Goal: Task Accomplishment & Management: Manage account settings

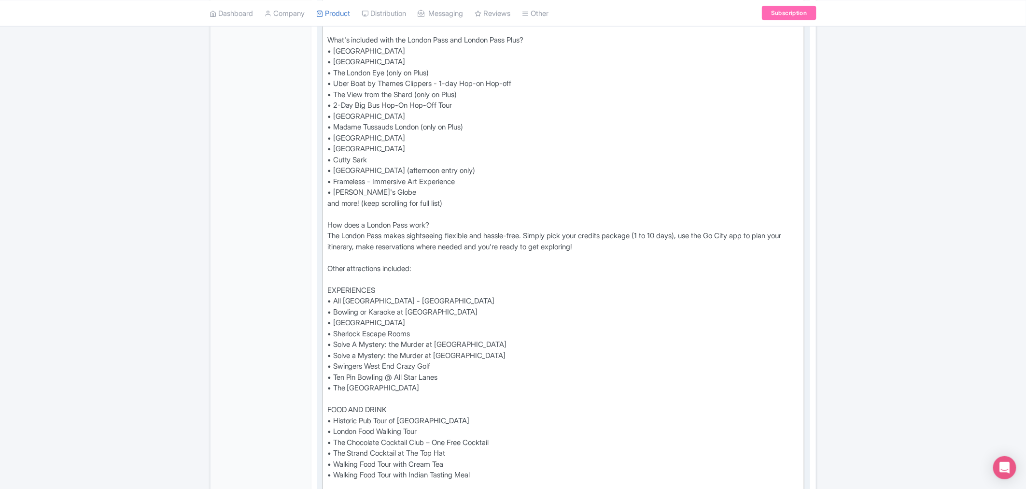
scroll to position [483, 0]
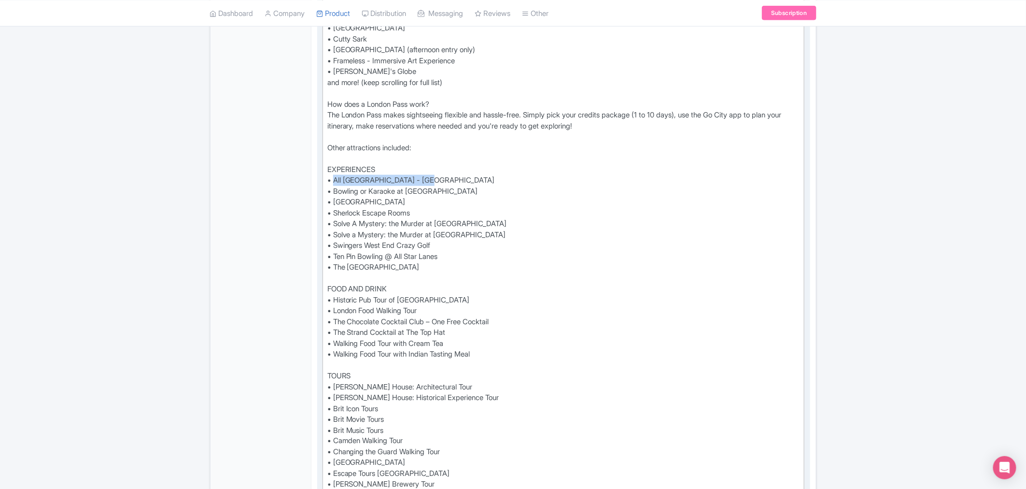
drag, startPoint x: 437, startPoint y: 167, endPoint x: 335, endPoint y: 168, distance: 101.9
paste trix-editor "&nbsp; Bowling or Karaoke at All Star Lanes - Brick Lane"
type trix-editor "<div>See all that London has to offer with the London Pass® and save up to 50%*…"
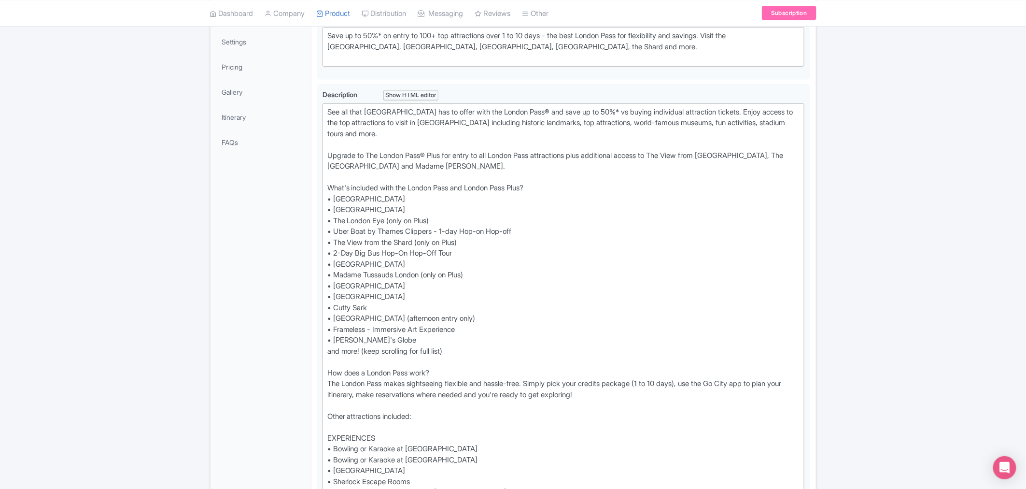
scroll to position [0, 0]
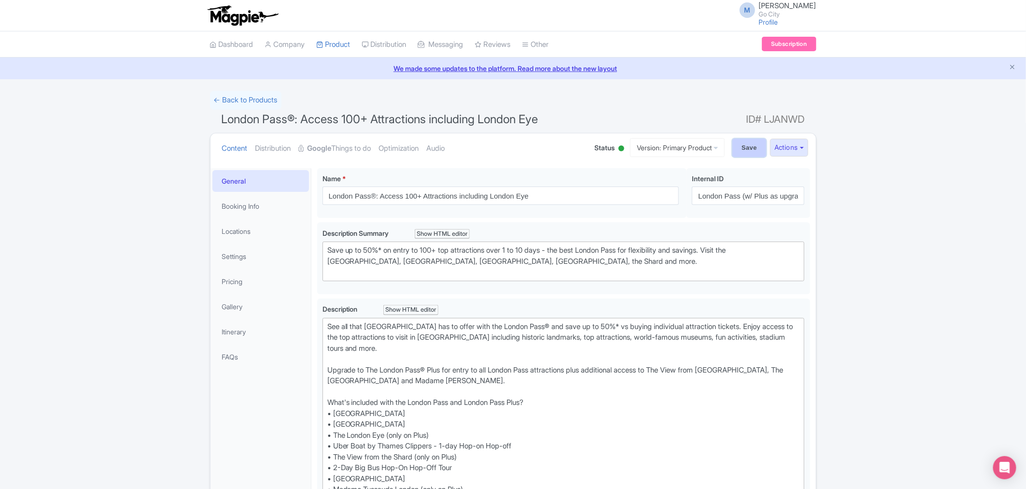
click at [736, 147] on input "Save" at bounding box center [749, 148] width 34 height 18
type input "Saving..."
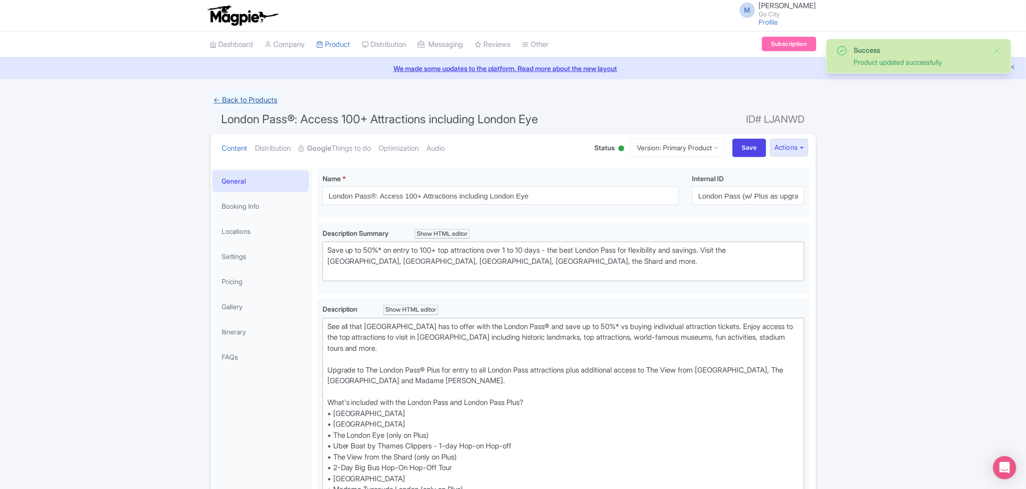
click at [239, 97] on link "← Back to Products" at bounding box center [245, 100] width 71 height 19
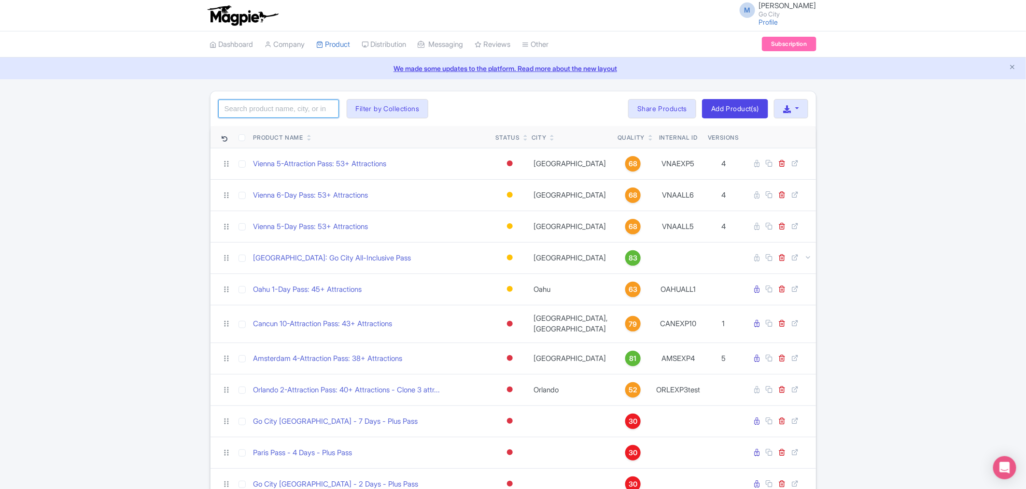
click at [266, 107] on input "search" at bounding box center [278, 108] width 121 height 18
type input "london"
click button "Search" at bounding box center [0, 0] width 0 height 0
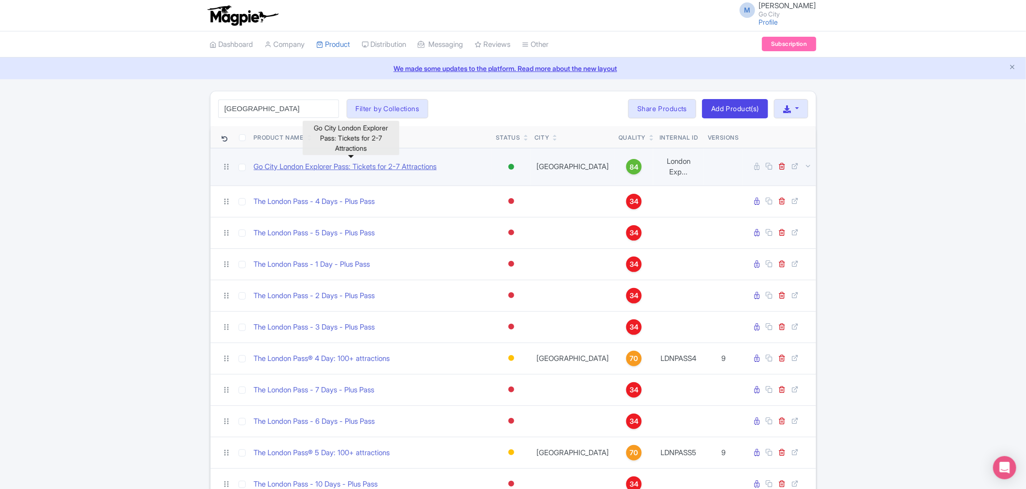
click at [324, 162] on link "Go City London Explorer Pass: Tickets for 2-7 Attractions" at bounding box center [345, 166] width 183 height 11
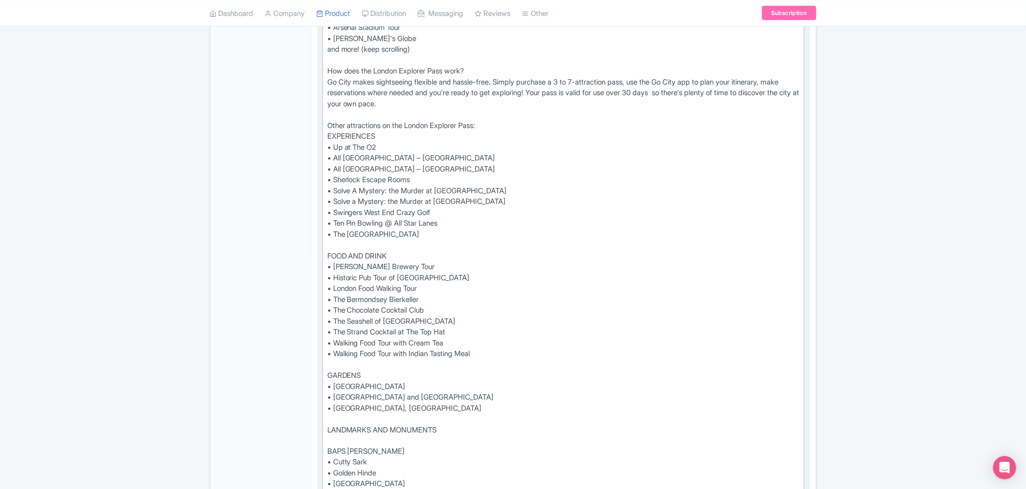
scroll to position [483, 0]
drag, startPoint x: 438, startPoint y: 157, endPoint x: 335, endPoint y: 155, distance: 103.8
paste trix-editor "Bowling or Karaoke at All Star Lanes - Brick Lane"
drag, startPoint x: 446, startPoint y: 165, endPoint x: 335, endPoint y: 169, distance: 110.7
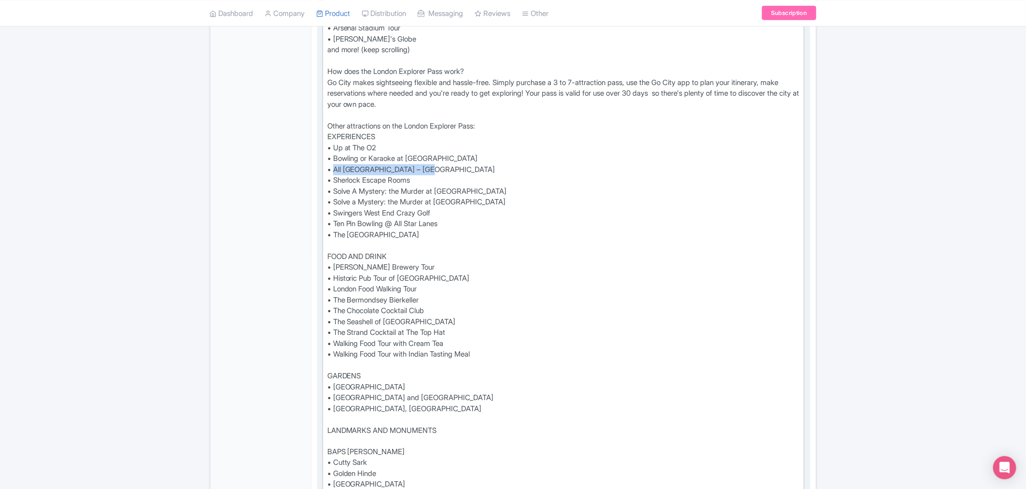
paste trix-editor "<div>Buy a London Explorer Pass® and get 2 to 7 credits to redeem against entry…"
type trix-editor "<div>Buy a London Explorer Pass® and get 2 to 7 credits to redeem against entry…"
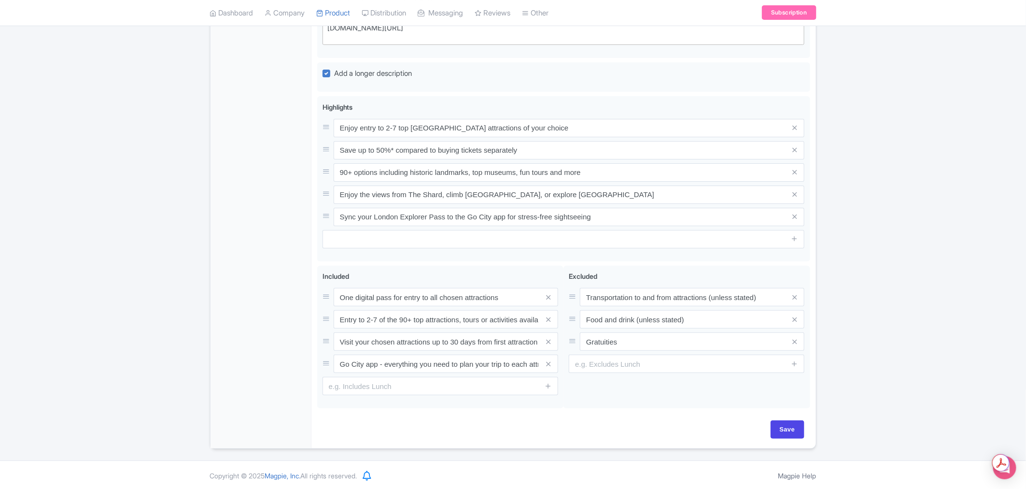
scroll to position [1821, 0]
click at [795, 432] on input "Save" at bounding box center [788, 428] width 34 height 18
type input "Saving..."
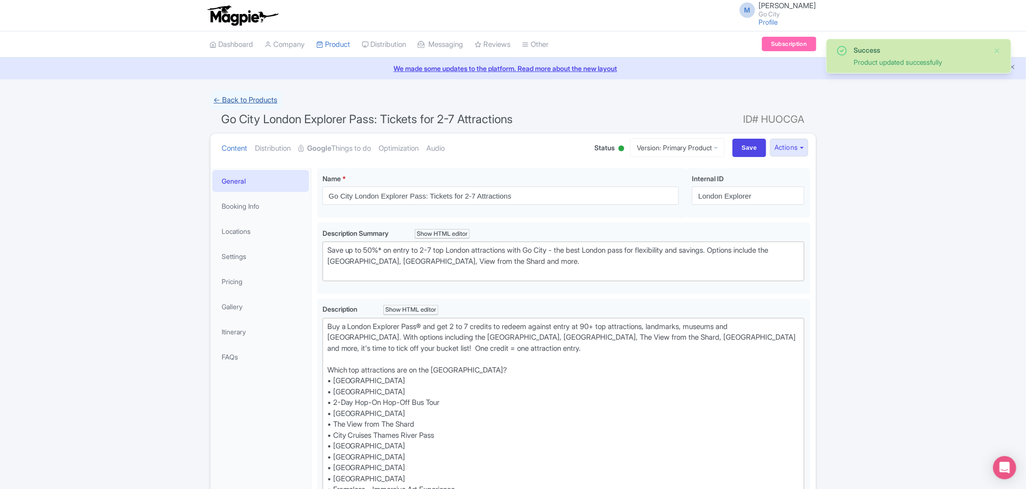
click at [240, 99] on link "← Back to Products" at bounding box center [245, 100] width 71 height 19
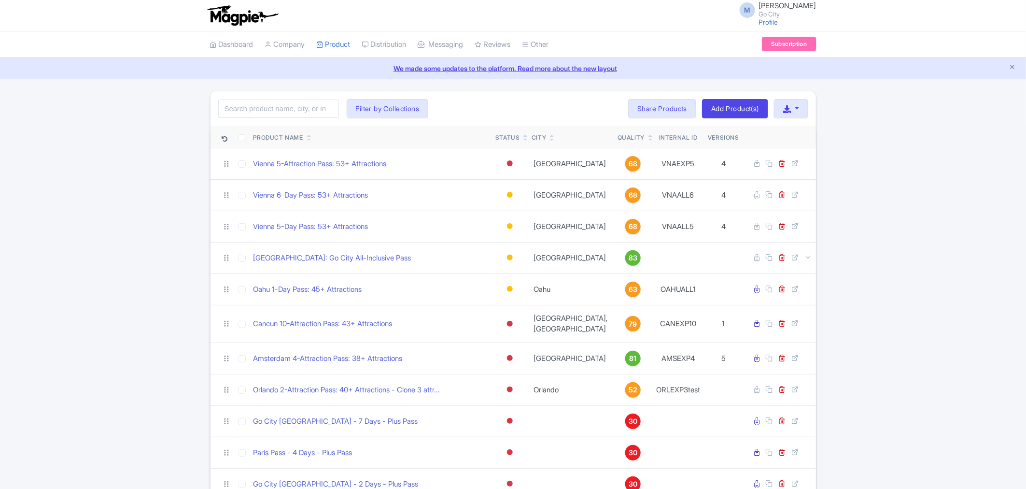
click at [307, 118] on div "Search Filter by Collections All Inclusive Explorer Trade Products Trade Test R…" at bounding box center [513, 108] width 605 height 35
click at [314, 112] on input "search" at bounding box center [278, 108] width 121 height 18
type input "london"
click button "Search" at bounding box center [0, 0] width 0 height 0
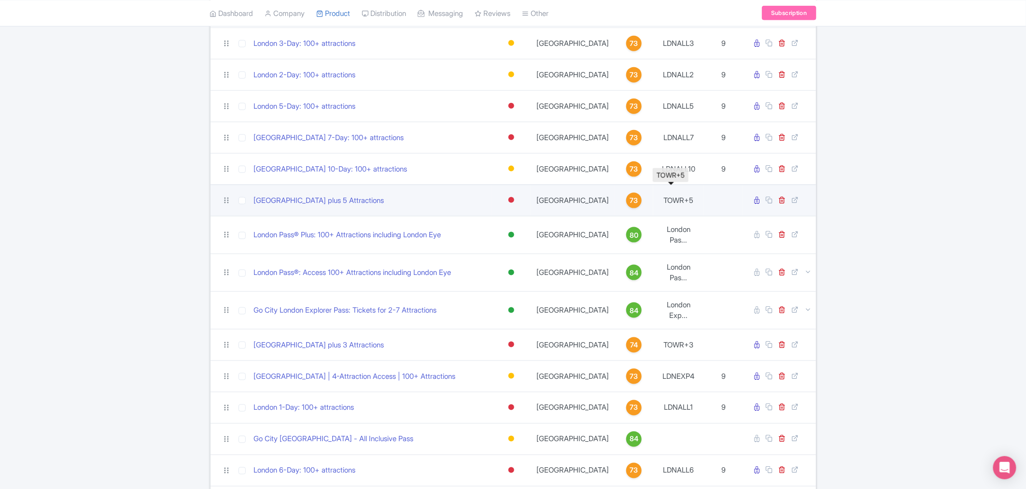
scroll to position [512, 0]
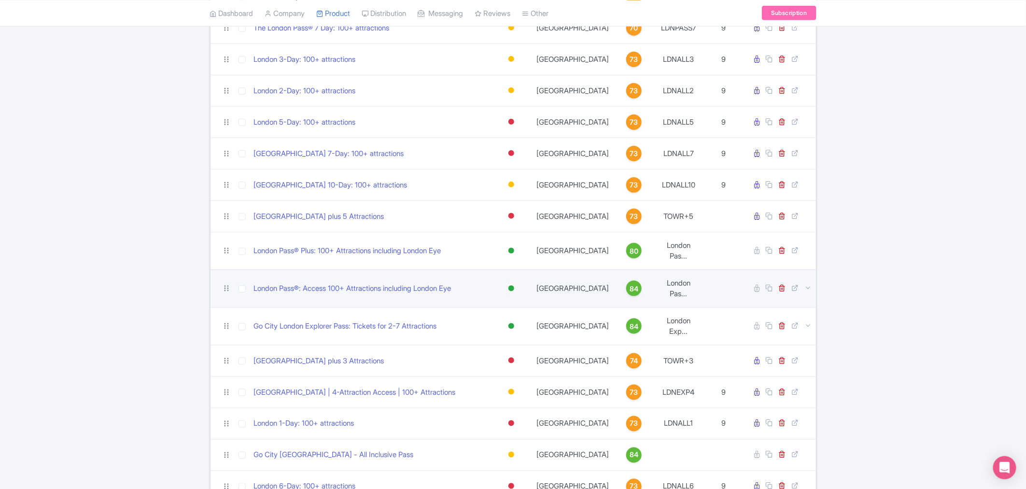
click at [348, 286] on td "London Pass®: Access 100+ Attractions including London Eye" at bounding box center [371, 288] width 242 height 38
click at [348, 283] on link "London Pass®: Access 100+ Attractions including London Eye" at bounding box center [352, 288] width 197 height 11
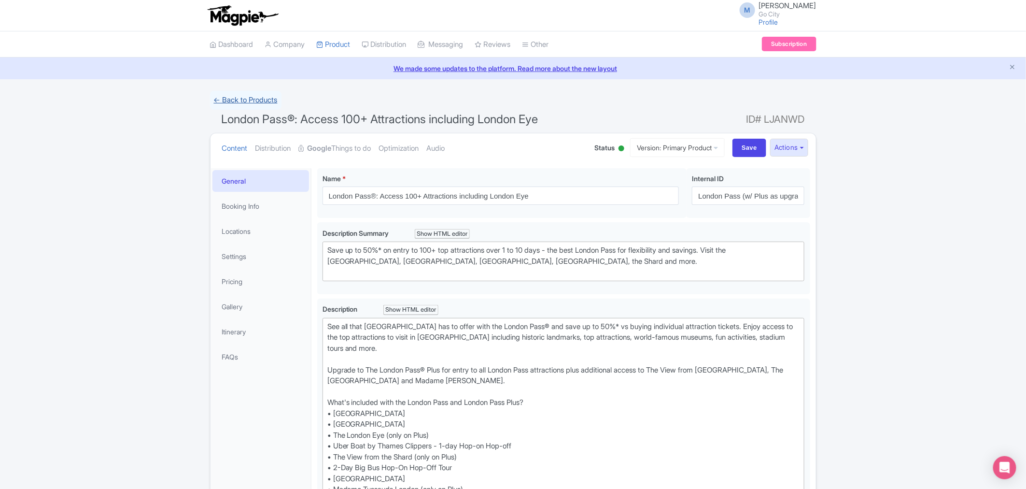
click at [264, 99] on link "← Back to Products" at bounding box center [245, 100] width 71 height 19
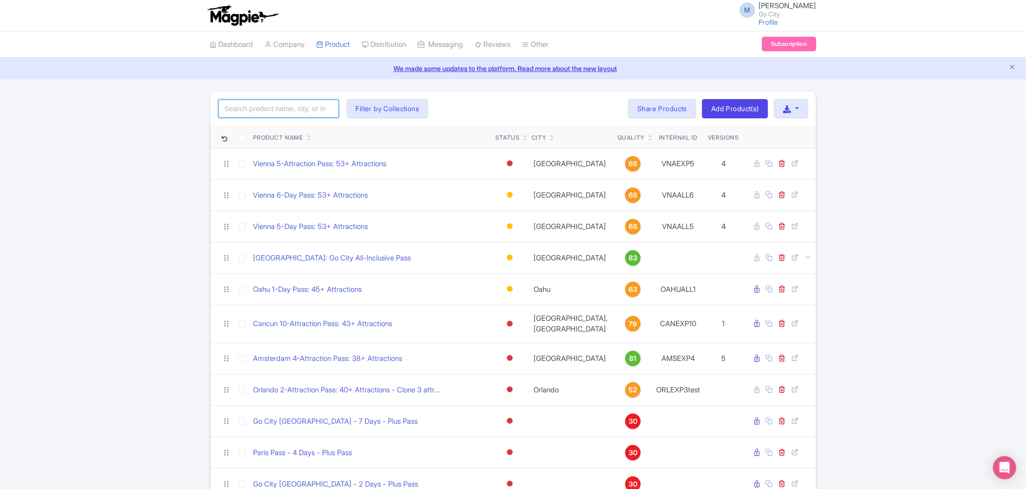
click at [275, 109] on input "search" at bounding box center [278, 108] width 121 height 18
type input "london"
click button "Search" at bounding box center [0, 0] width 0 height 0
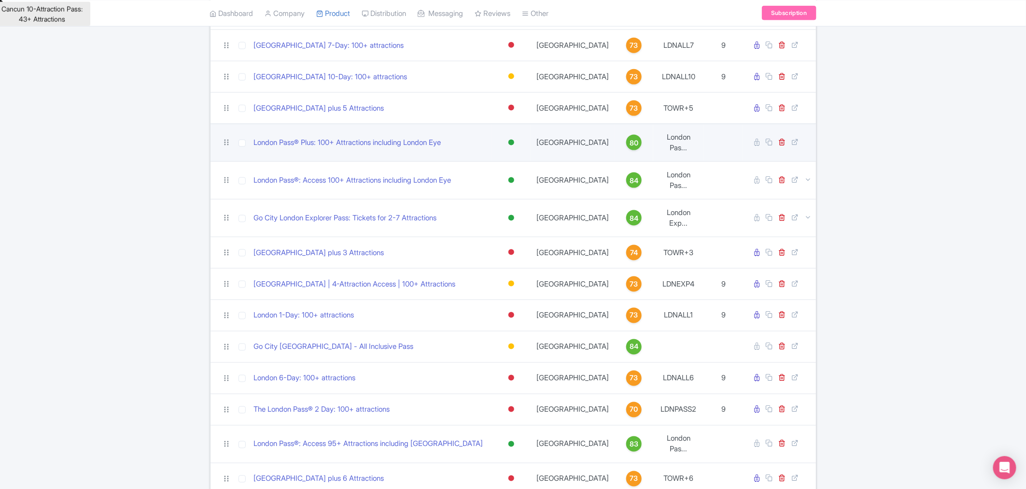
scroll to position [619, 0]
click at [377, 144] on link "London Pass® Plus: 100+ Attractions including London Eye" at bounding box center [347, 143] width 187 height 11
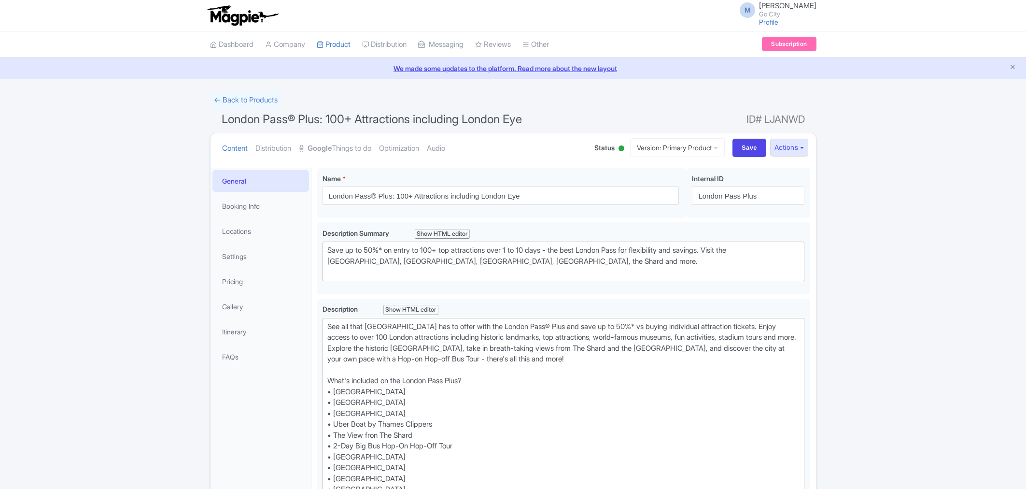
scroll to position [375, 0]
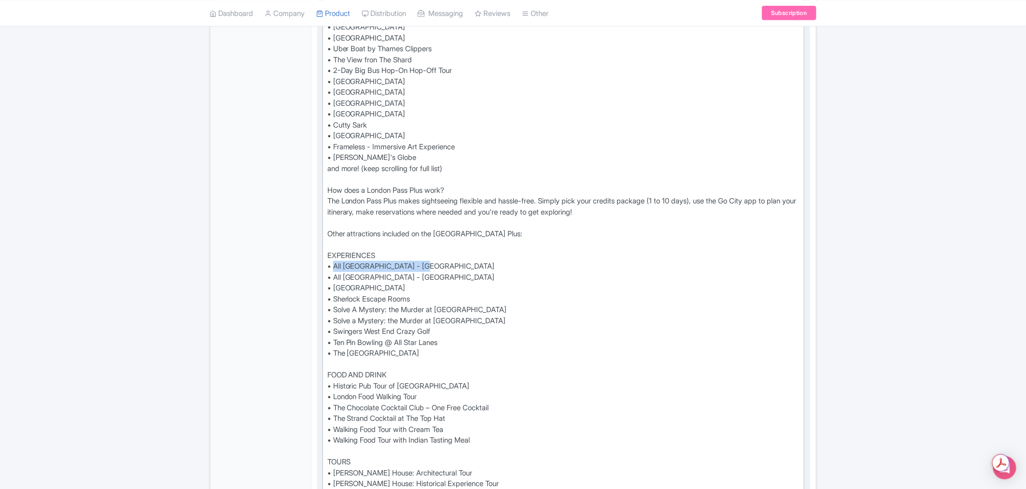
drag, startPoint x: 434, startPoint y: 262, endPoint x: 334, endPoint y: 267, distance: 99.6
paste trix-editor "Bowling or Karaoke at [GEOGRAPHIC_DATA]"
drag, startPoint x: 434, startPoint y: 272, endPoint x: 335, endPoint y: 274, distance: 99.0
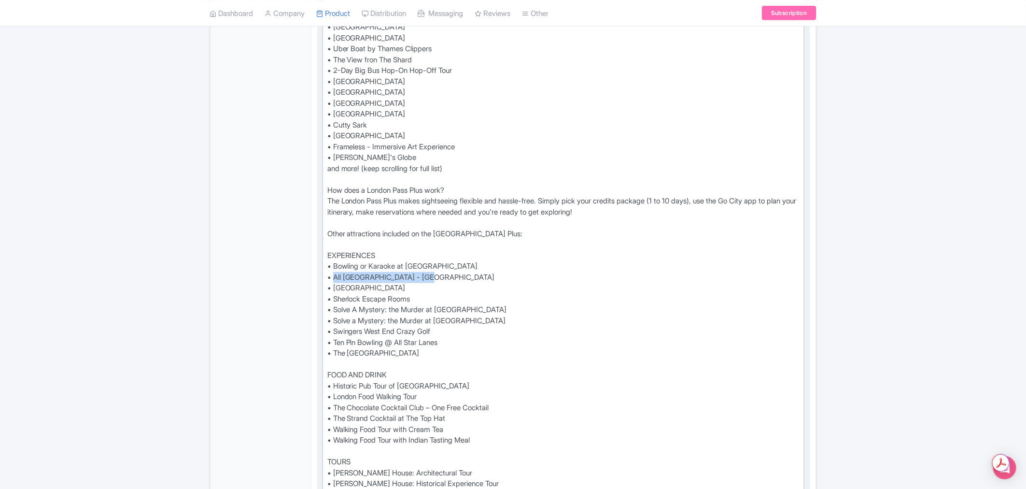
paste trix-editor "<lor>Ips dol sita Consec adi el seddo eius tem Incidi Utla® Etdo mag aliq en ad…"
type trix-editor "<lor>Ips dol sita Consec adi el seddo eius tem Incidi Utla® Etdo mag aliq en ad…"
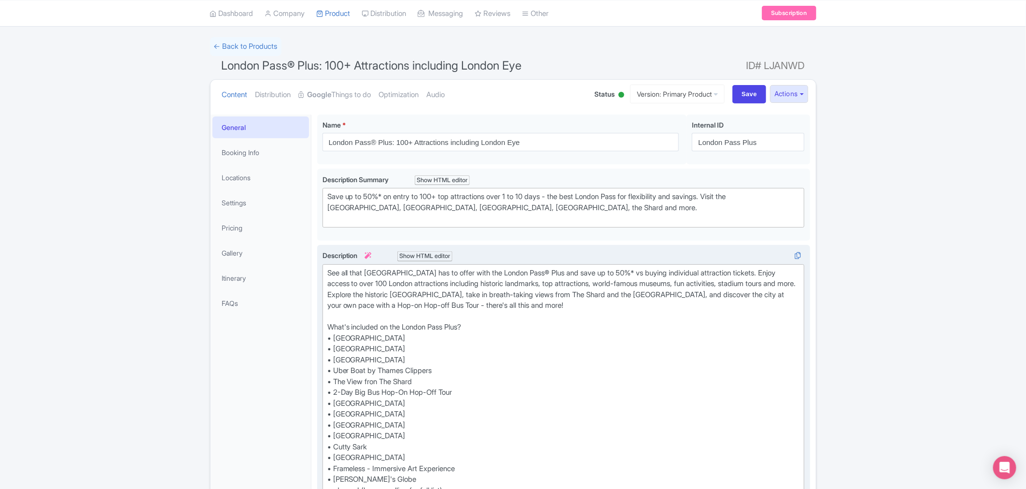
scroll to position [0, 0]
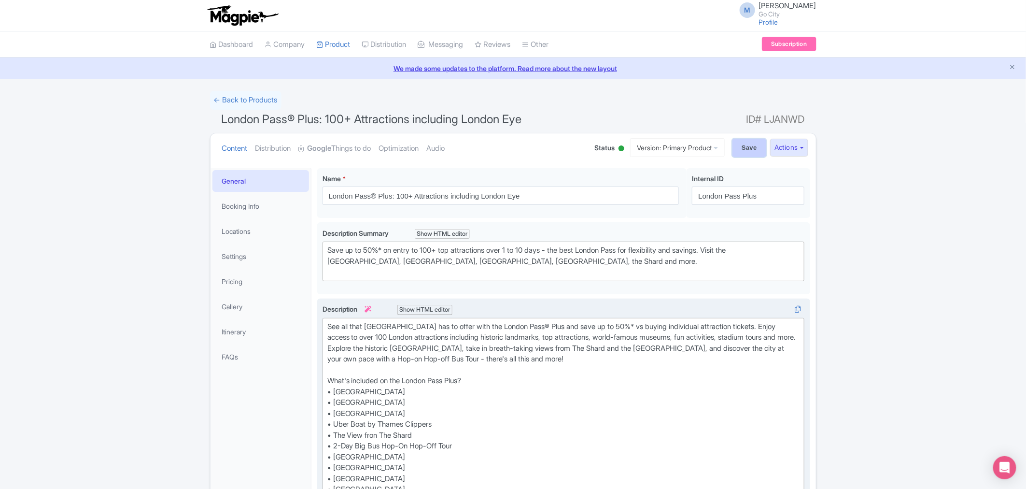
click at [744, 142] on input "Save" at bounding box center [749, 148] width 34 height 18
type input "Saving..."
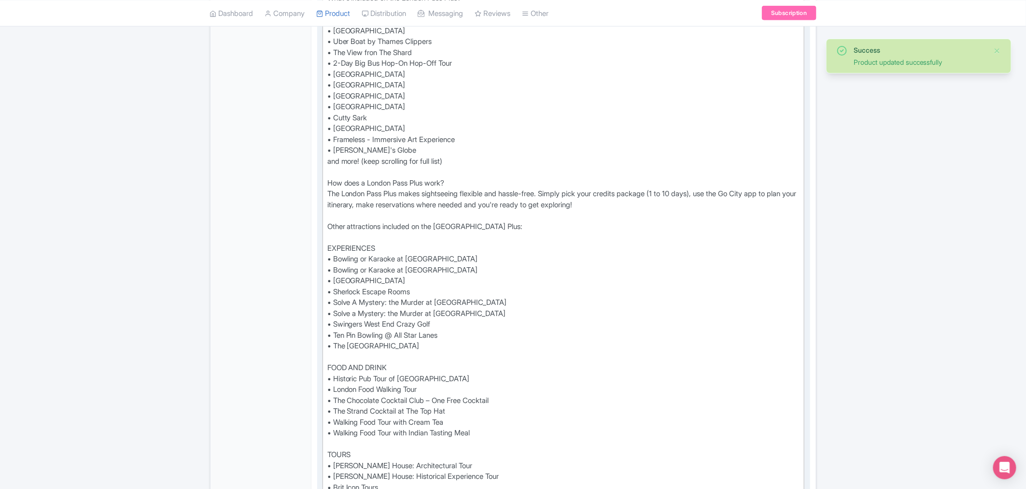
scroll to position [650, 0]
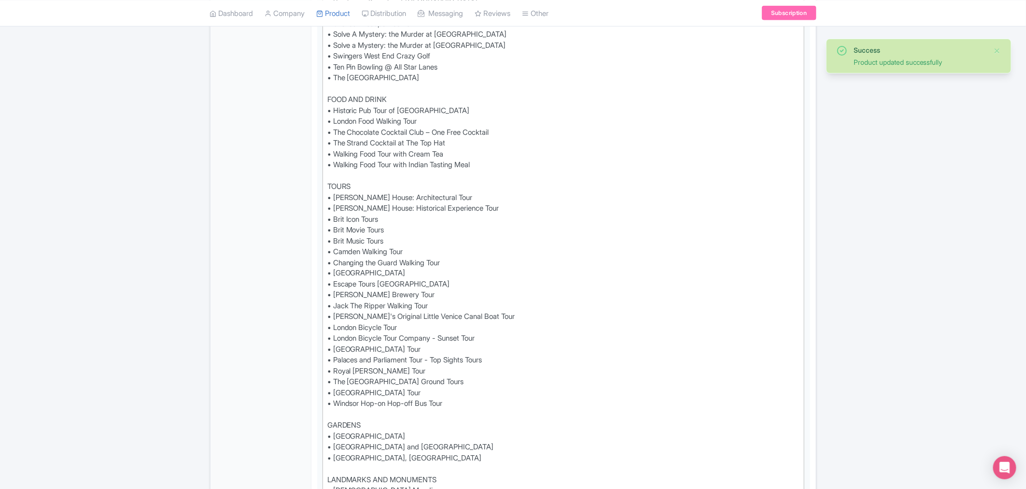
click at [902, 292] on div "Success Product updated successfully ← Back to Products London Pass® Plus: 100+…" at bounding box center [513, 497] width 1026 height 2115
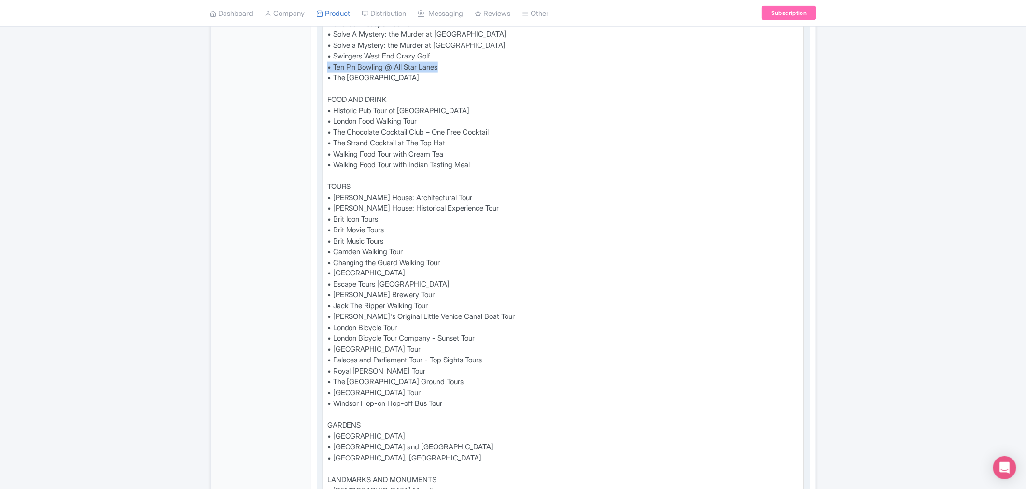
drag, startPoint x: 417, startPoint y: 67, endPoint x: 328, endPoint y: 65, distance: 88.8
click at [328, 65] on div "See all that London has to offer with the London Pass® Plus and save up to 50%*…" at bounding box center [563, 382] width 473 height 1423
type trix-editor "<div>See all that London has to offer with the London Pass® Plus and save up to…"
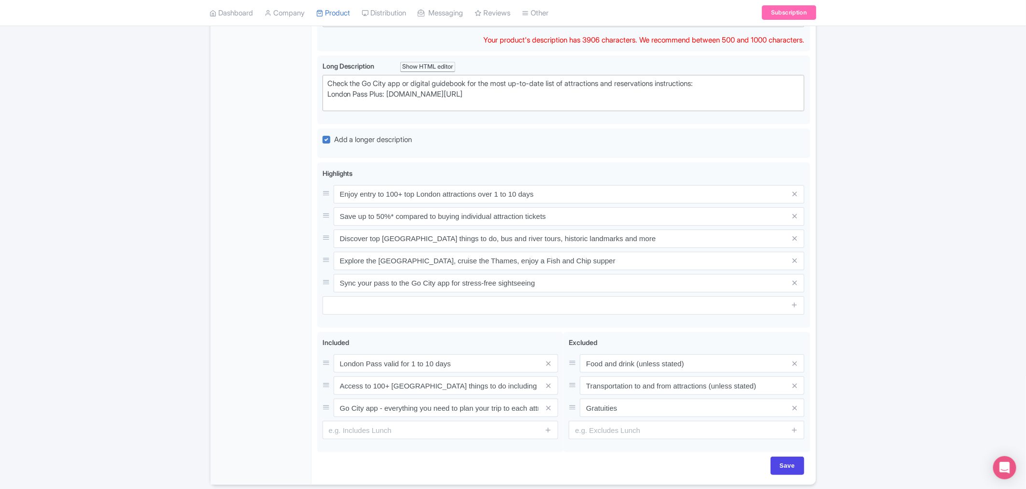
scroll to position [1748, 0]
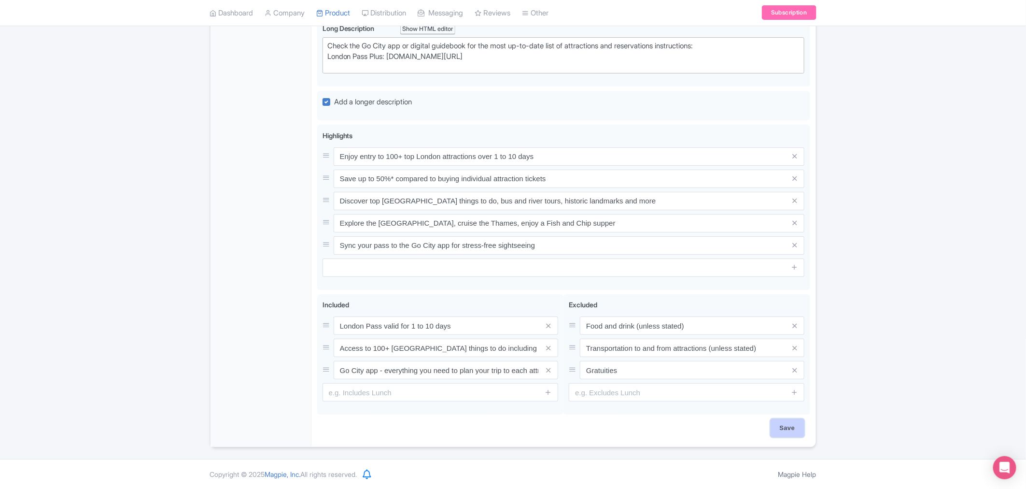
click at [783, 430] on input "Save" at bounding box center [788, 428] width 34 height 18
type input "Saving..."
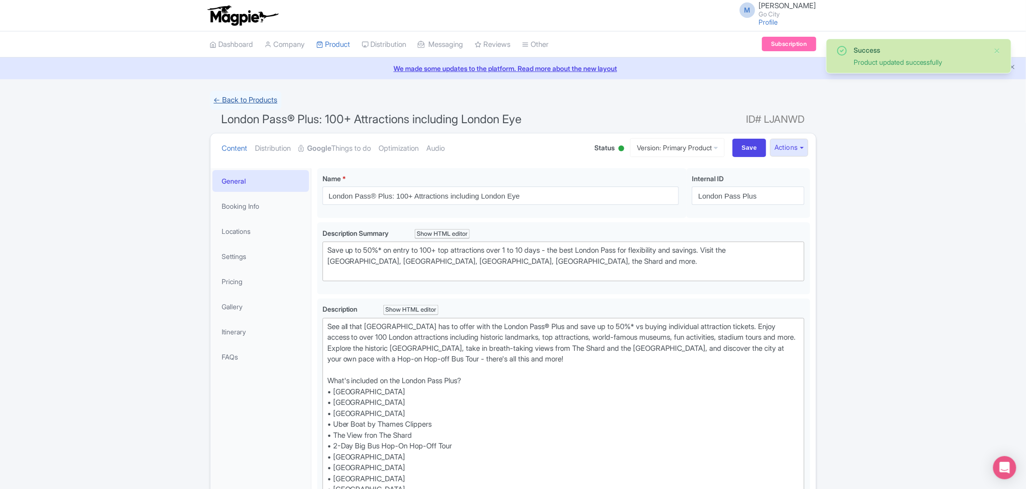
click at [259, 102] on link "← Back to Products" at bounding box center [245, 100] width 71 height 19
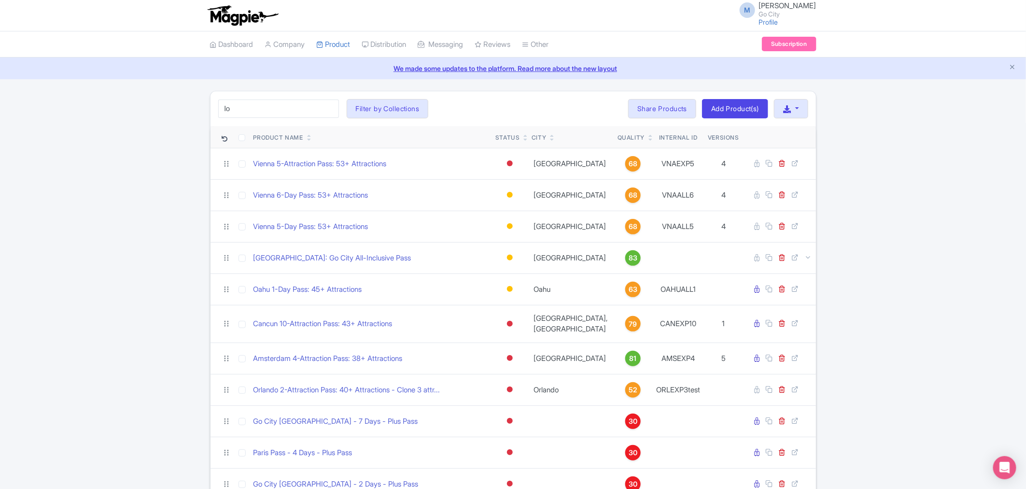
type input "l"
type input "london explorer"
click button "Search" at bounding box center [0, 0] width 0 height 0
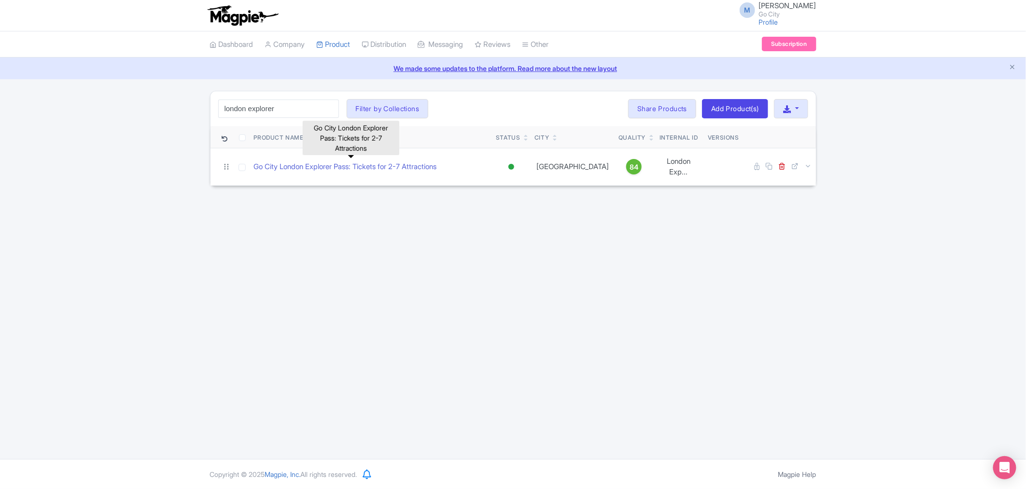
click at [370, 161] on link "Go City London Explorer Pass: Tickets for 2-7 Attractions" at bounding box center [345, 166] width 183 height 11
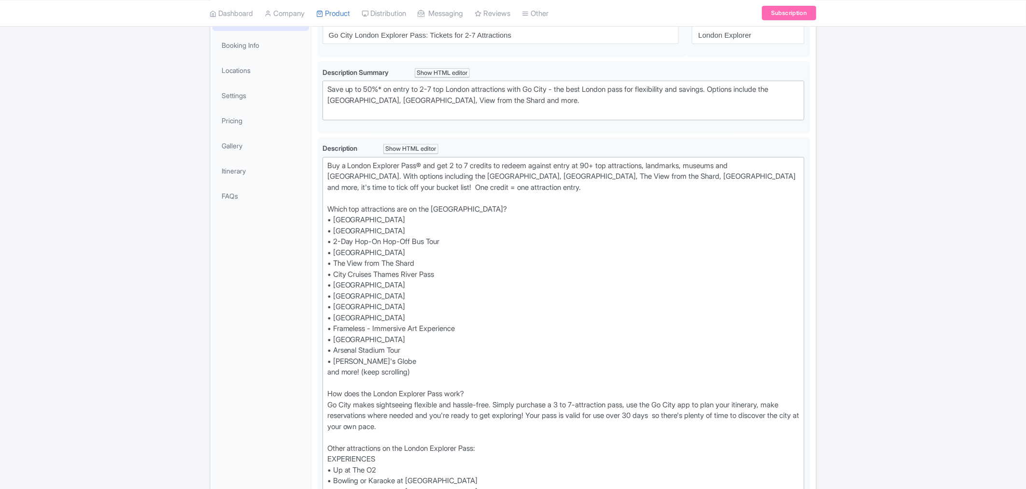
scroll to position [161, 0]
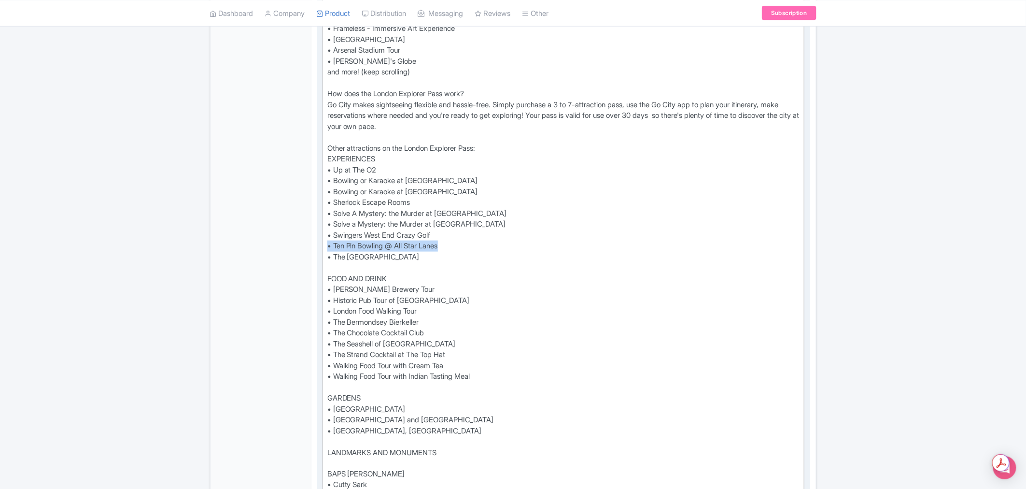
drag, startPoint x: 461, startPoint y: 245, endPoint x: 318, endPoint y: 245, distance: 142.9
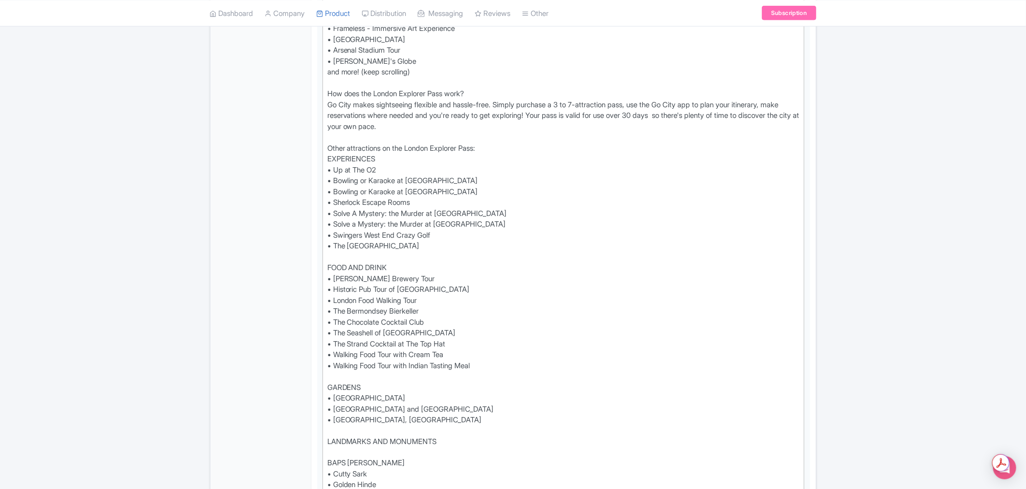
type trix-editor "<lor>Ips d Sitame Consecte Adip® eli sed 6 do 2 eiusmod te incidi utlabor etdol…"
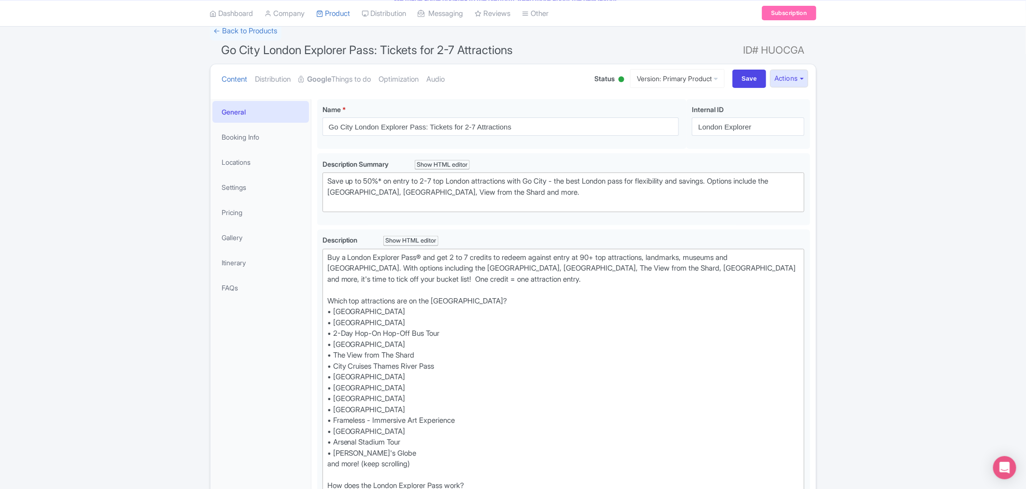
scroll to position [0, 0]
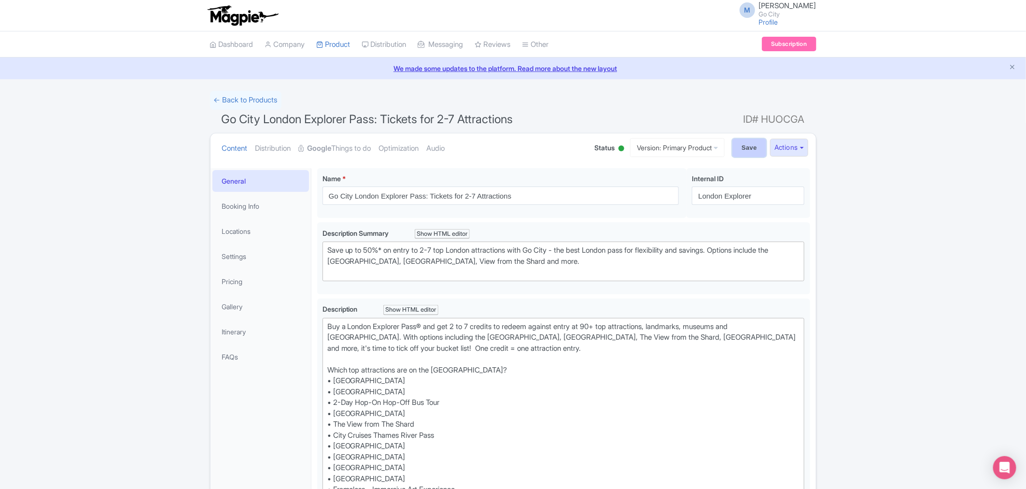
click at [746, 148] on input "Save" at bounding box center [749, 148] width 34 height 18
type input "Saving..."
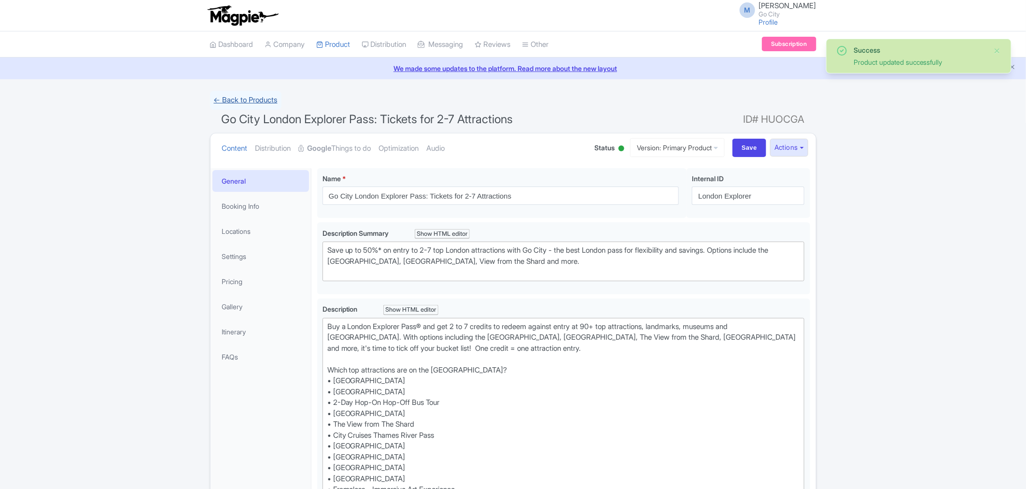
click at [249, 97] on link "← Back to Products" at bounding box center [245, 100] width 71 height 19
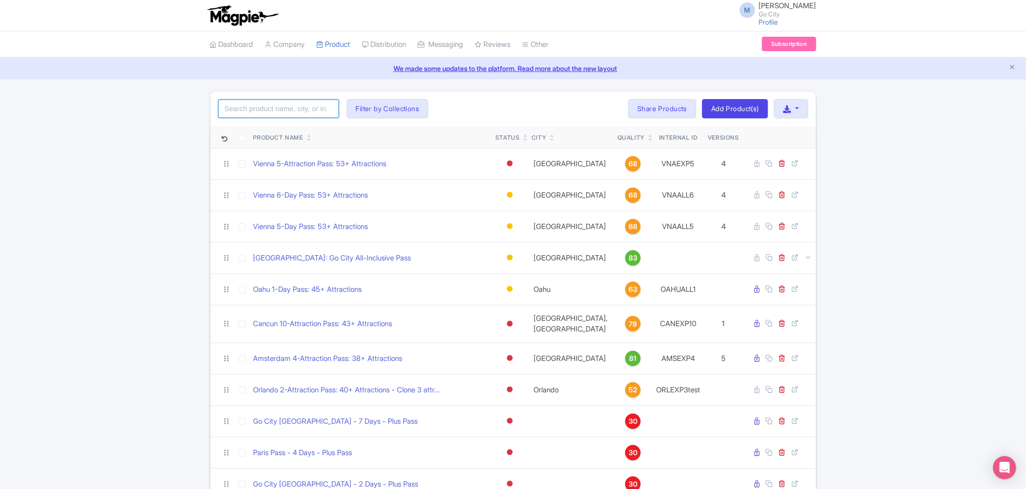
click at [293, 107] on input "search" at bounding box center [278, 108] width 121 height 18
type input "[GEOGRAPHIC_DATA]"
click button "Search" at bounding box center [0, 0] width 0 height 0
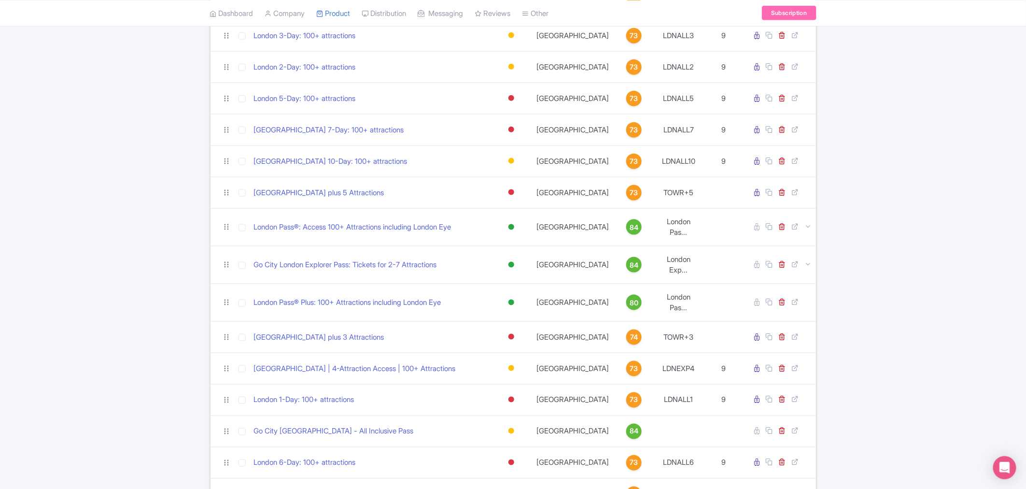
scroll to position [536, 0]
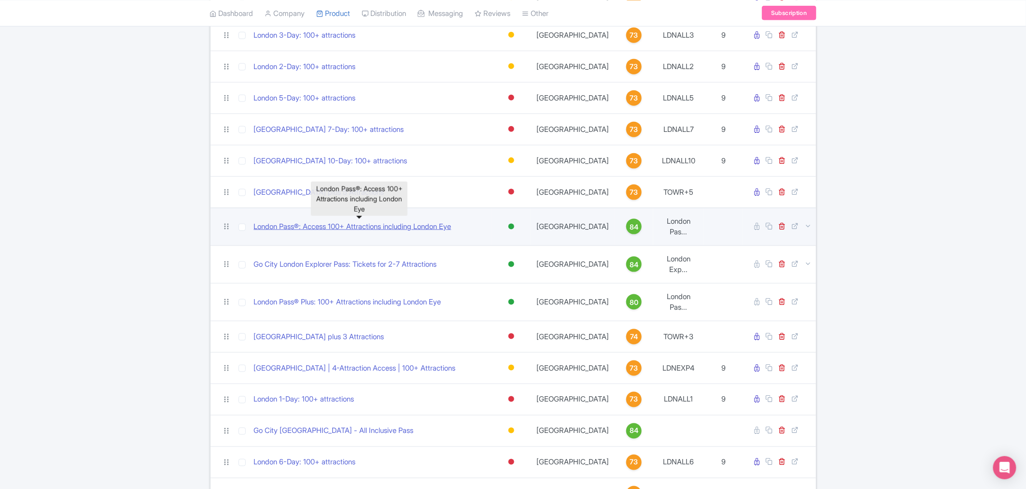
click at [417, 225] on link "London Pass®: Access 100+ Attractions including London Eye" at bounding box center [352, 226] width 197 height 11
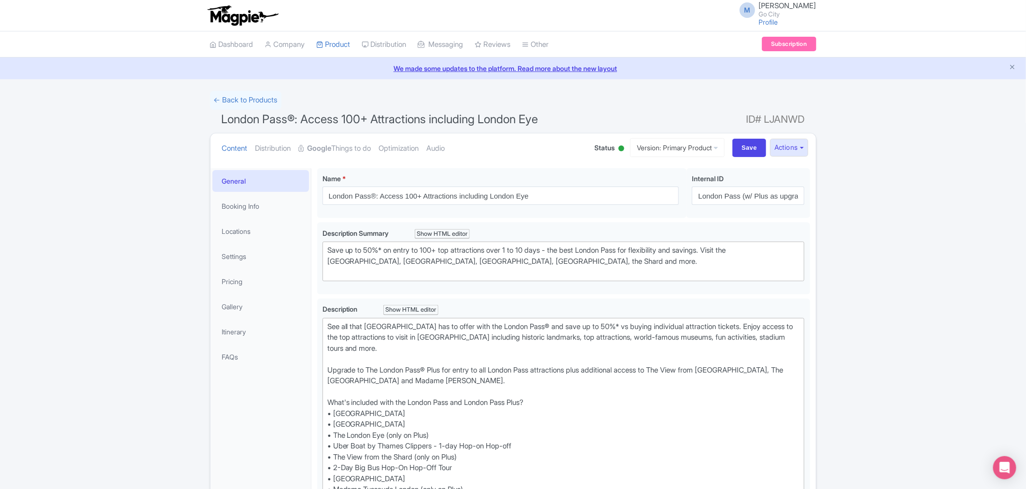
scroll to position [483, 0]
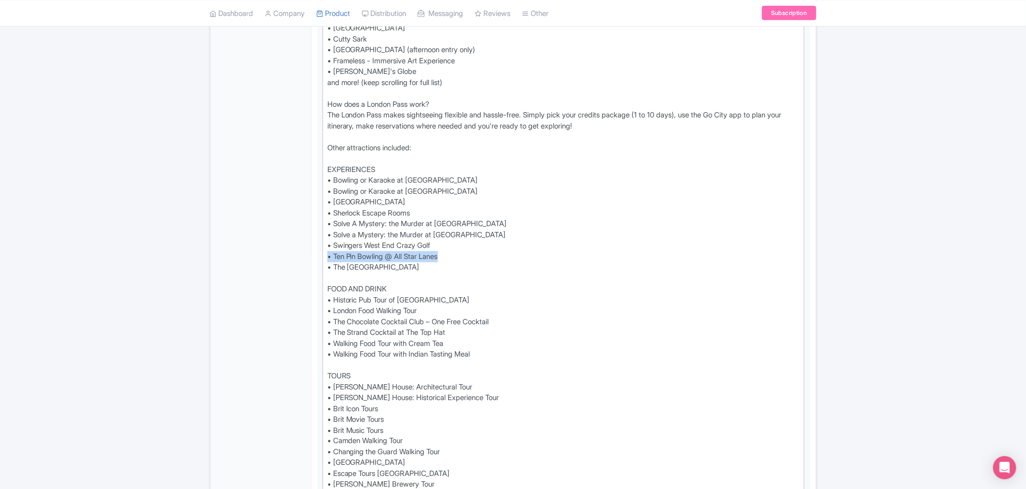
drag, startPoint x: 462, startPoint y: 242, endPoint x: 311, endPoint y: 245, distance: 150.2
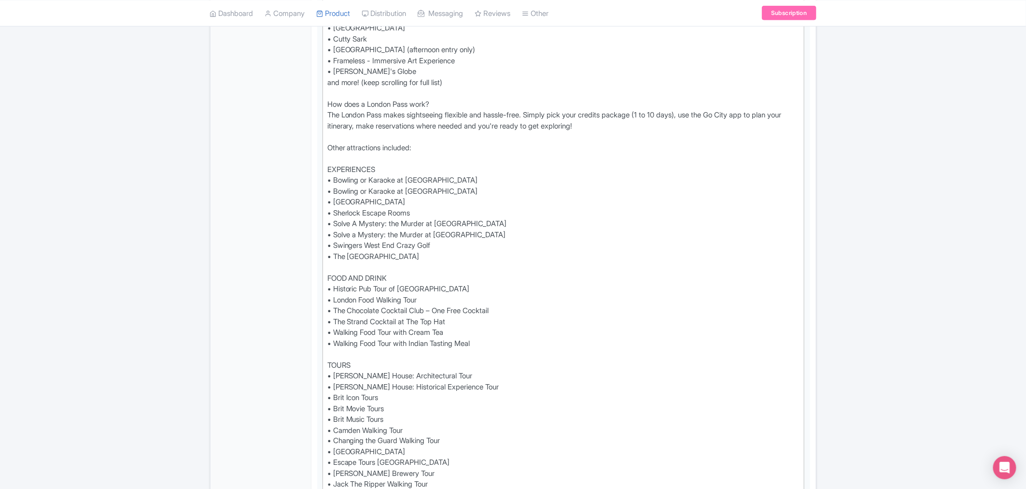
type trix-editor "<lor>Ips dol sita Consec adi el seddo eius tem Incidi Utla® etd magn al en 13%*…"
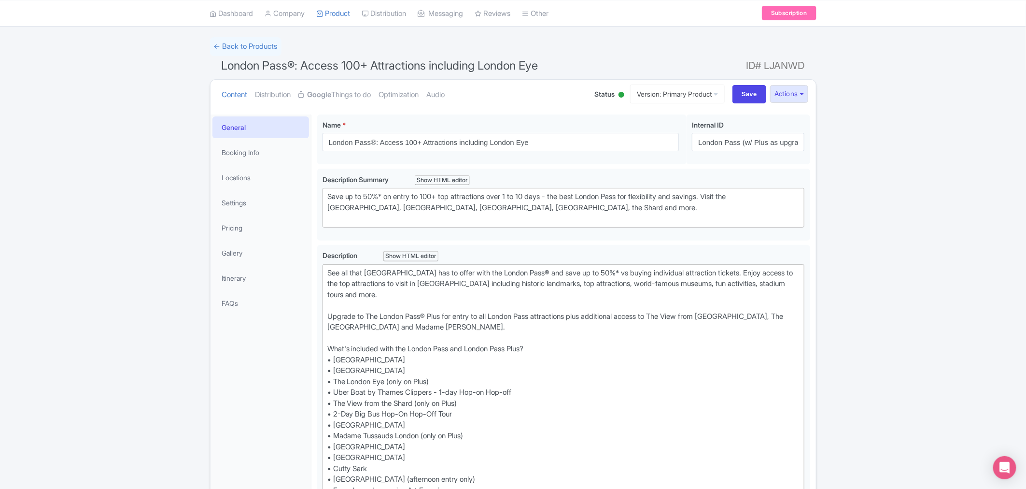
scroll to position [0, 0]
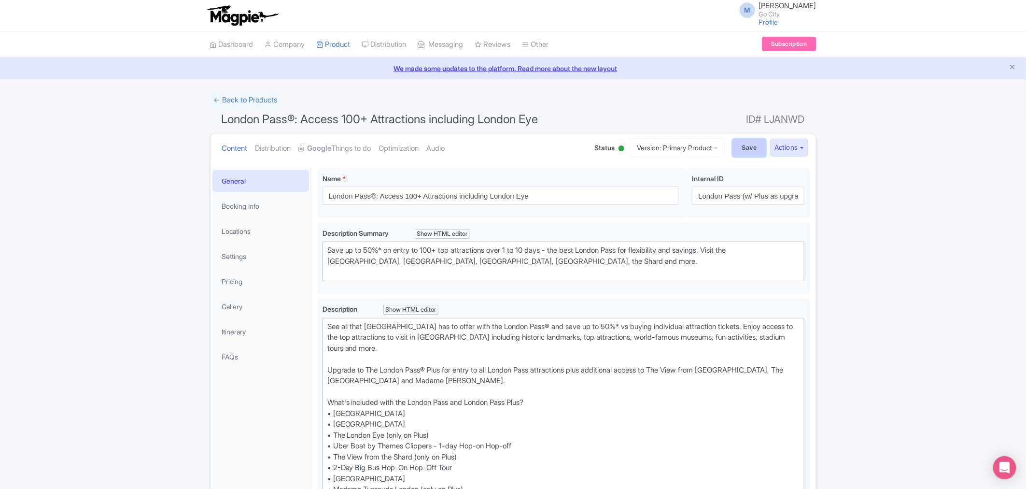
click at [747, 143] on input "Save" at bounding box center [749, 148] width 34 height 18
type input "Saving..."
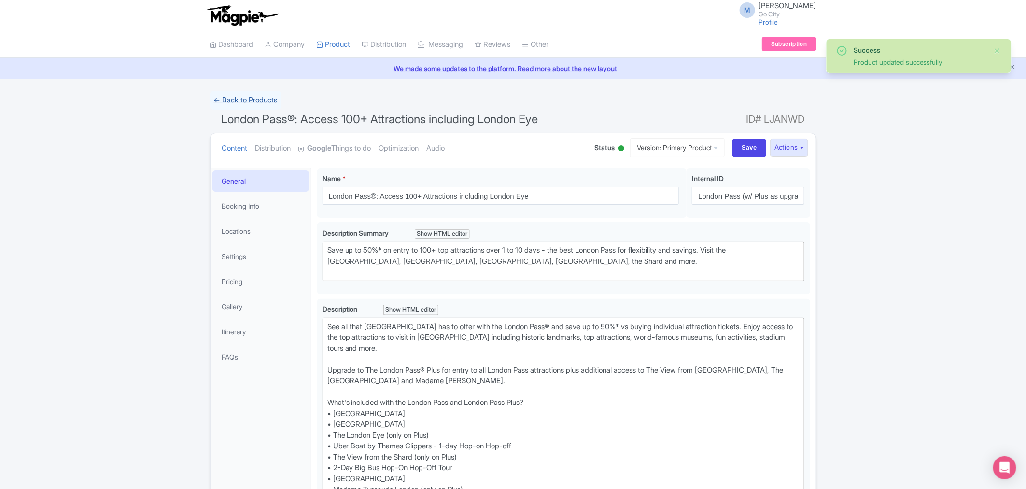
click at [257, 102] on link "← Back to Products" at bounding box center [245, 100] width 71 height 19
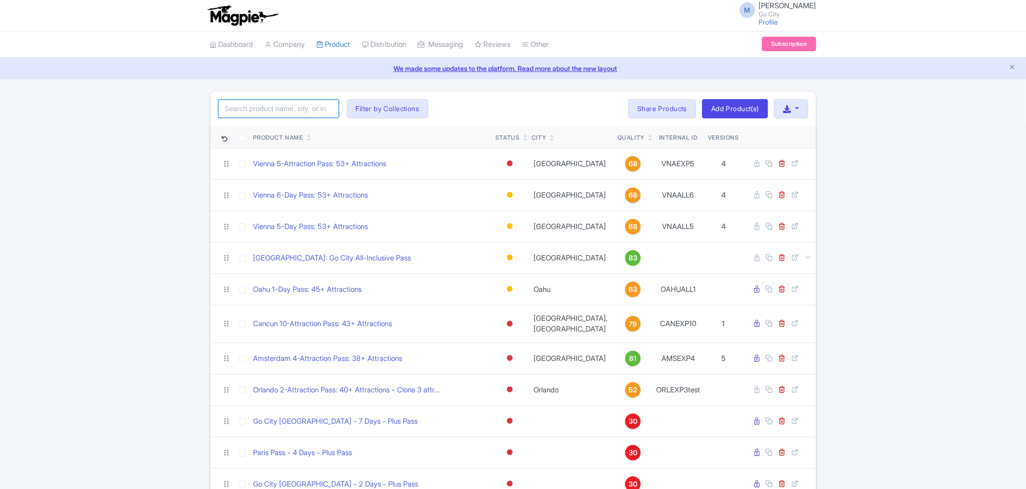
click at [268, 107] on input "search" at bounding box center [278, 108] width 121 height 18
type input "london pass"
click button "Search" at bounding box center [0, 0] width 0 height 0
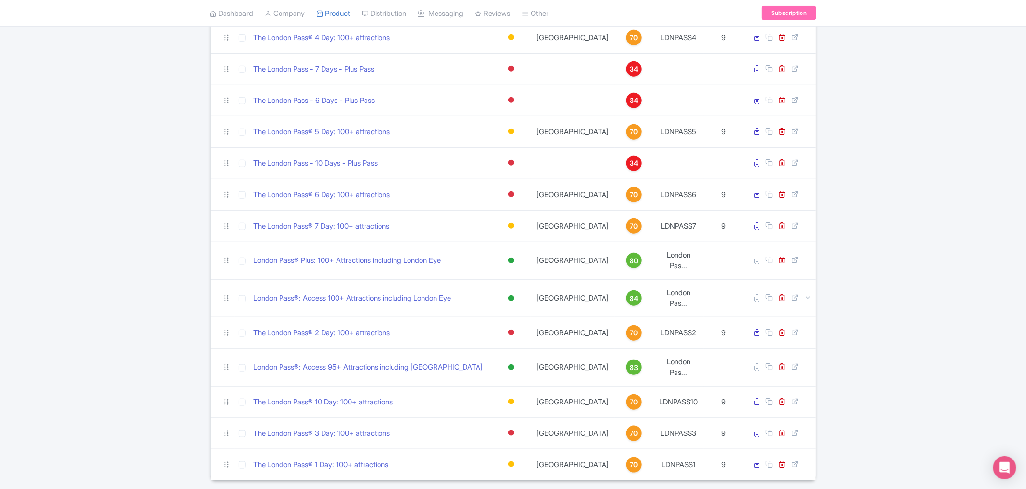
scroll to position [298, 0]
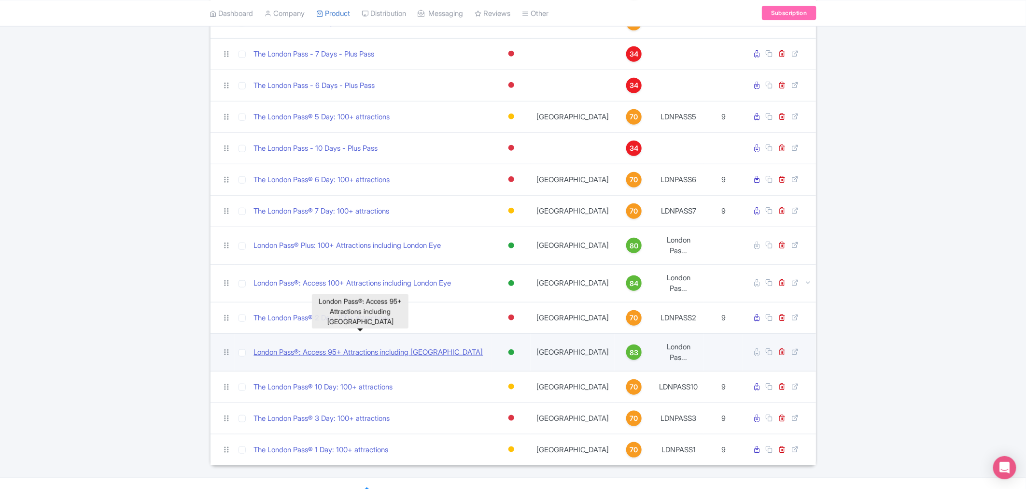
click at [410, 347] on link "London Pass®: Access 95+ Attractions including [GEOGRAPHIC_DATA]" at bounding box center [368, 352] width 229 height 11
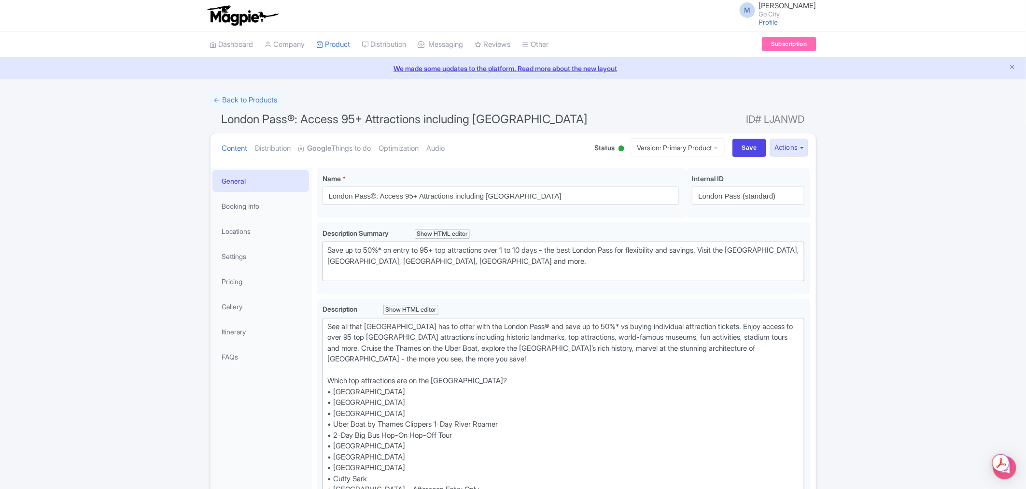
scroll to position [471, 0]
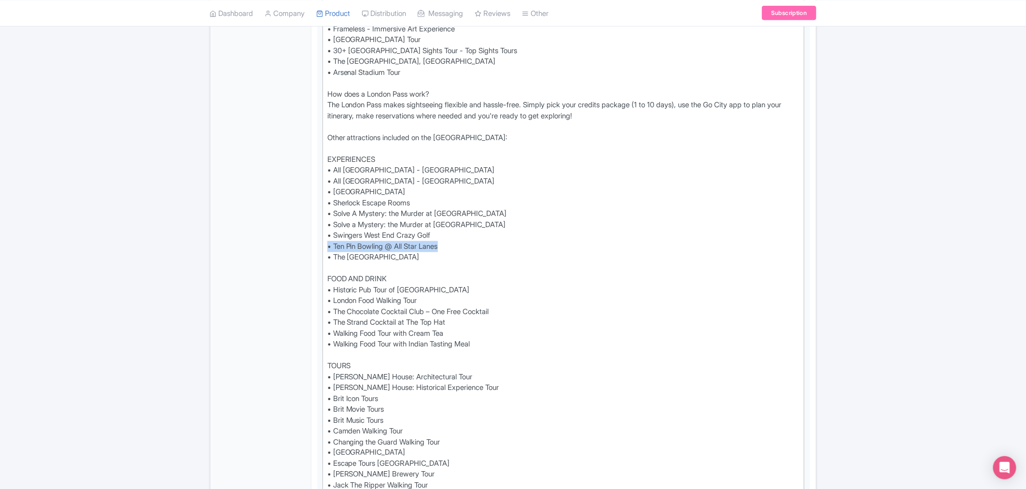
drag, startPoint x: 406, startPoint y: 242, endPoint x: 303, endPoint y: 242, distance: 102.8
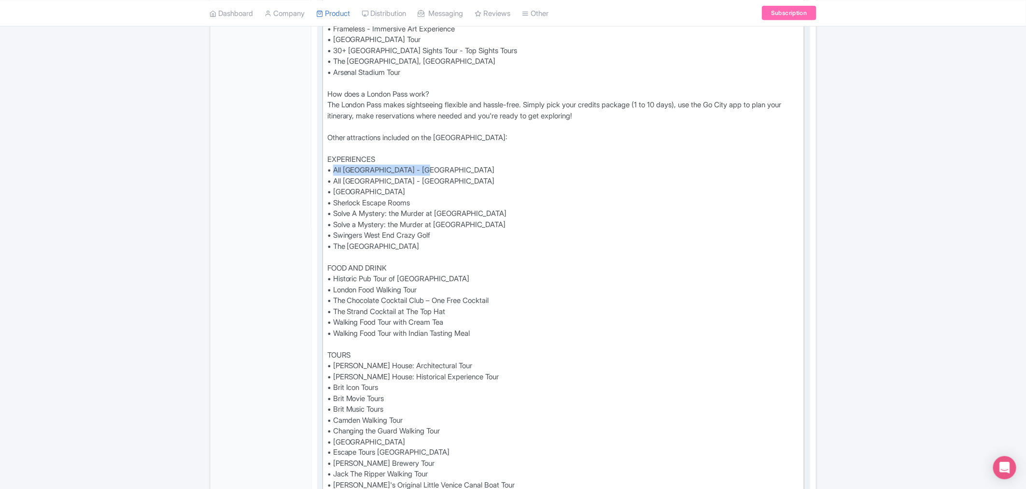
drag, startPoint x: 432, startPoint y: 168, endPoint x: 335, endPoint y: 169, distance: 97.1
paste trix-editor "<lor>Ips dol sita Consec adi el seddo eius tem Incidi Utla® etd magn al en 76%*…"
drag, startPoint x: 428, startPoint y: 182, endPoint x: 333, endPoint y: 181, distance: 94.6
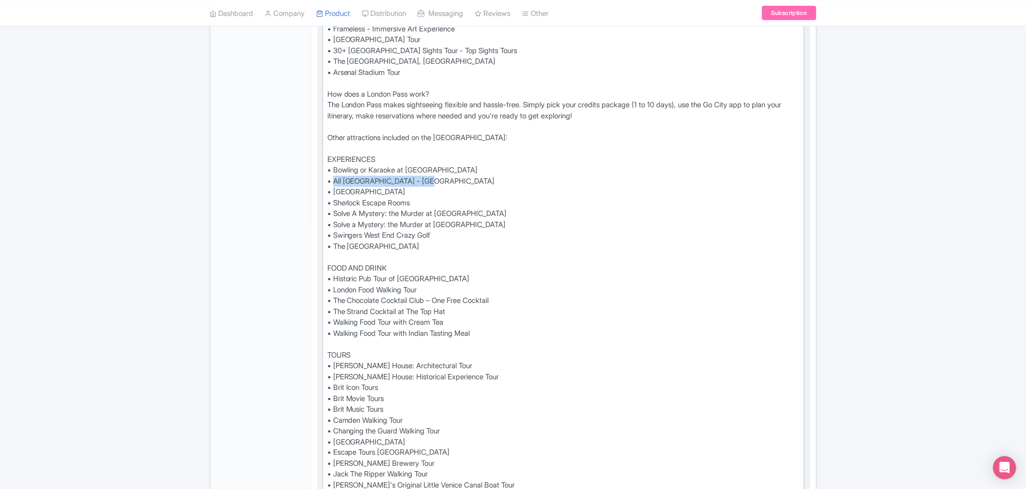
paste trix-editor "<lor>Ips dol sita Consec adi el seddo eius tem Incidi Utla® etd magn al en 76%*…"
type trix-editor "<lor>Ips dol sita Consec adi el seddo eius tem Incidi Utla® etd magn al en 76%*…"
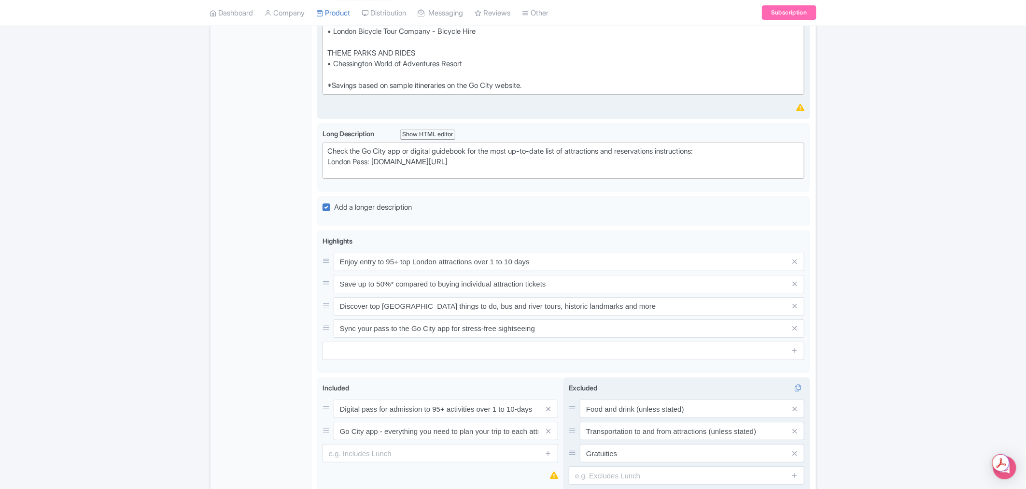
scroll to position [1733, 0]
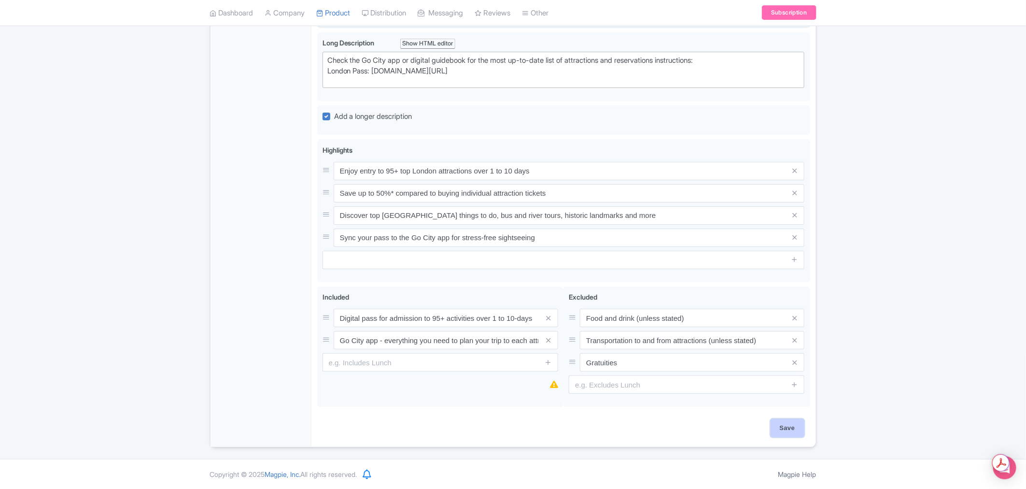
click at [792, 419] on input "Save" at bounding box center [788, 428] width 34 height 18
type input "Saving..."
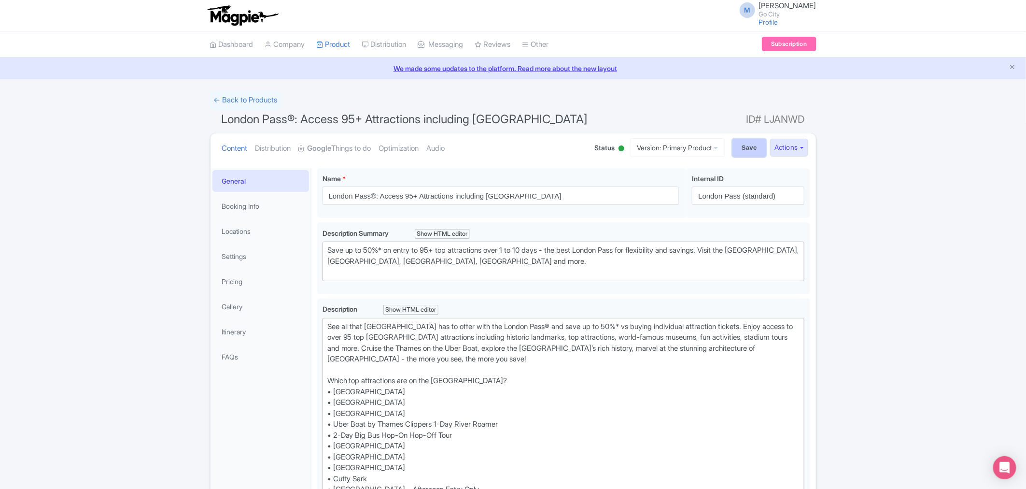
click at [752, 148] on input "Save" at bounding box center [749, 148] width 34 height 18
type input "Saving..."
click at [227, 98] on link "← Back to Products" at bounding box center [245, 100] width 71 height 19
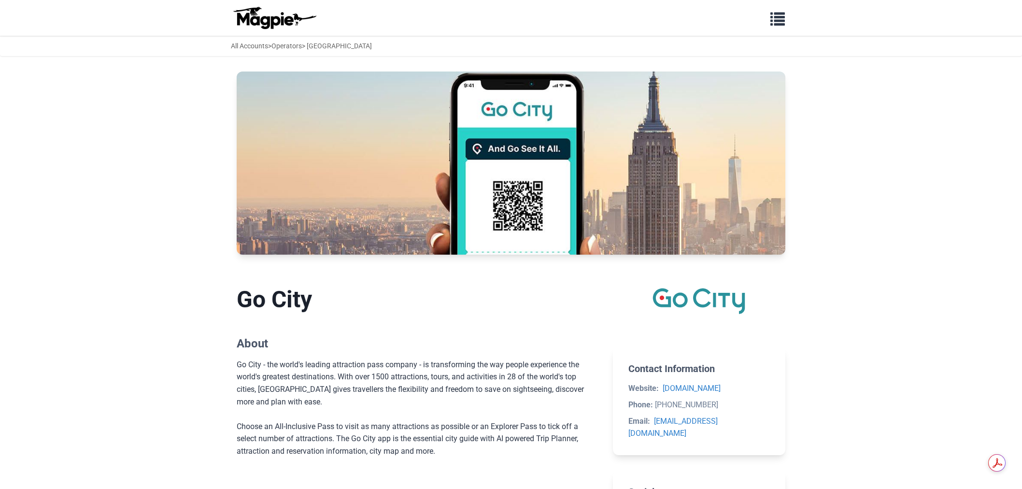
scroll to position [483, 0]
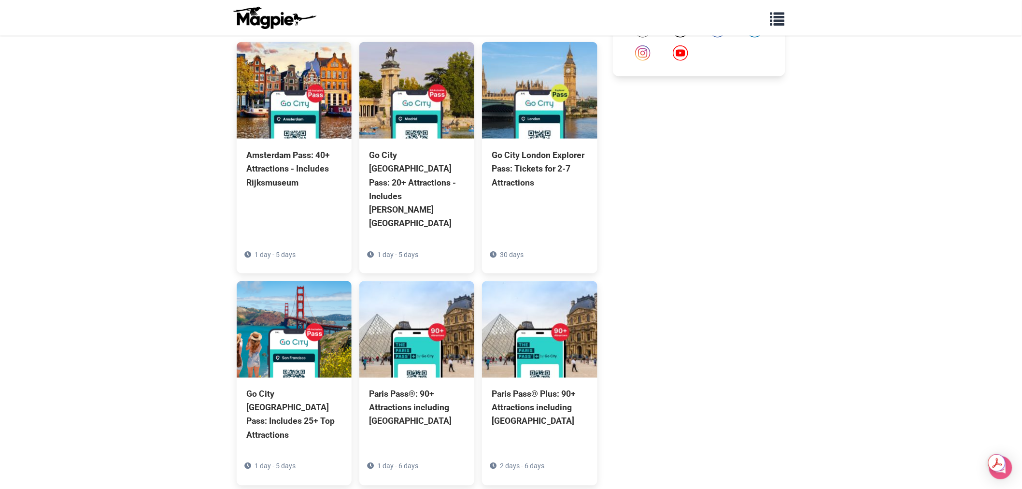
click at [891, 300] on body "Problems we solve Products Content Management and Distribution Magpie for Resel…" at bounding box center [511, 91] width 1022 height 1149
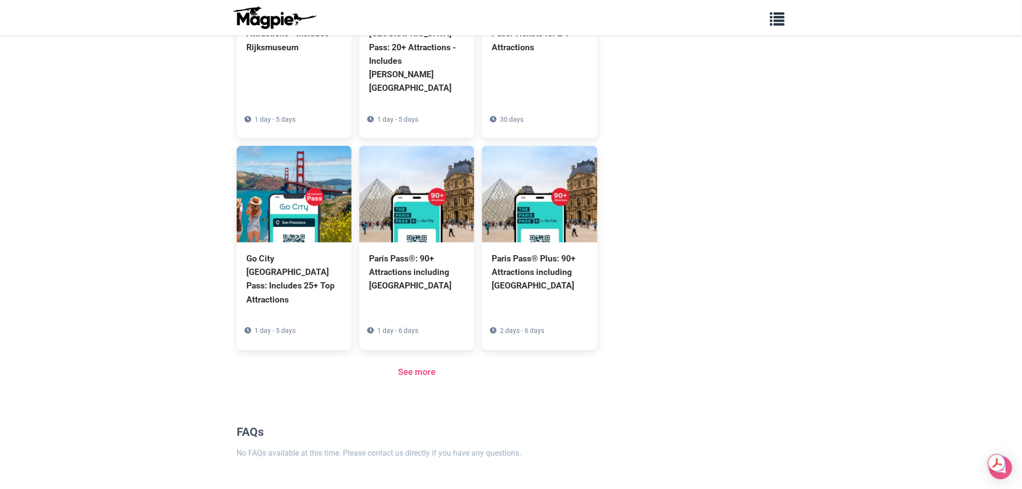
scroll to position [619, 0]
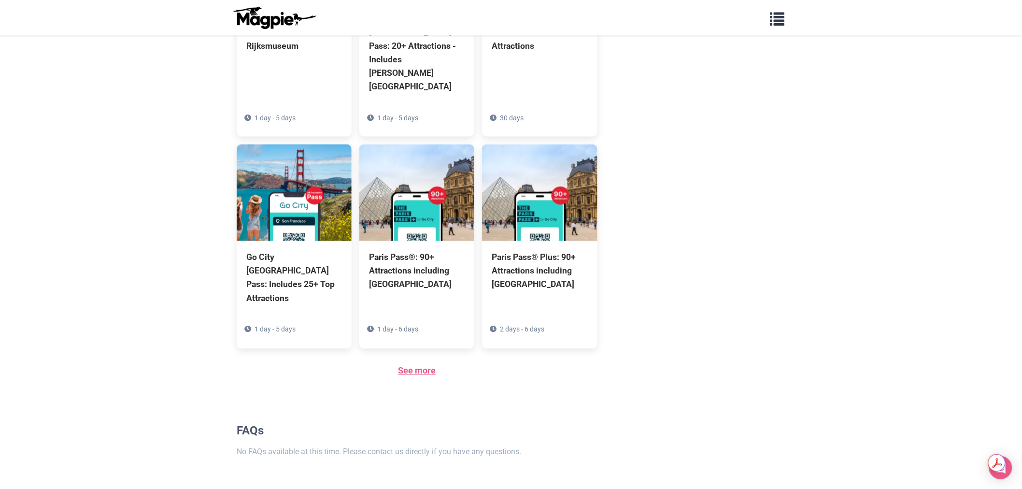
click at [411, 365] on link "See more" at bounding box center [417, 370] width 38 height 10
click at [768, 243] on div "Contact Information Website: gocity.com Phone: +1 617 671 1000 Email: tradeinfo…" at bounding box center [699, 61] width 172 height 823
click at [425, 365] on link "See more" at bounding box center [417, 370] width 38 height 10
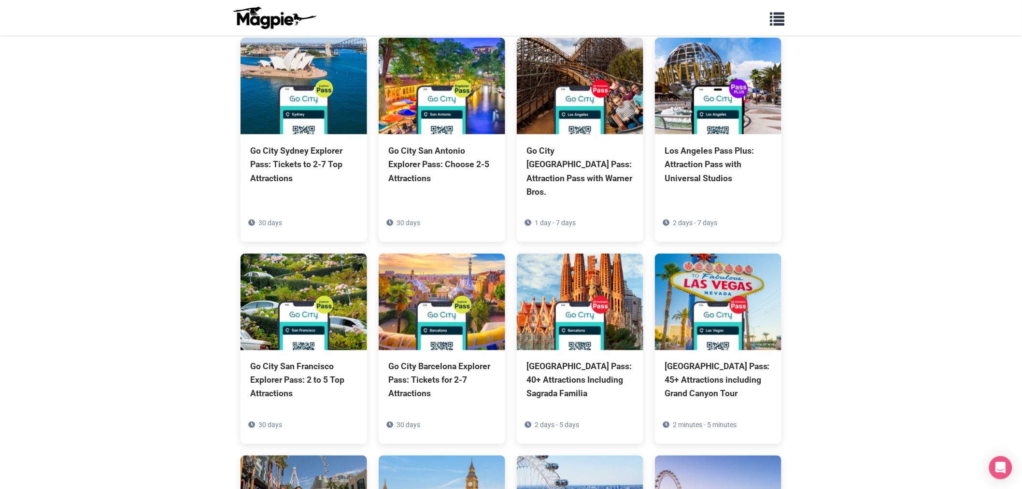
scroll to position [2212, 0]
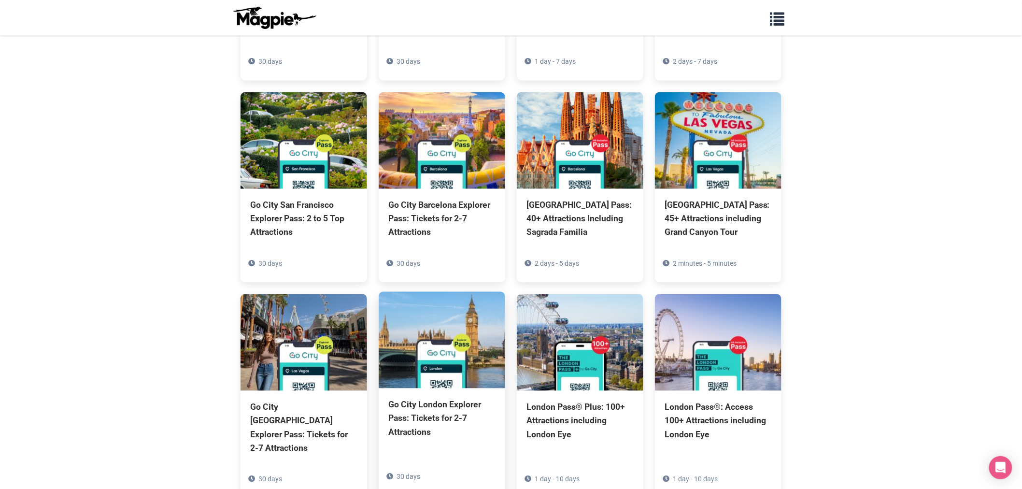
click at [427, 292] on img at bounding box center [442, 340] width 126 height 97
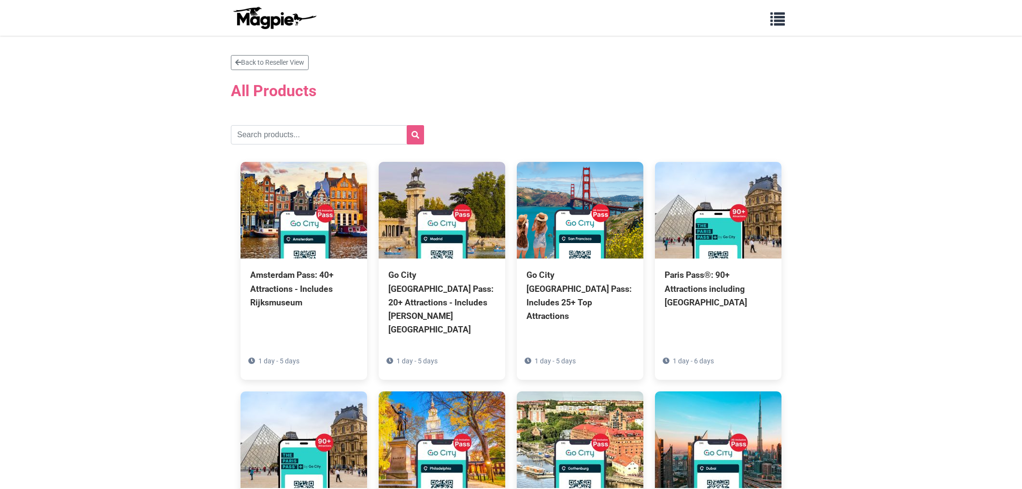
scroll to position [487, 0]
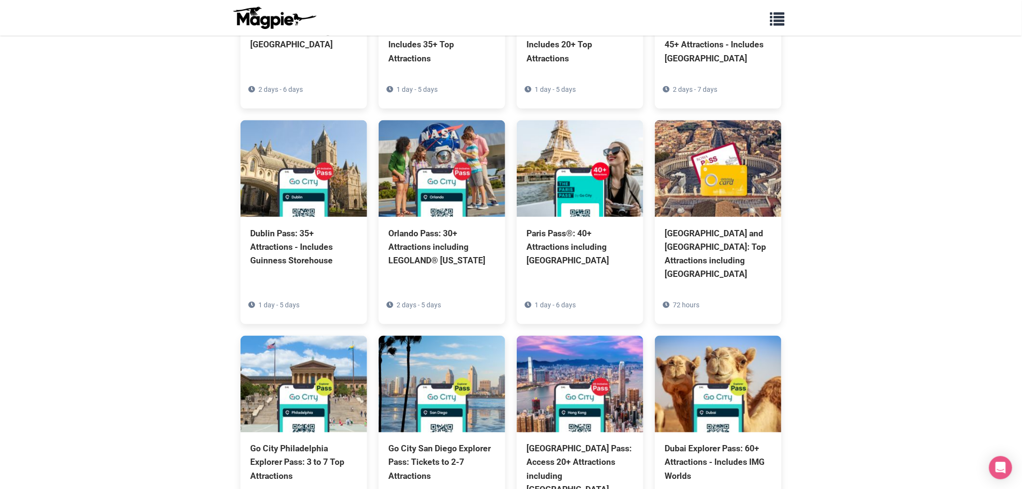
click at [887, 215] on section "Back to Reseller View All Products [GEOGRAPHIC_DATA] Pass: 40+ Attractions - In…" at bounding box center [511, 342] width 1022 height 1587
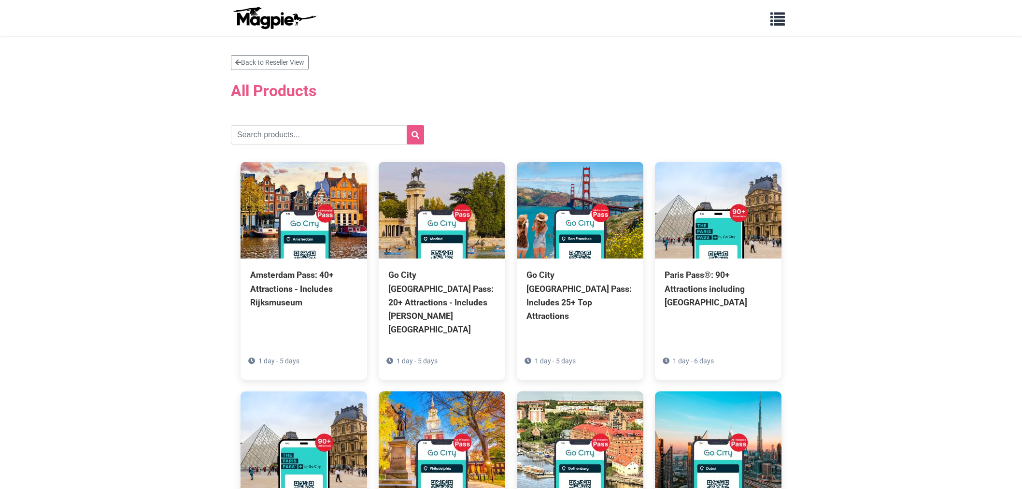
scroll to position [429, 0]
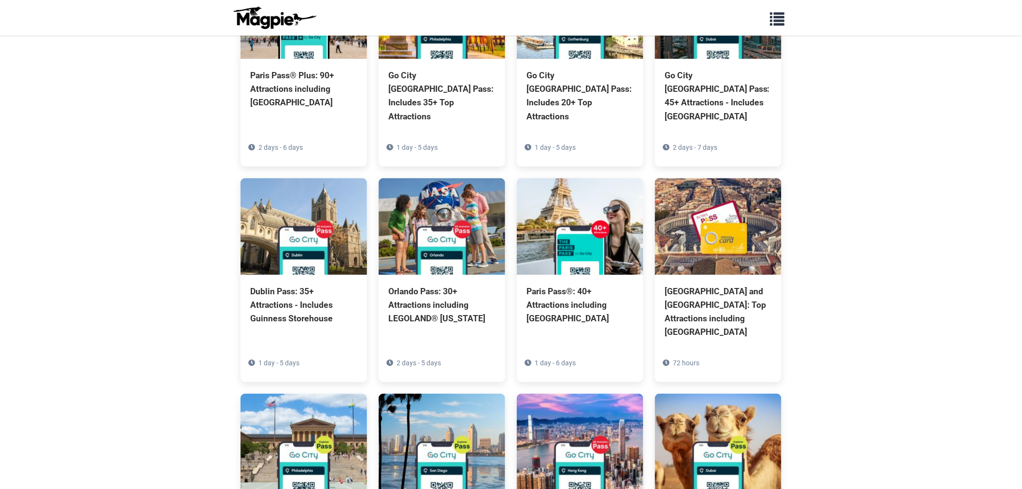
click at [897, 225] on section "Back to Reseller View All Products [GEOGRAPHIC_DATA] Pass: 40+ Attractions - In…" at bounding box center [511, 400] width 1022 height 1587
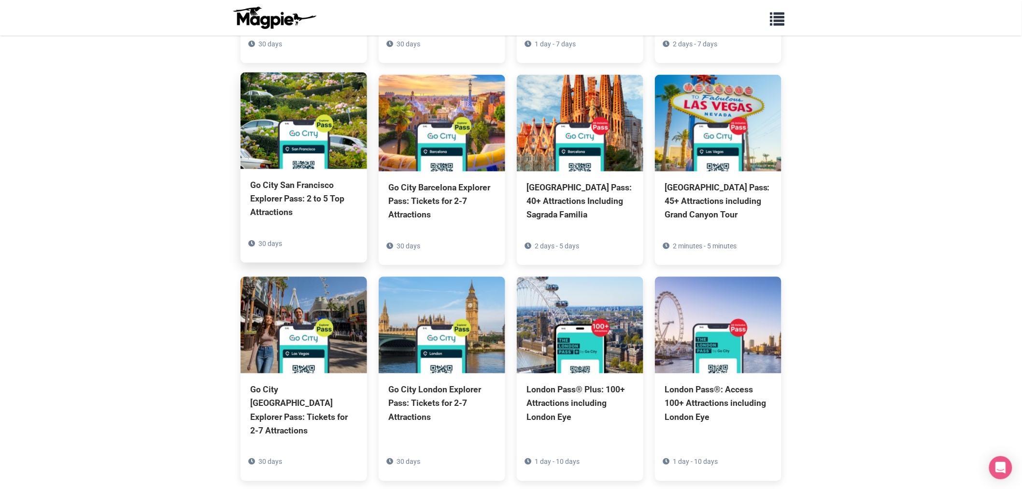
scroll to position [2204, 0]
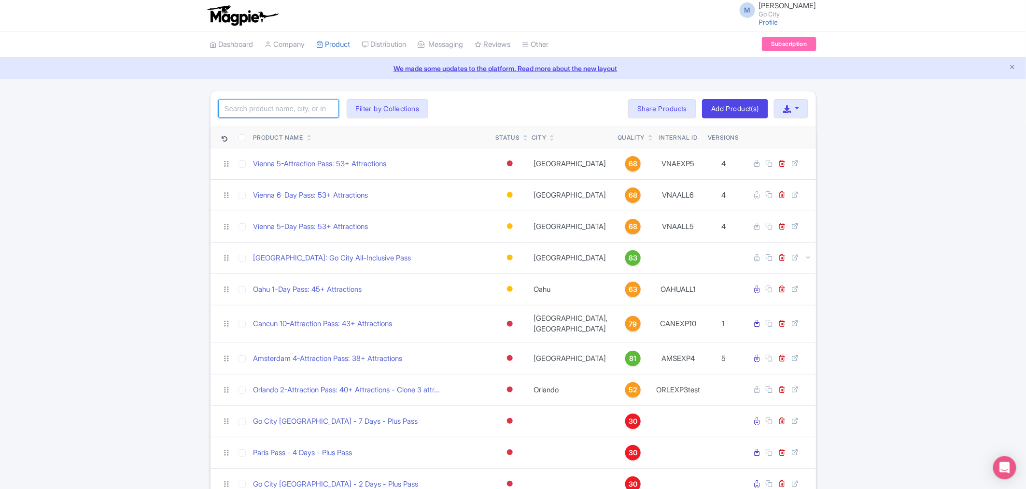
click at [254, 101] on input "search" at bounding box center [278, 108] width 121 height 18
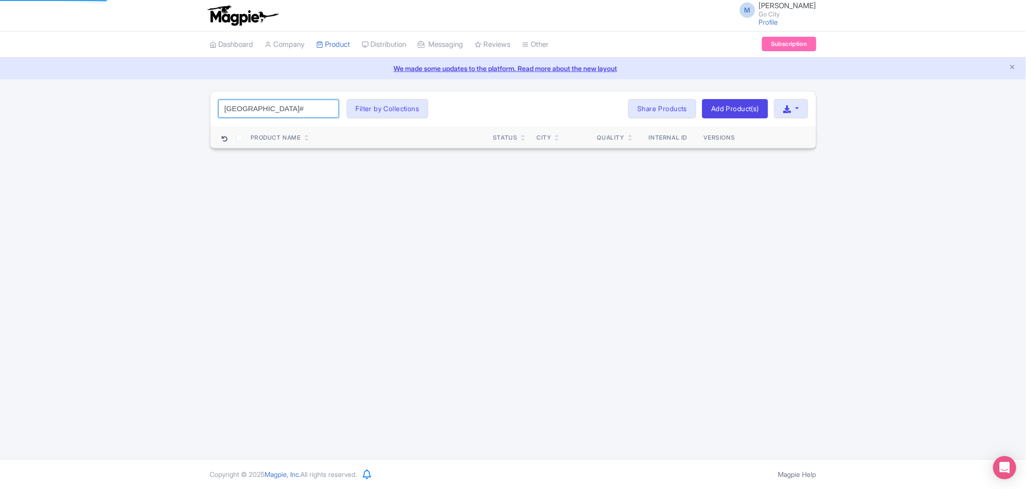
click button "Search" at bounding box center [0, 0] width 0 height 0
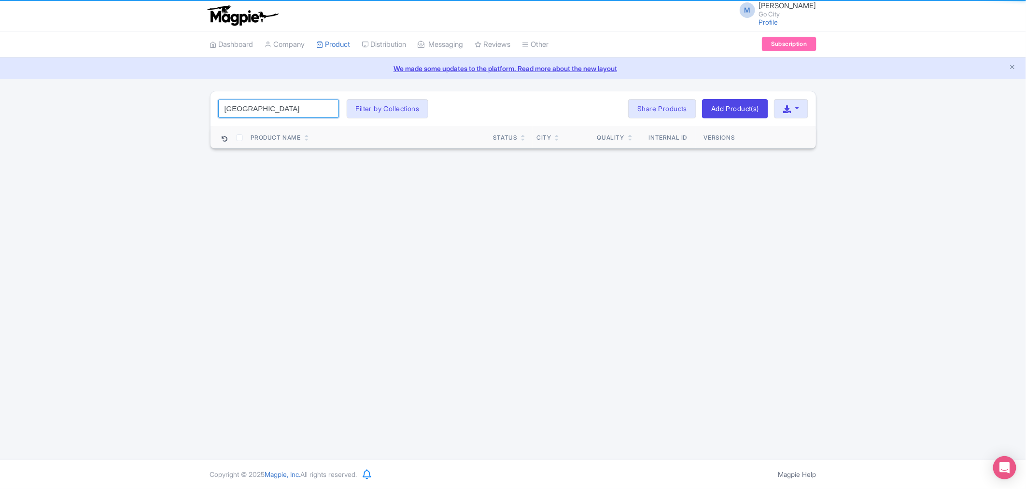
type input "[GEOGRAPHIC_DATA]"
click button "Search" at bounding box center [0, 0] width 0 height 0
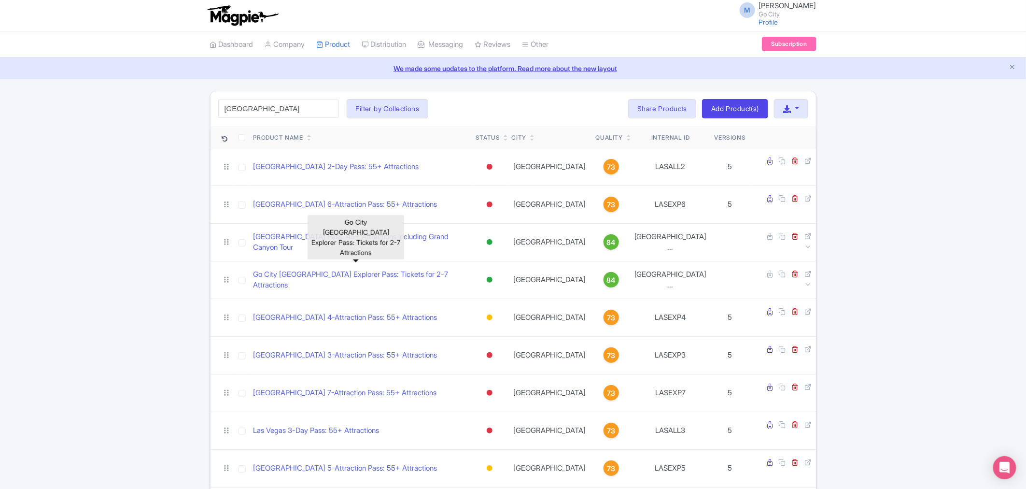
click at [80, 293] on div "[GEOGRAPHIC_DATA] Search Filter by Collections All Inclusive Explorer Trade Pro…" at bounding box center [513, 345] width 1026 height 509
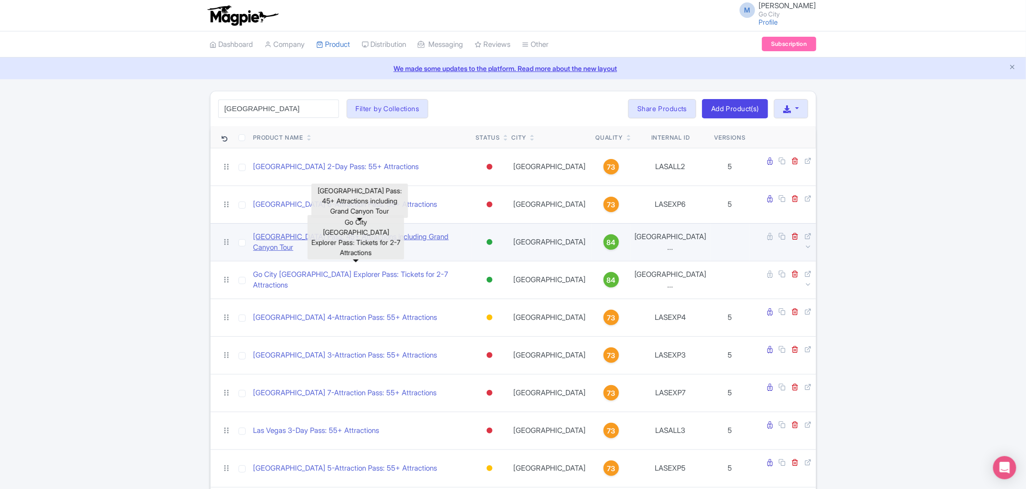
click at [437, 231] on link "[GEOGRAPHIC_DATA] Pass: 45+ Attractions including Grand Canyon Tour" at bounding box center [360, 242] width 215 height 22
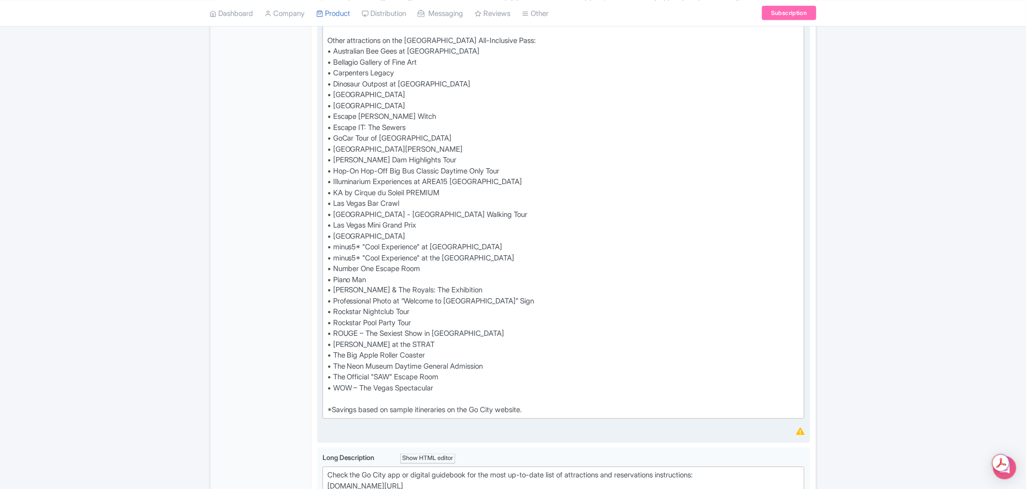
scroll to position [644, 0]
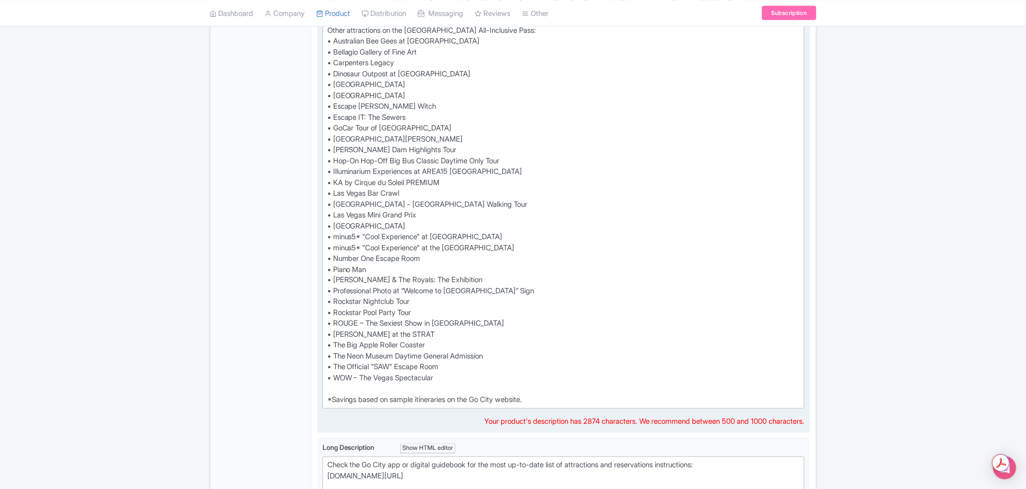
click at [547, 247] on div "Enjoy entry to 45+ top Las Vegas attractions all on one digital pass and save u…" at bounding box center [563, 41] width 473 height 728
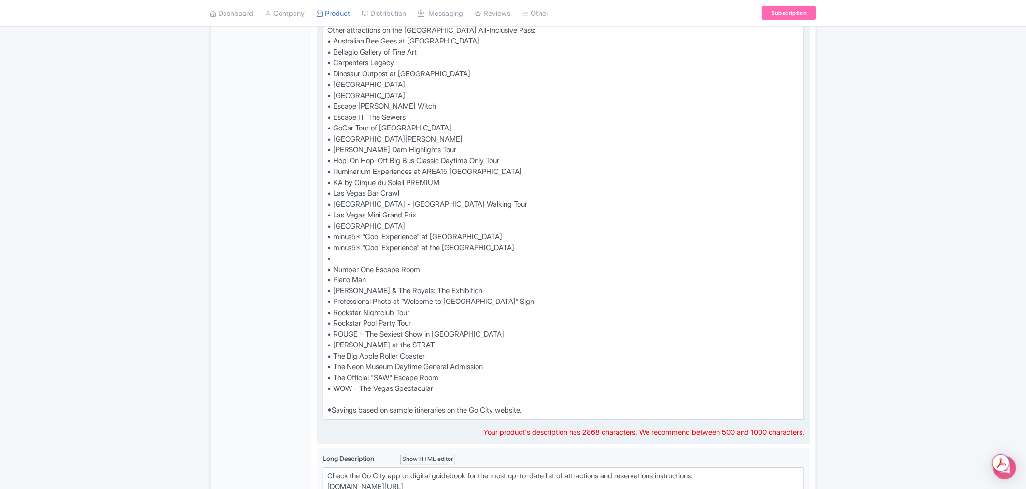
paste trix-editor "Nathan Burton Magic Show (inside FlyOver)"
type trix-editor "<div>Enjoy entry to 45+ top Las Vegas attractions all on one digital pass and s…"
drag, startPoint x: 489, startPoint y: 259, endPoint x: 335, endPoint y: 253, distance: 153.6
click at [335, 253] on div "Enjoy entry to 45+ top Las Vegas attractions all on one digital pass and save u…" at bounding box center [563, 46] width 473 height 739
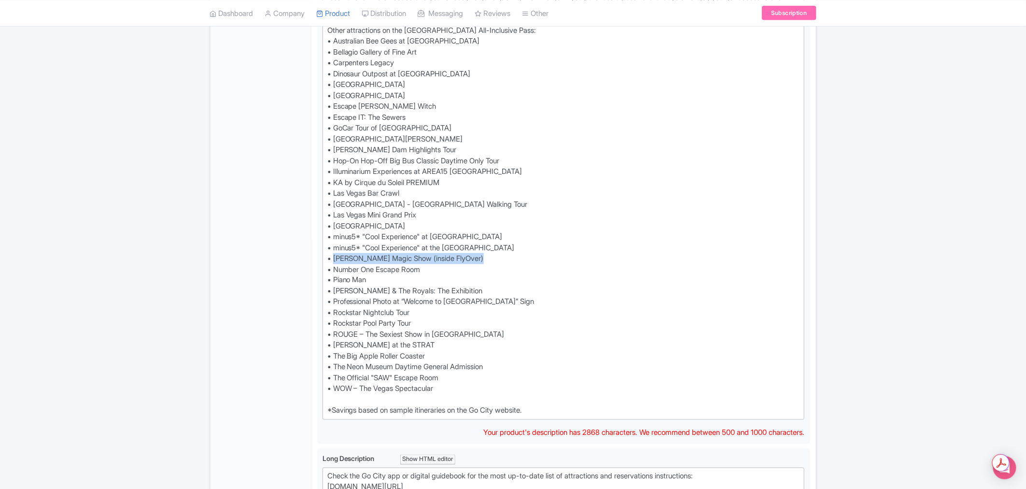
copy div "Nathan Burton Magic Show (inside FlyOver)"
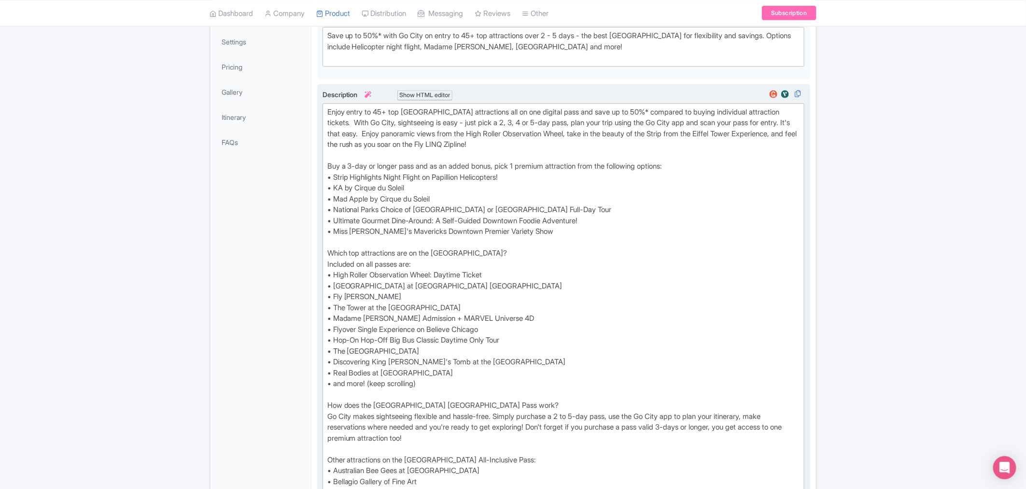
scroll to position [0, 0]
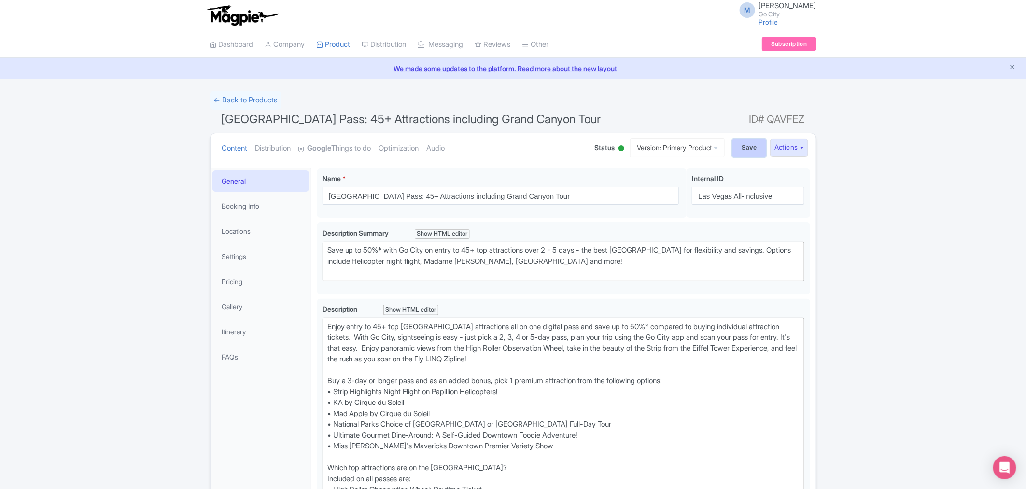
drag, startPoint x: 743, startPoint y: 144, endPoint x: 736, endPoint y: 144, distance: 6.8
click at [743, 144] on input "Save" at bounding box center [749, 148] width 34 height 18
type input "Saving..."
click at [225, 97] on link "← Back to Products" at bounding box center [245, 100] width 71 height 19
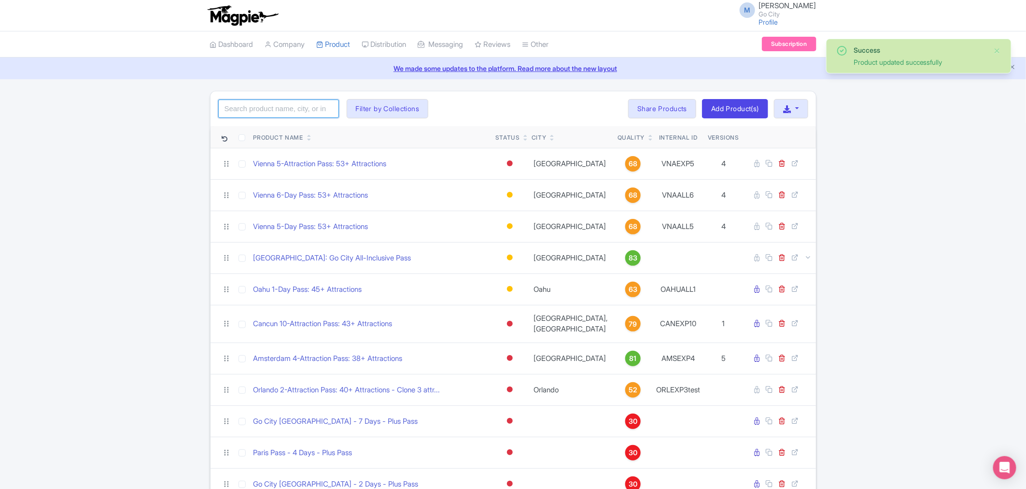
click at [295, 111] on input "search" at bounding box center [278, 108] width 121 height 18
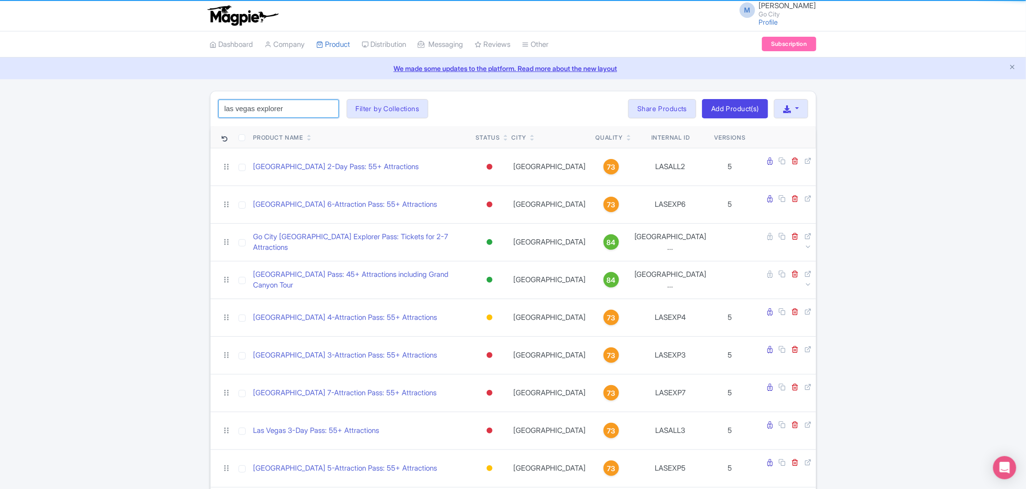
type input "las vegas explorer"
click button "Search" at bounding box center [0, 0] width 0 height 0
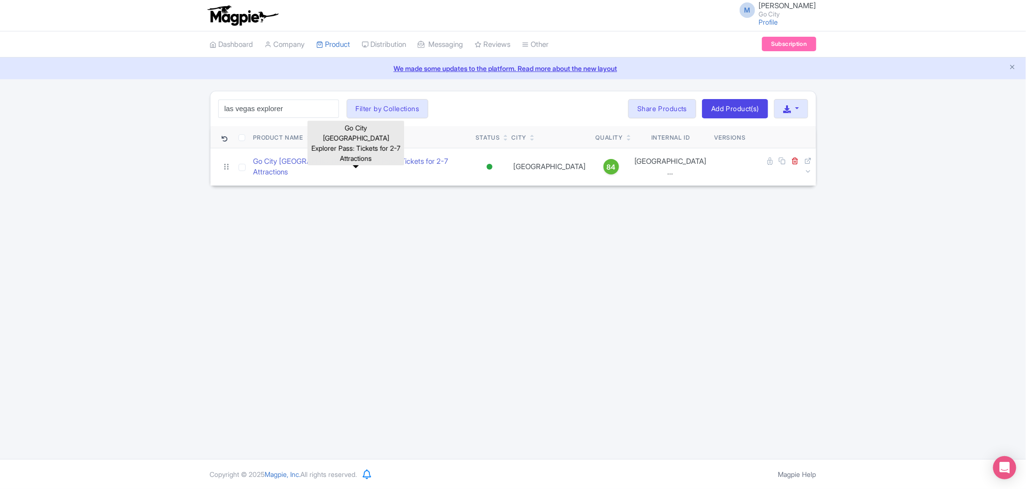
click at [368, 166] on link "Go City [GEOGRAPHIC_DATA] Explorer Pass: Tickets for 2-7 Attractions" at bounding box center [360, 167] width 215 height 22
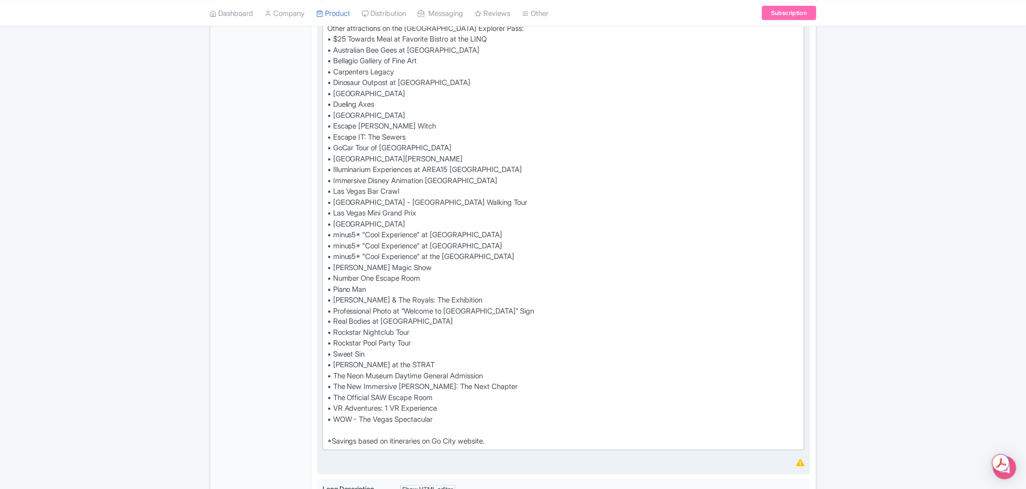
scroll to position [644, 0]
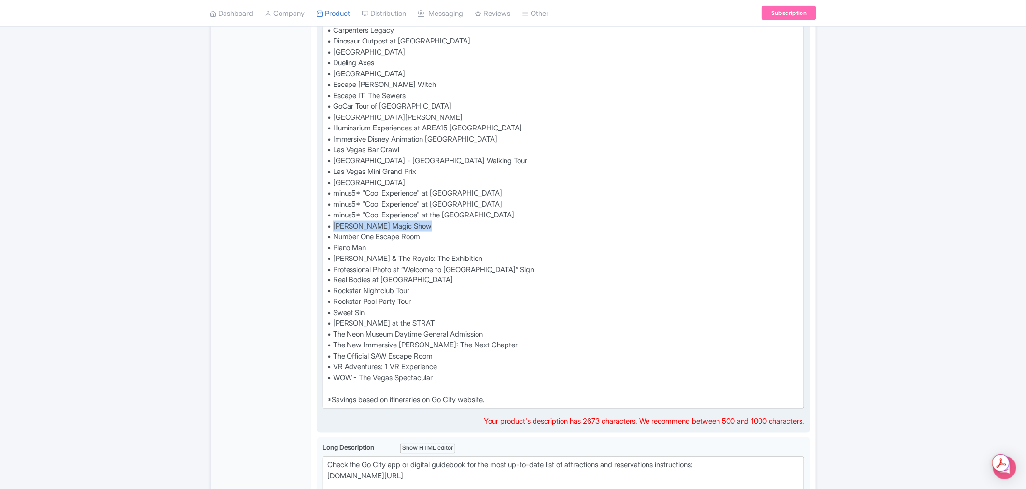
drag, startPoint x: 437, startPoint y: 225, endPoint x: 336, endPoint y: 224, distance: 101.9
click at [336, 224] on div "Save up to 50%* on top Las Vegas attractions with a Go City Explorer Pass. Choo…" at bounding box center [563, 41] width 473 height 728
paste trix-editor "(inside FlyOver)"
type trix-editor "<div>Save up to 50%* on top Las Vegas attractions with a Go City Explorer Pass.…"
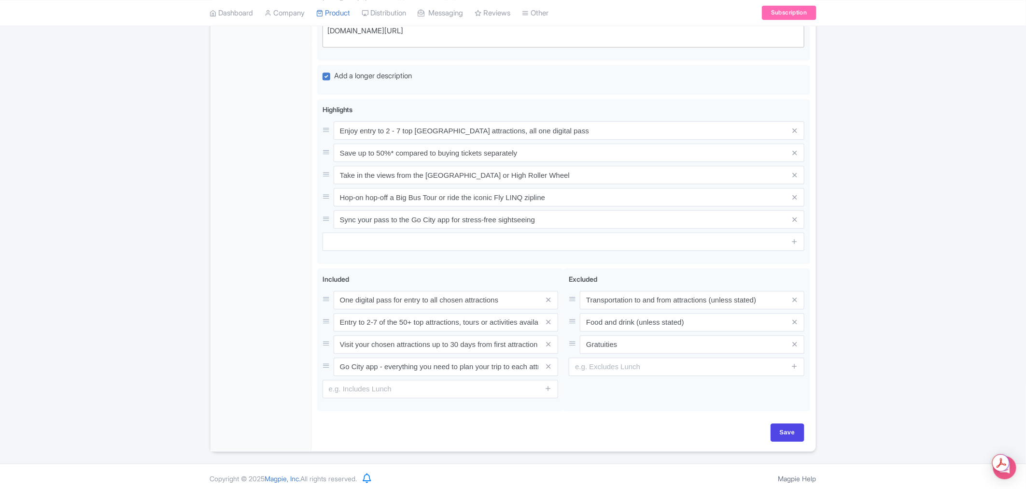
scroll to position [1093, 0]
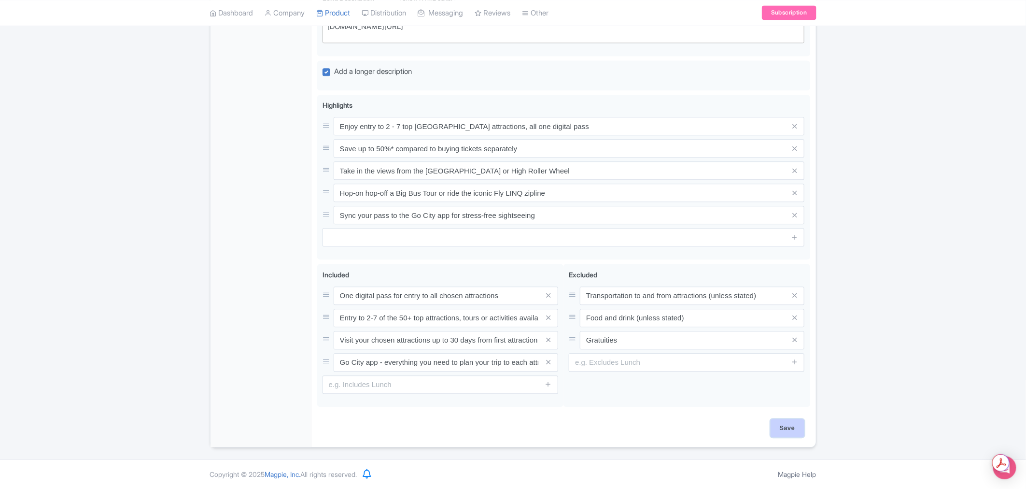
click at [783, 433] on input "Save" at bounding box center [788, 428] width 34 height 18
type input "Saving..."
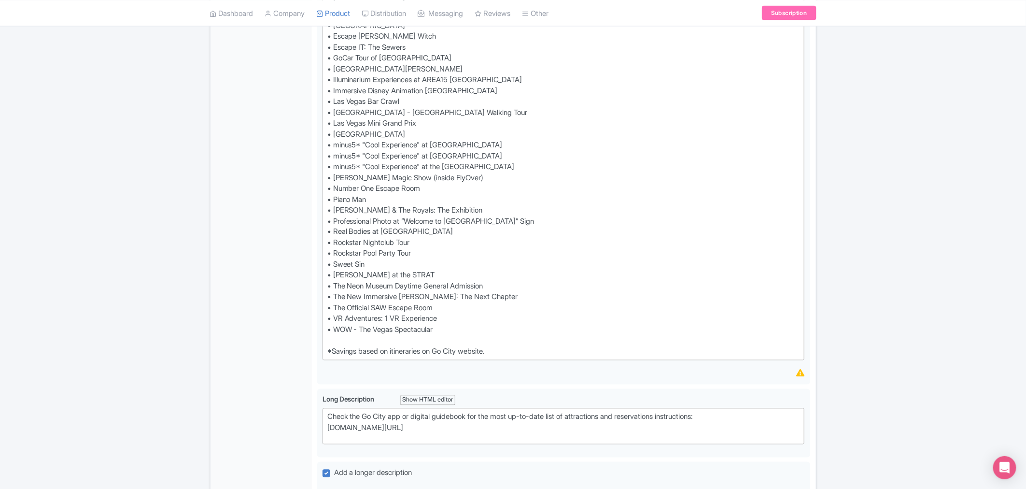
scroll to position [557, 0]
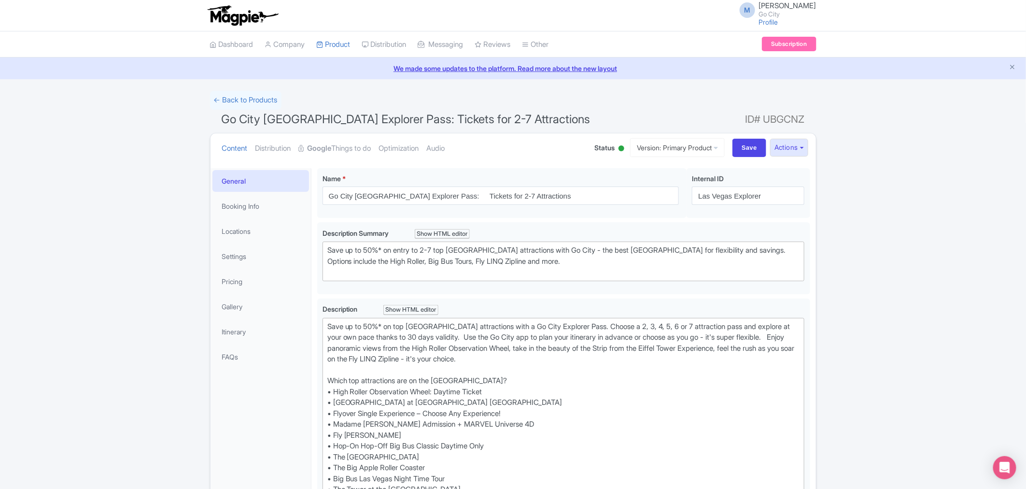
click at [776, 11] on small "Go City" at bounding box center [787, 14] width 57 height 6
click at [636, 32] on ul "Dashboard Company Product My Products Image Library Rate Sheets Distribution Ma…" at bounding box center [513, 44] width 618 height 26
click at [790, 143] on button "Actions" at bounding box center [789, 148] width 38 height 18
click at [660, 189] on link "Industry Partner View" at bounding box center [679, 189] width 92 height 15
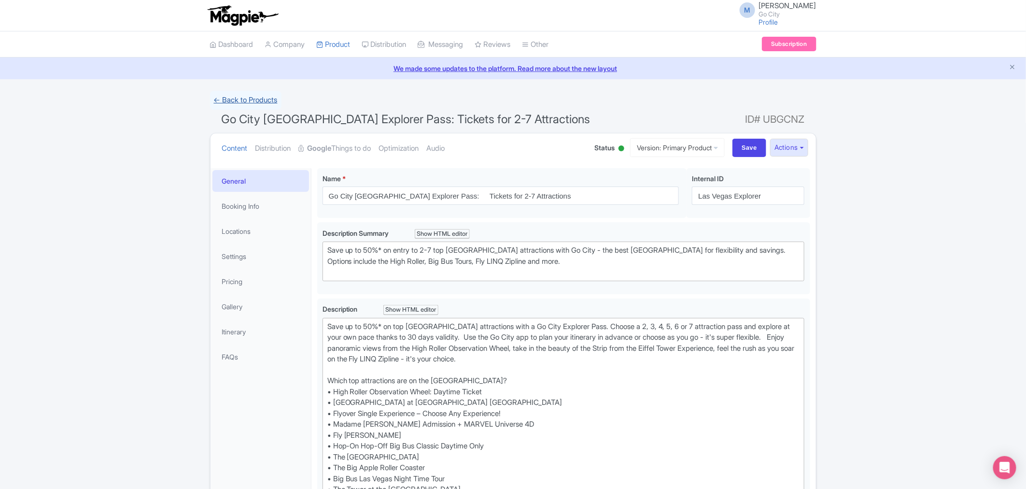
click at [270, 98] on link "← Back to Products" at bounding box center [245, 100] width 71 height 19
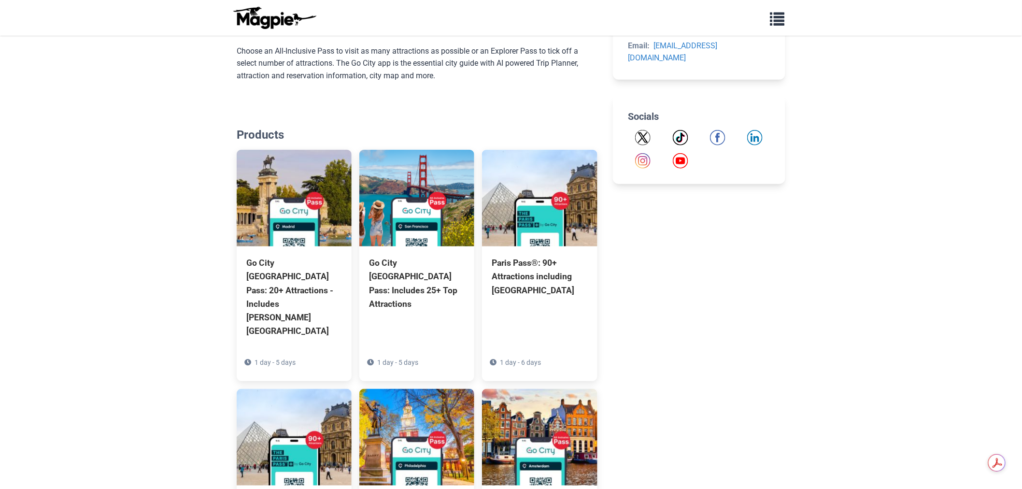
scroll to position [375, 0]
click at [920, 320] on body "Problems we solve Products Content Management and Distribution Magpie for Resel…" at bounding box center [511, 199] width 1022 height 1149
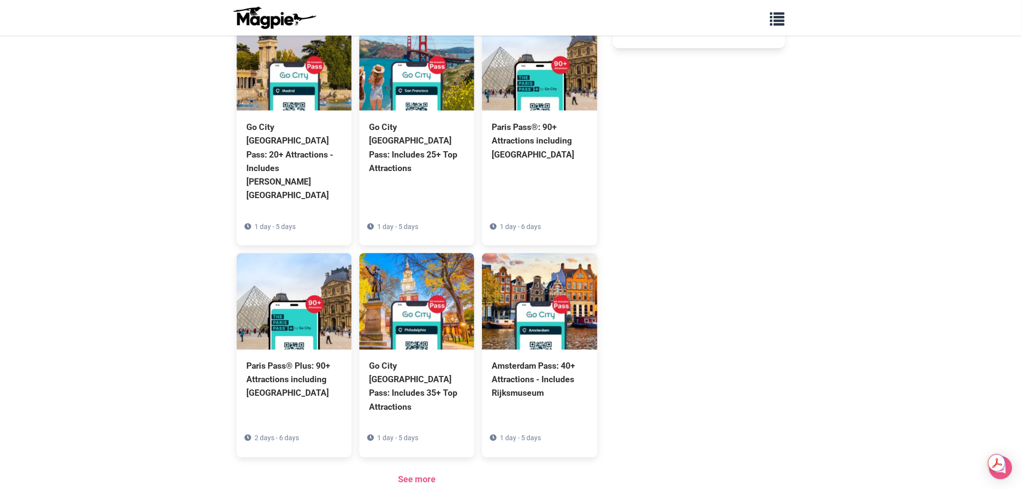
scroll to position [619, 0]
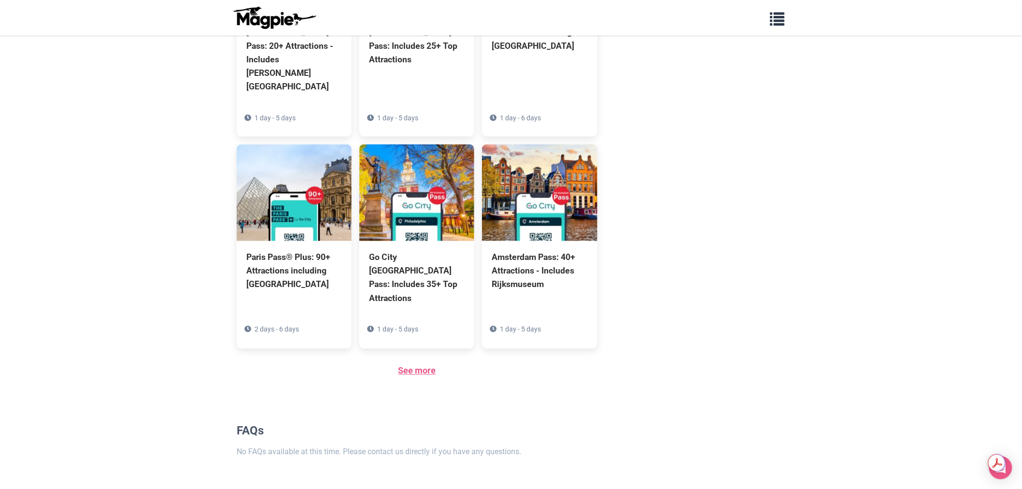
click at [427, 365] on link "See more" at bounding box center [417, 370] width 38 height 10
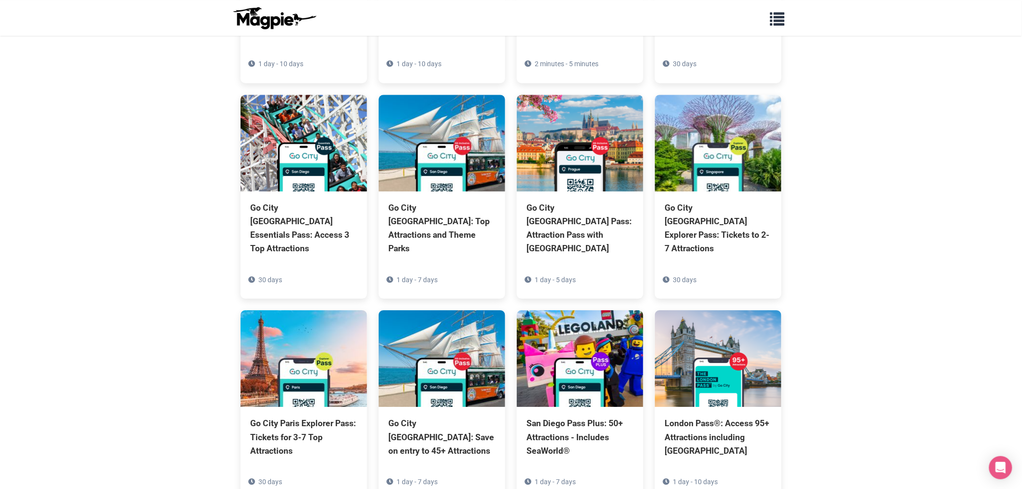
scroll to position [2762, 0]
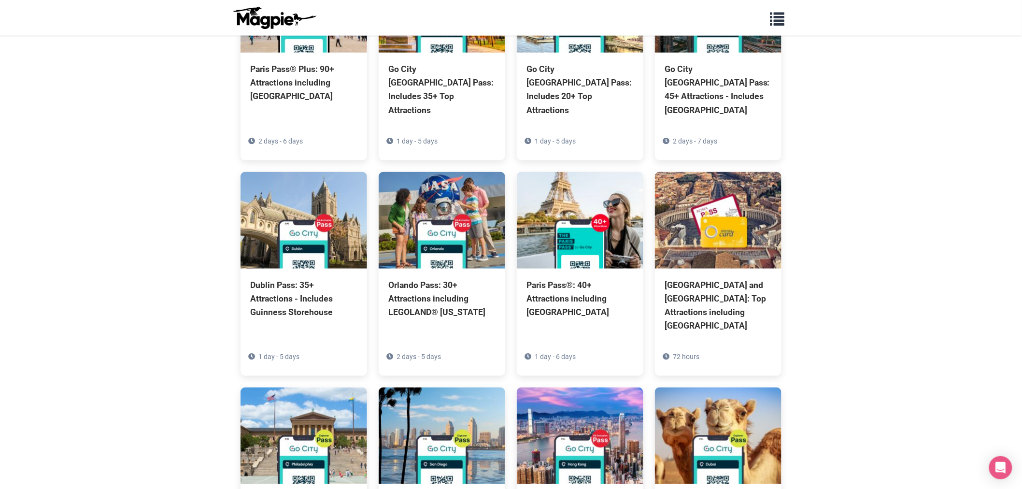
scroll to position [1647, 0]
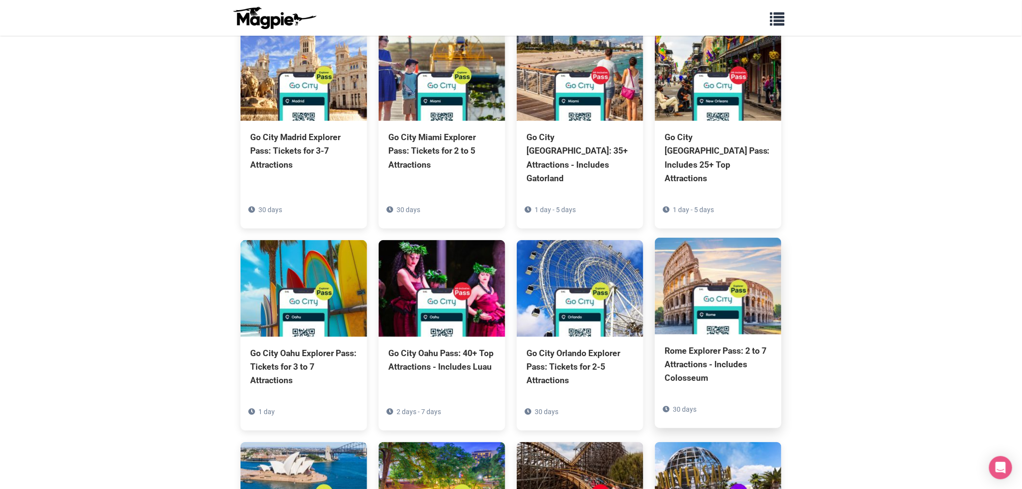
click at [734, 344] on div "Rome Explorer Pass: 2 to 7 Attractions - Includes Colosseum" at bounding box center [717, 364] width 107 height 41
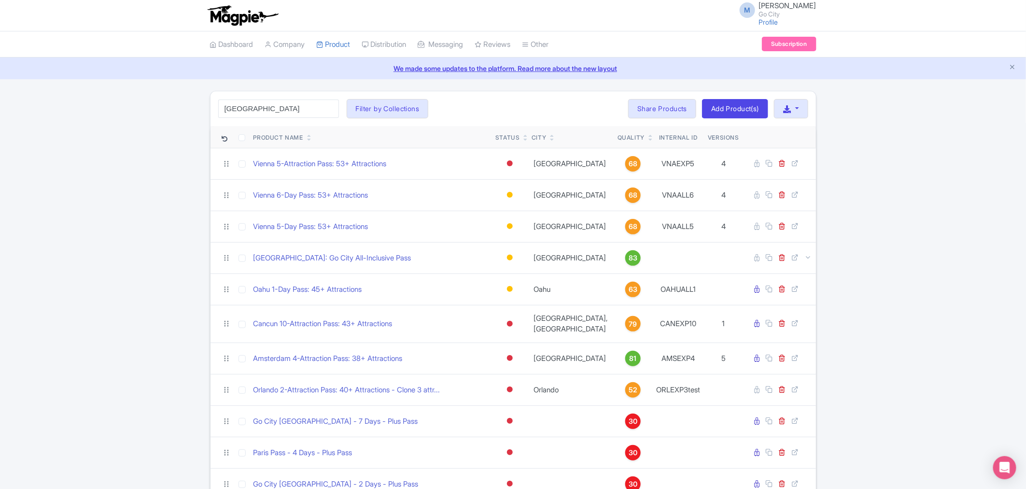
click button "Search" at bounding box center [0, 0] width 0 height 0
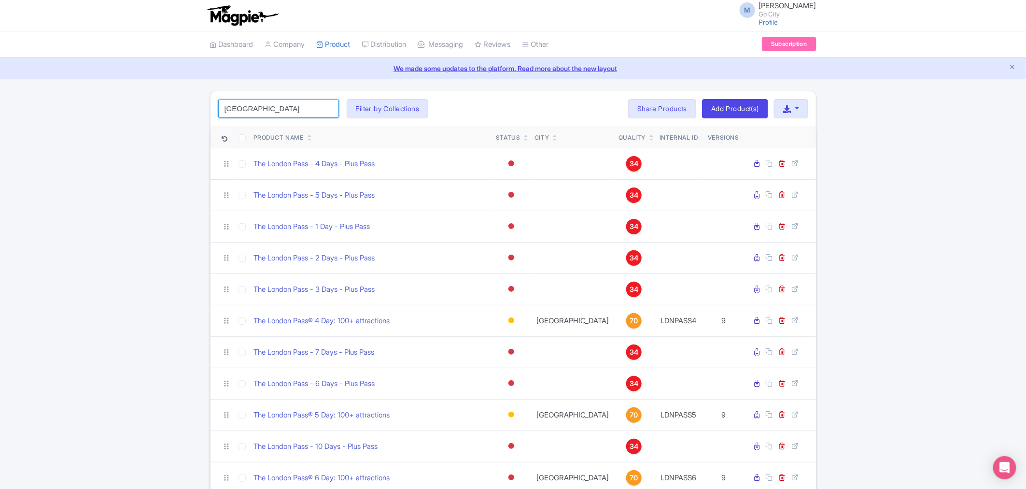
click at [259, 110] on input "[GEOGRAPHIC_DATA]" at bounding box center [278, 108] width 121 height 18
click button "Search" at bounding box center [0, 0] width 0 height 0
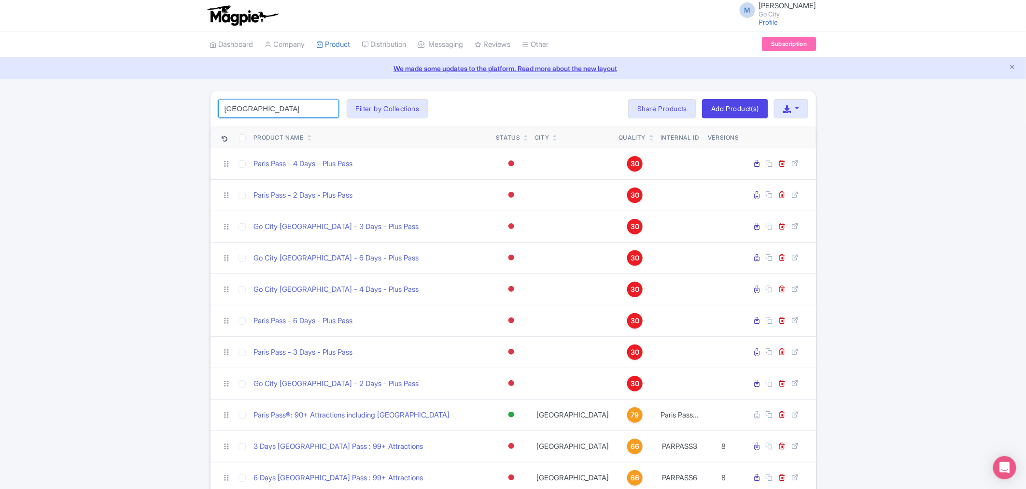
click at [270, 108] on input "[GEOGRAPHIC_DATA]" at bounding box center [278, 108] width 121 height 18
type input "paris explorer"
click button "Search" at bounding box center [0, 0] width 0 height 0
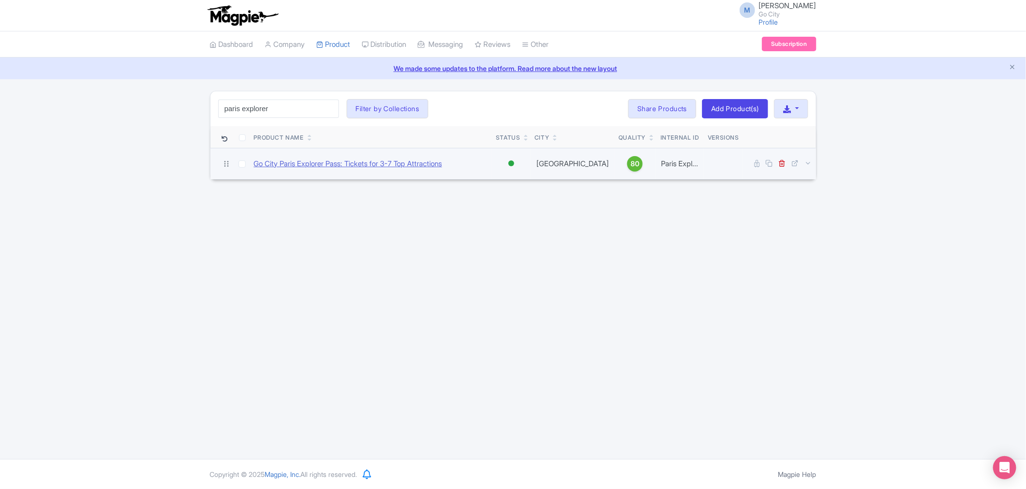
click at [377, 160] on link "Go City Paris Explorer Pass: Tickets for 3-7 Top Attractions" at bounding box center [348, 163] width 188 height 11
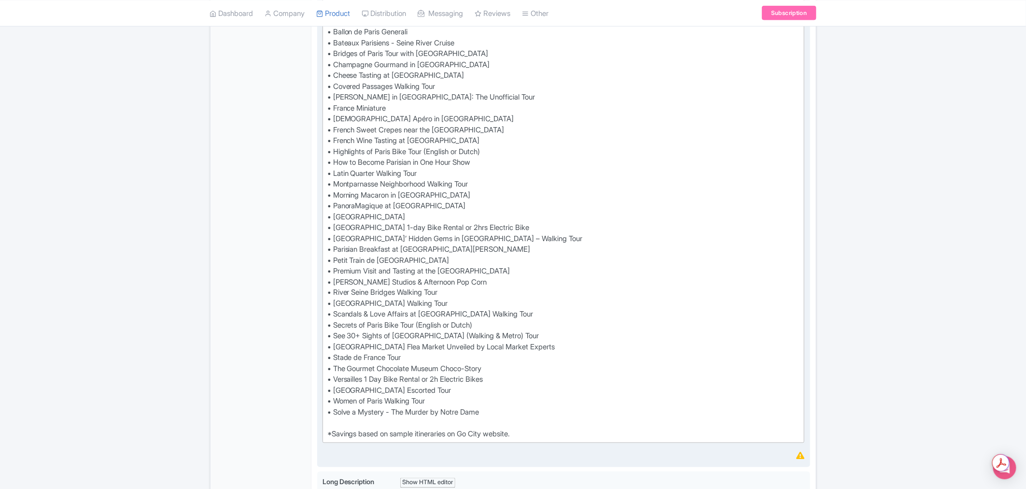
scroll to position [644, 0]
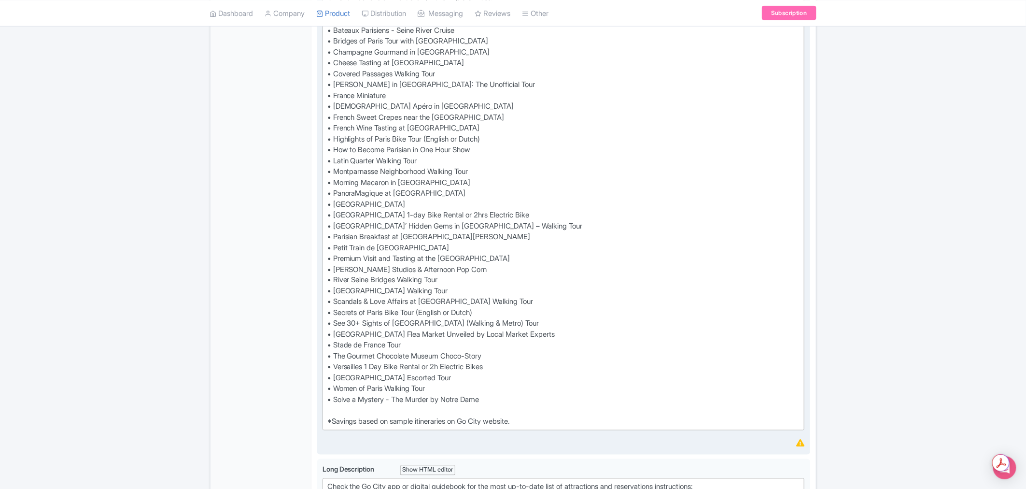
click at [505, 215] on div "Exploring Paris has never been easier! For one low pre-paid price, your Paris E…" at bounding box center [563, 52] width 473 height 750
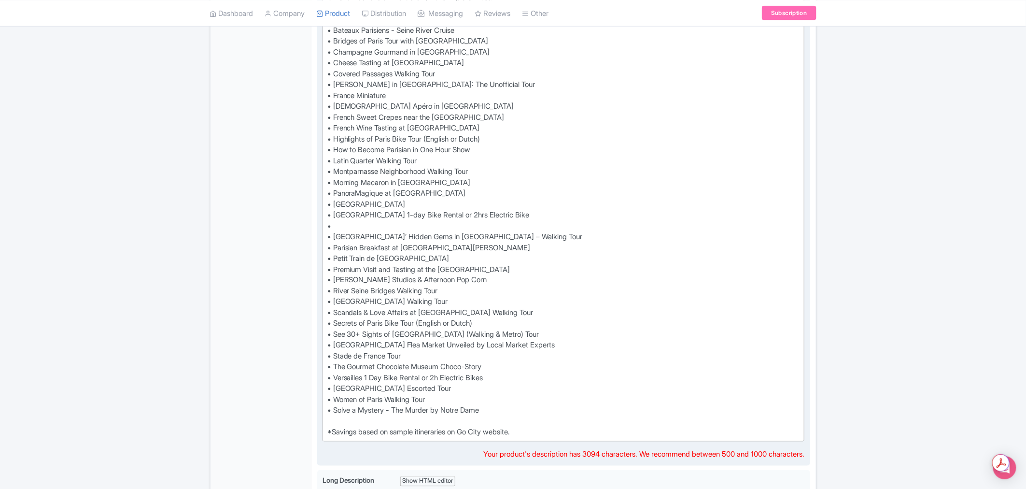
paste trix-editor "Parisian Brunch at Chill &amp; Golf"
type trix-editor "<div>Exploring Paris has never been easier! For one low pre-paid price, your Pa…"
click at [881, 205] on div "← Back to Products Go City Paris Explorer Pass: Tickets for 3-7 Top Attractions…" at bounding box center [513, 188] width 1026 height 1482
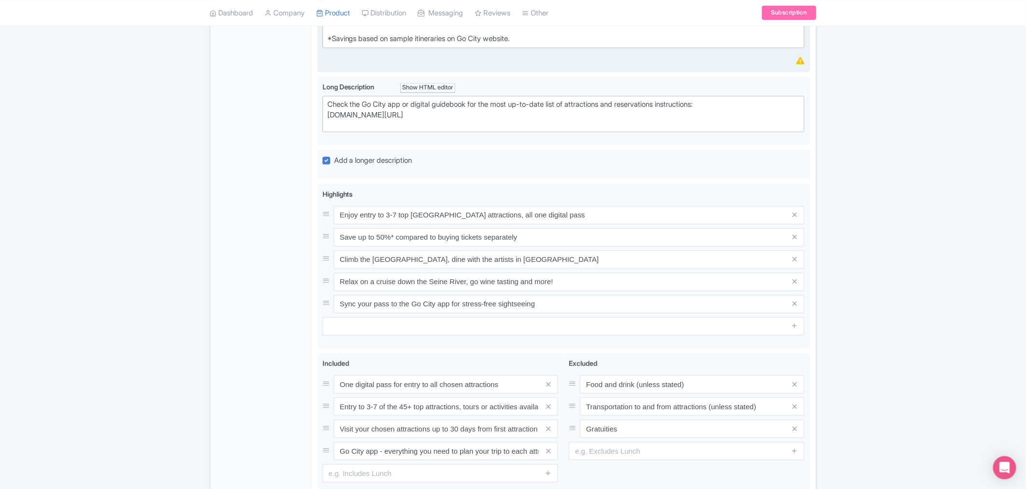
scroll to position [1126, 0]
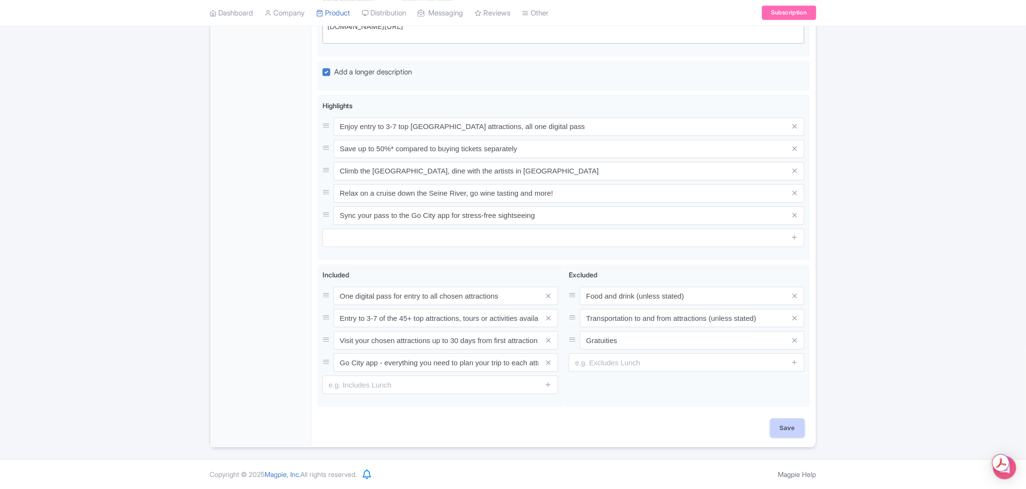
click at [793, 428] on input "Save" at bounding box center [788, 428] width 34 height 18
type input "Saving..."
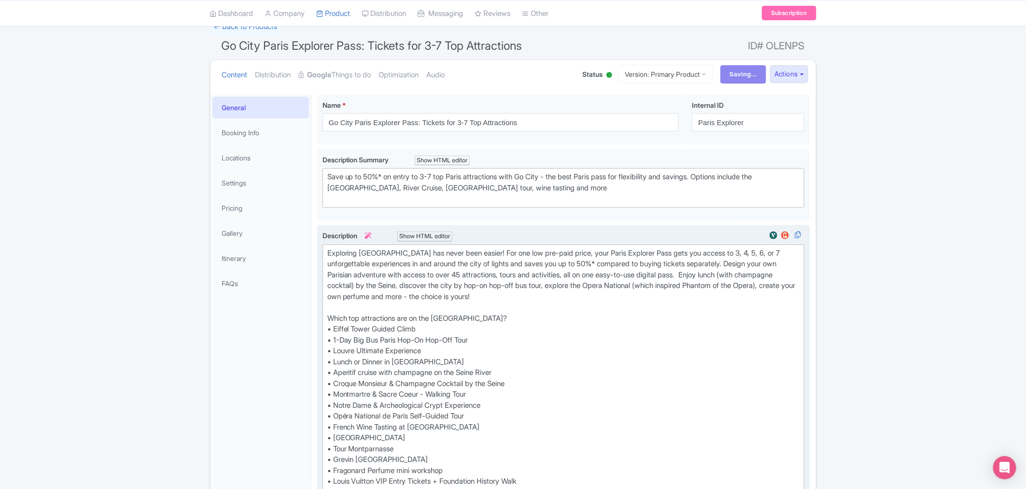
scroll to position [0, 0]
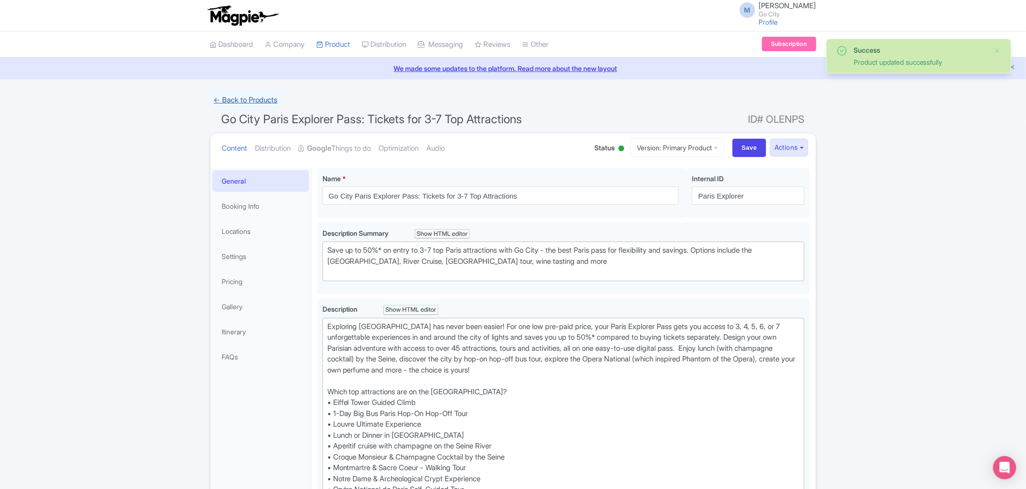
click at [235, 100] on link "← Back to Products" at bounding box center [245, 100] width 71 height 19
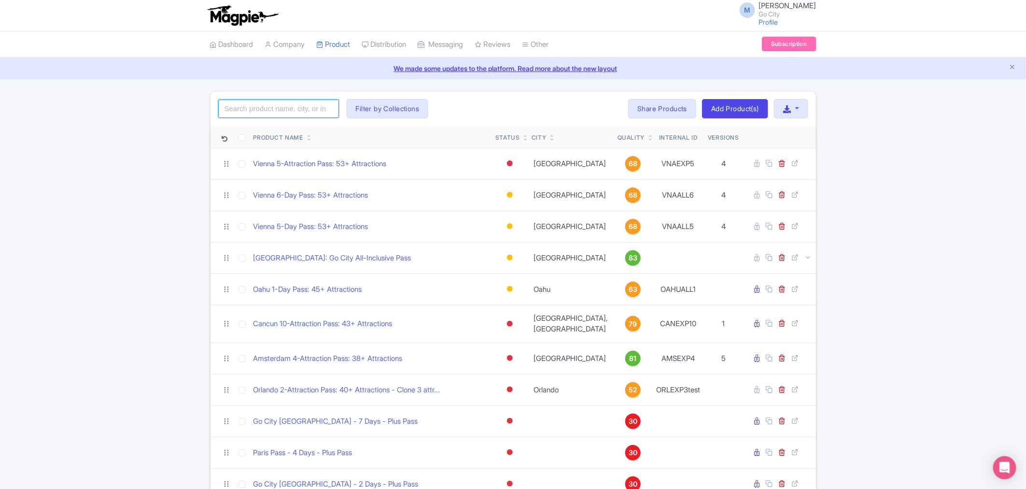
click at [291, 103] on input "search" at bounding box center [278, 108] width 121 height 18
click button "Search" at bounding box center [0, 0] width 0 height 0
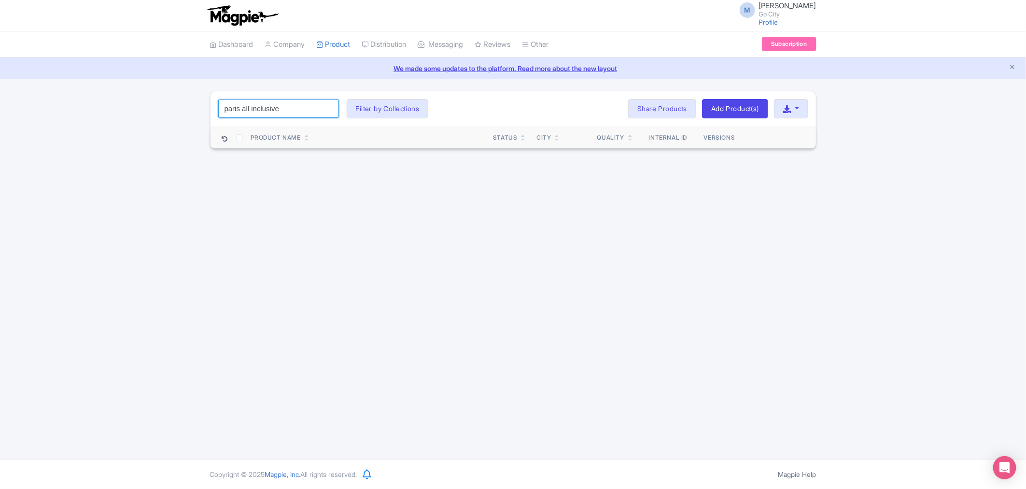
drag, startPoint x: 249, startPoint y: 109, endPoint x: 297, endPoint y: 104, distance: 49.0
click at [297, 104] on input "paris all inclusive" at bounding box center [278, 108] width 121 height 18
type input "[GEOGRAPHIC_DATA]"
click button "Search" at bounding box center [0, 0] width 0 height 0
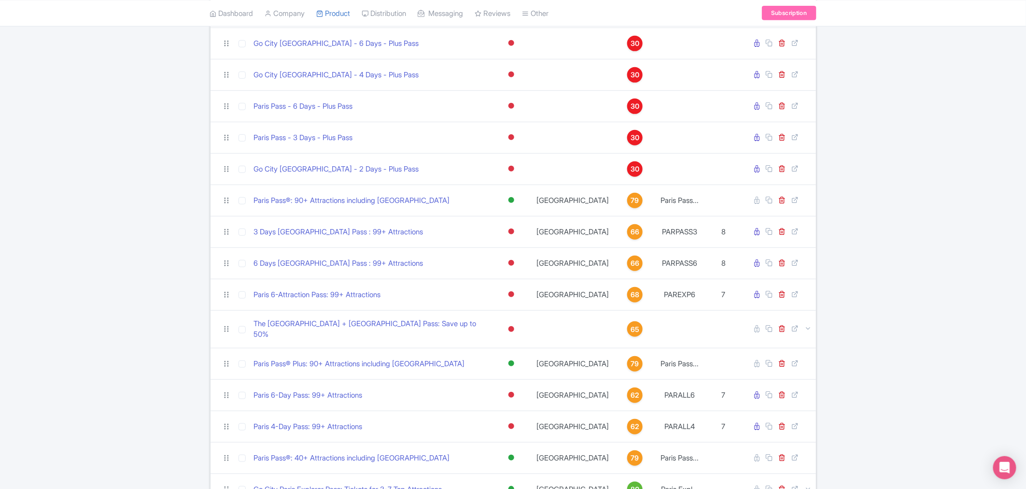
scroll to position [322, 0]
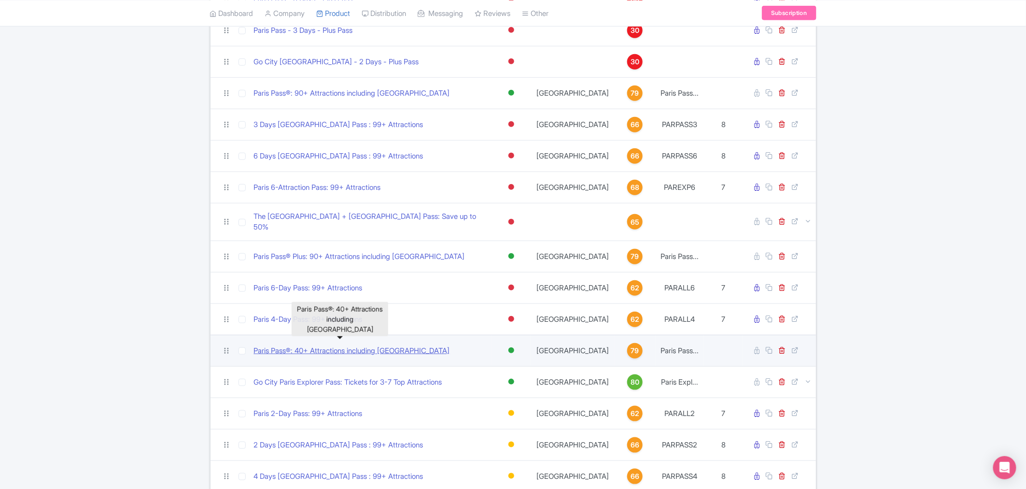
click at [388, 346] on link "Paris Pass®: 40+ Attractions including Eiffel Tower" at bounding box center [352, 350] width 196 height 11
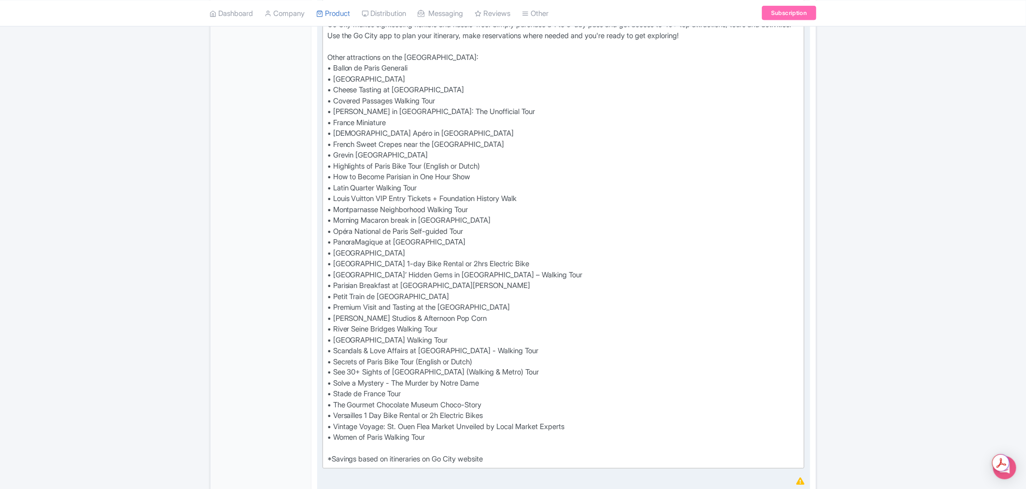
scroll to position [536, 0]
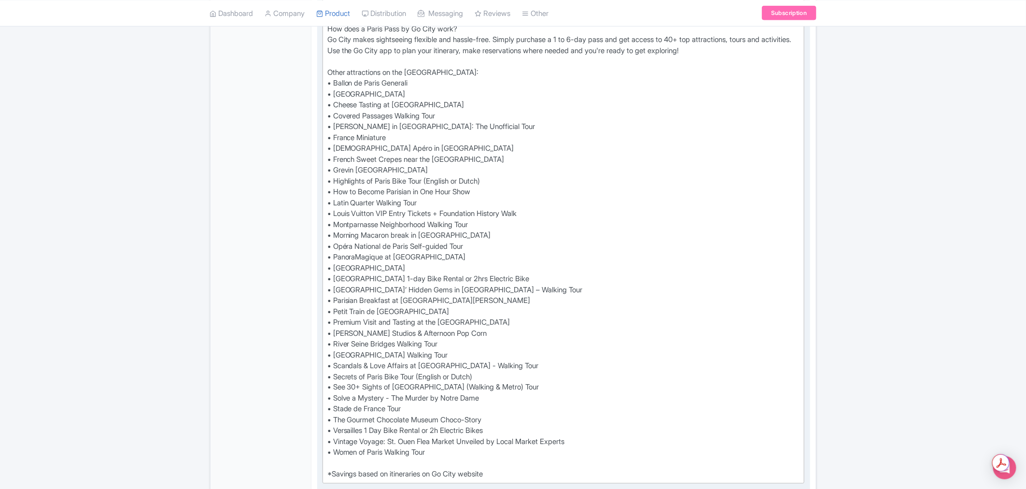
click at [511, 289] on div "See all that [GEOGRAPHIC_DATA] has to offer with The Paris Pass® and save up to…" at bounding box center [563, 132] width 473 height 695
click at [475, 300] on div "See all that Paris has to offer with The Paris Pass® and save up to 50% vs buyi…" at bounding box center [563, 132] width 473 height 695
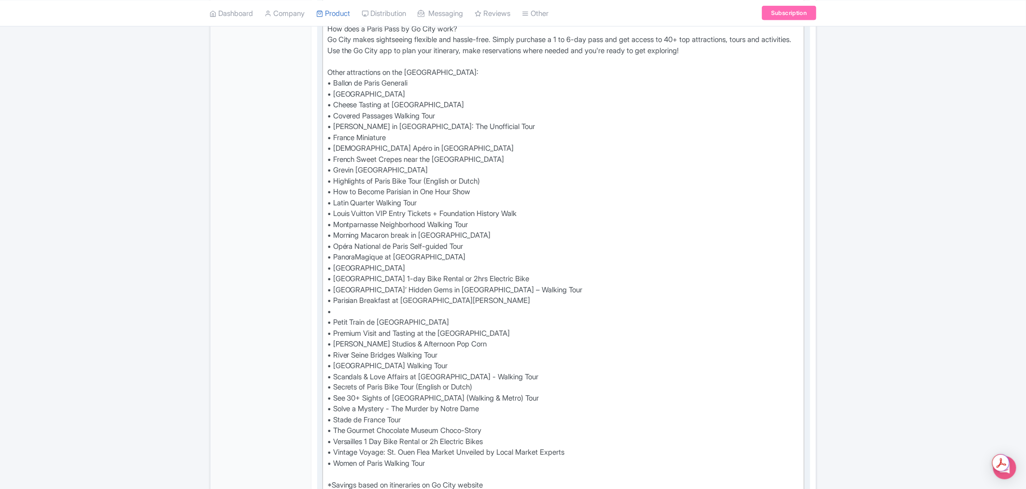
click at [390, 308] on div "See all that Paris has to offer with The Paris Pass® and save up to 50% vs buyi…" at bounding box center [563, 138] width 473 height 706
paste trix-editor "<div>See all that Paris has to offer with The Paris Pass® and save up to 50% vs…"
type trix-editor "<div>See all that Paris has to offer with The Paris Pass® and save up to 50% vs…"
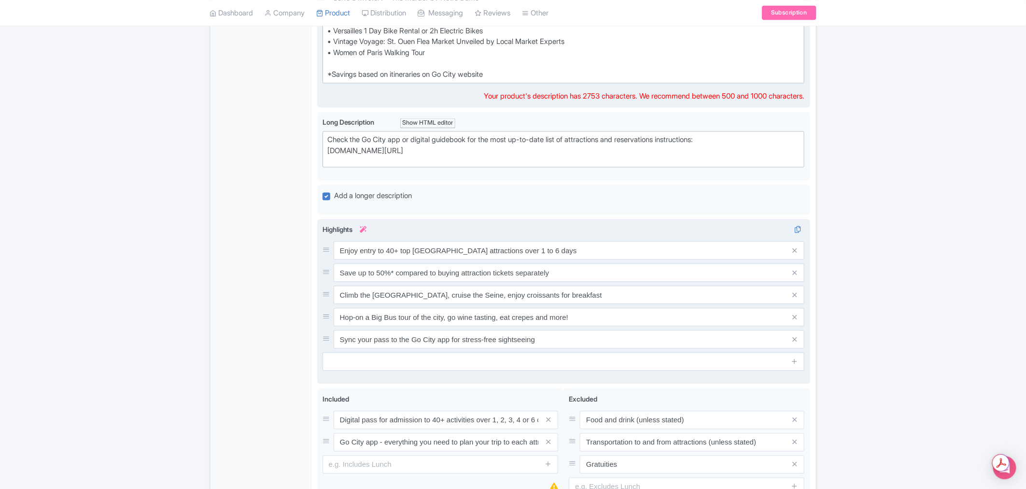
scroll to position [1049, 0]
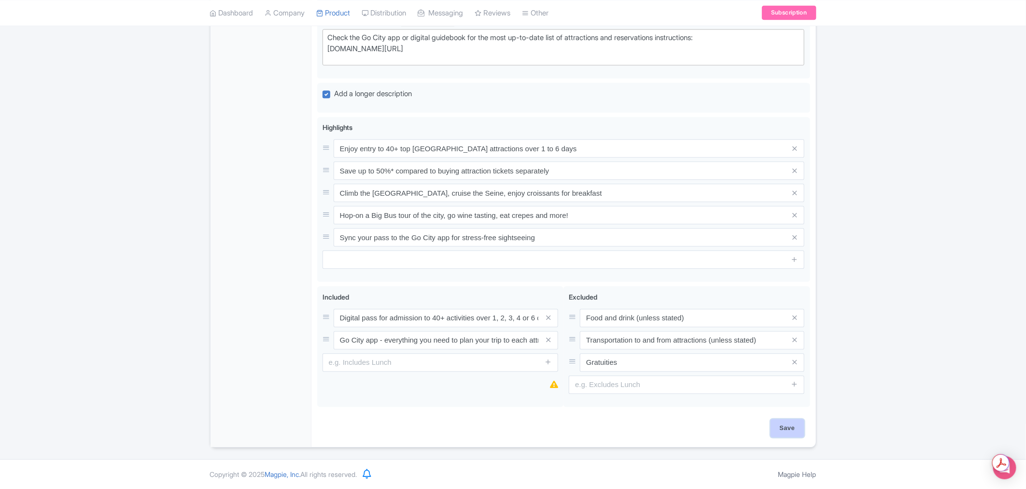
click at [798, 424] on input "Save" at bounding box center [788, 428] width 34 height 18
type input "Saving..."
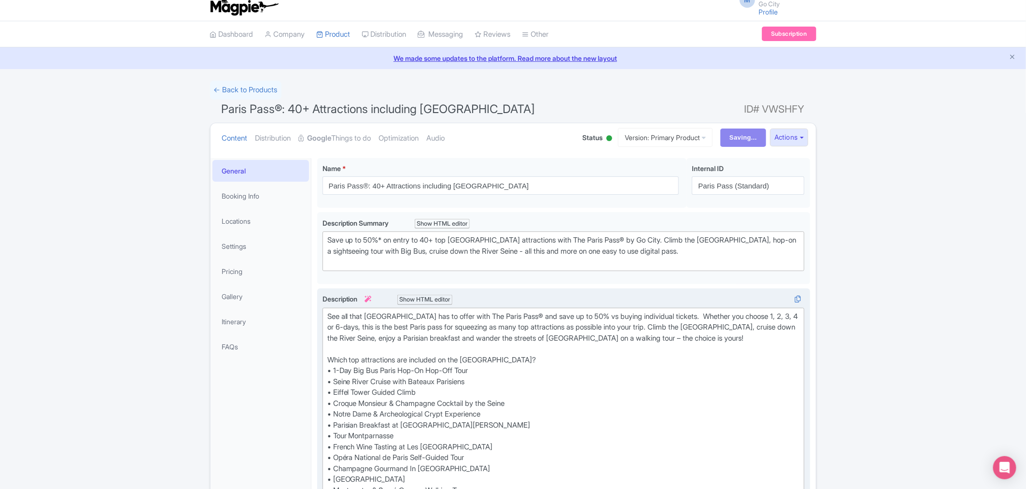
scroll to position [0, 0]
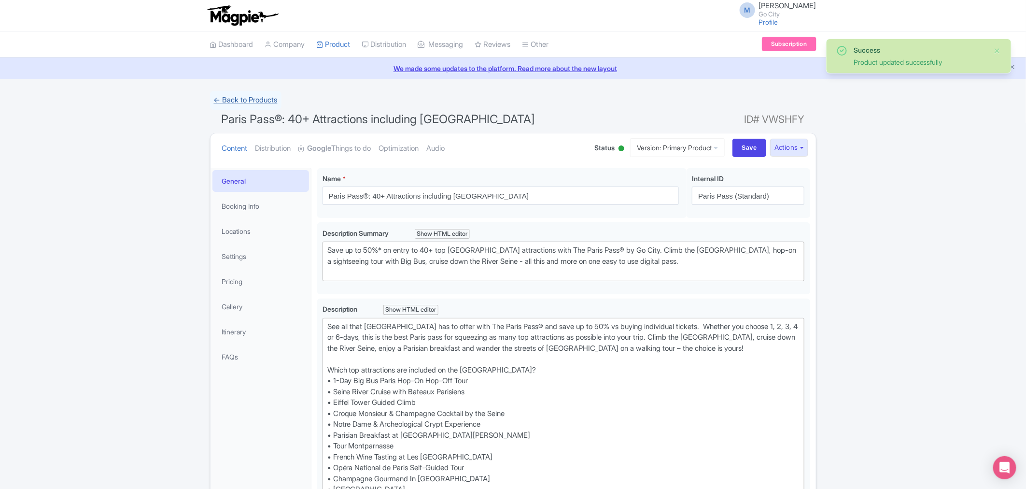
click at [261, 102] on link "← Back to Products" at bounding box center [245, 100] width 71 height 19
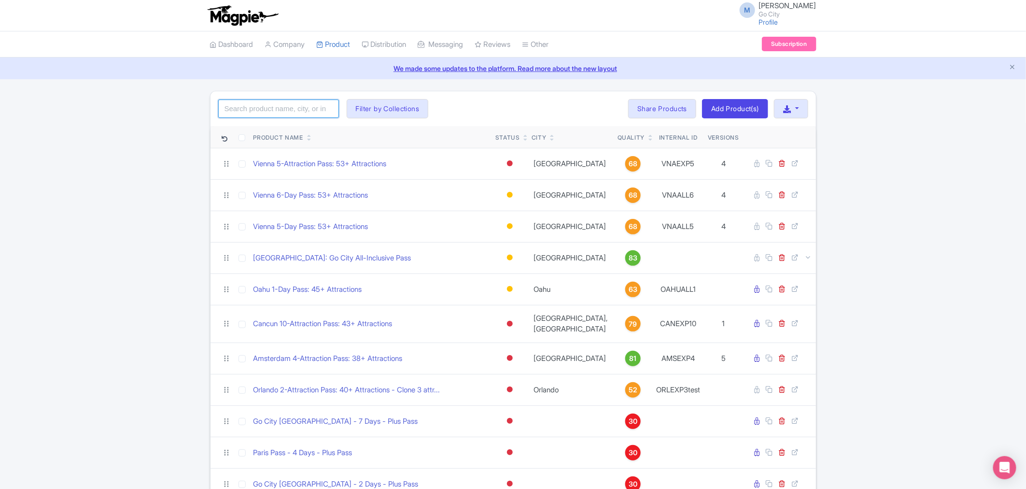
click at [311, 109] on input "search" at bounding box center [278, 108] width 121 height 18
type input "[GEOGRAPHIC_DATA]"
click button "Search" at bounding box center [0, 0] width 0 height 0
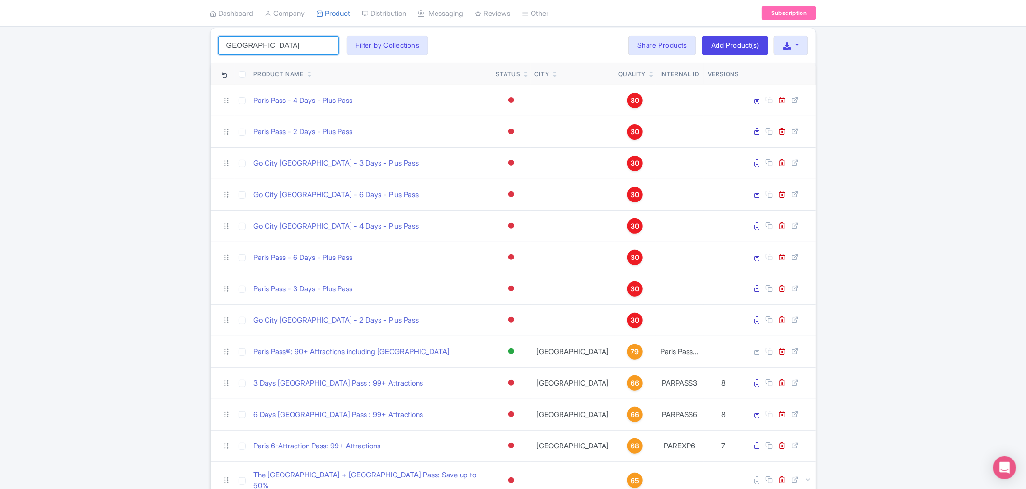
scroll to position [214, 0]
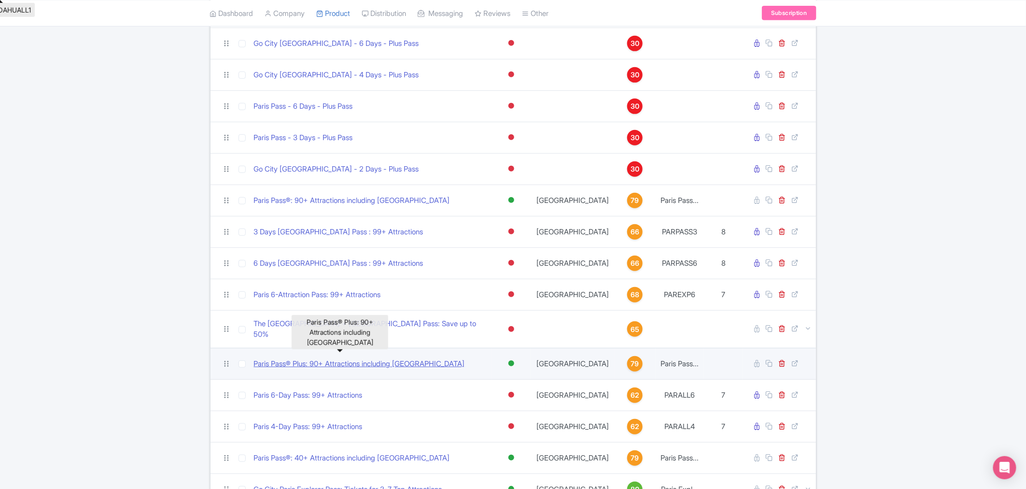
click at [338, 358] on link "Paris Pass® Plus: 90+ Attractions including [GEOGRAPHIC_DATA]" at bounding box center [359, 363] width 211 height 11
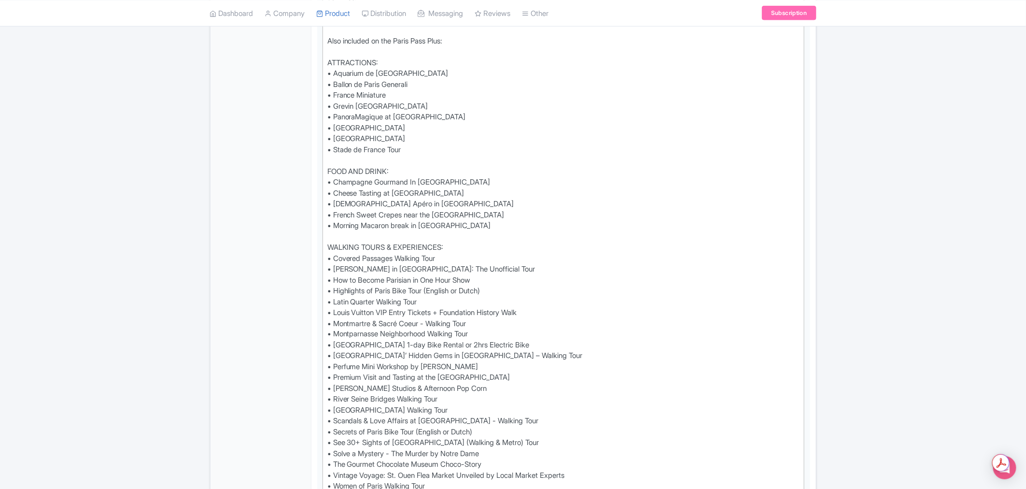
scroll to position [590, 0]
click at [483, 224] on div "See all that [GEOGRAPHIC_DATA] has to offer with The Paris Pass® Plus and save …" at bounding box center [563, 404] width 473 height 1347
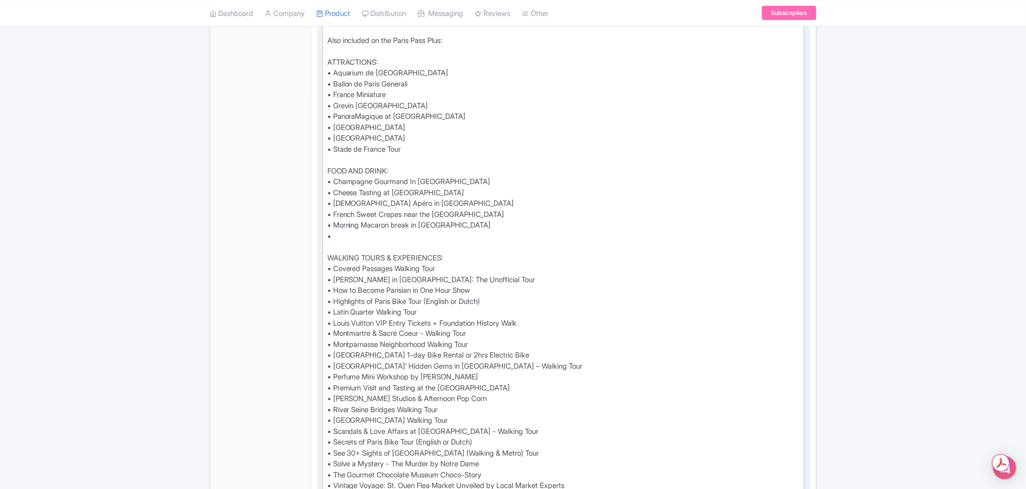
click at [372, 232] on div "See all that Paris has to offer with The Paris Pass® Plus and save up to 50%* v…" at bounding box center [563, 410] width 473 height 1358
paste trix-editor "<div>See all that Paris has to offer with The Paris Pass® Plus and save up to 5…"
type trix-editor "<div>See all that Paris has to offer with The Paris Pass® Plus and save up to 5…"
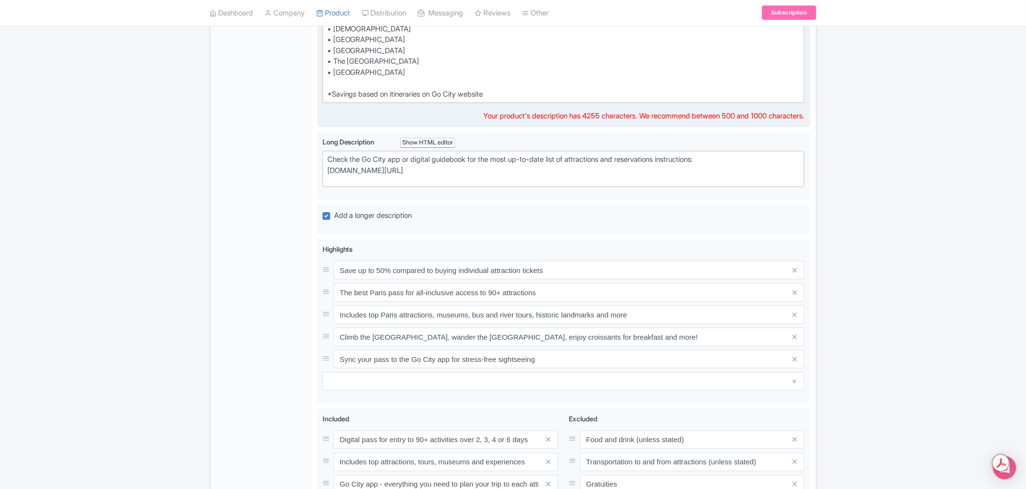
scroll to position [1701, 0]
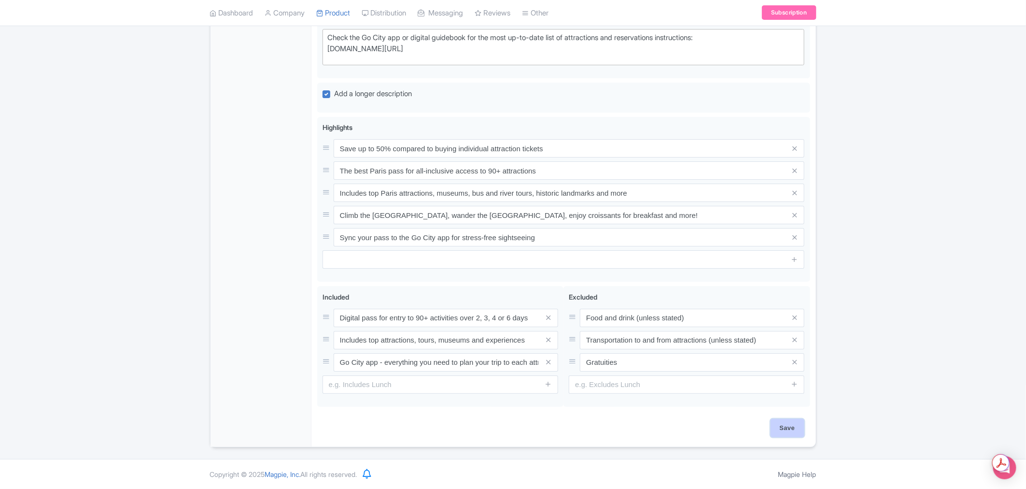
click at [797, 426] on input "Save" at bounding box center [788, 428] width 34 height 18
type input "Saving..."
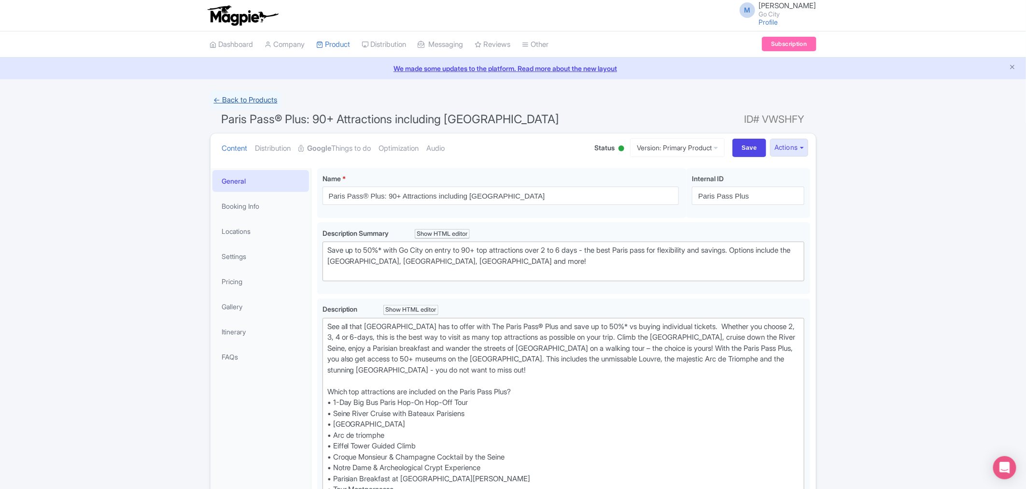
click at [244, 101] on link "← Back to Products" at bounding box center [245, 100] width 71 height 19
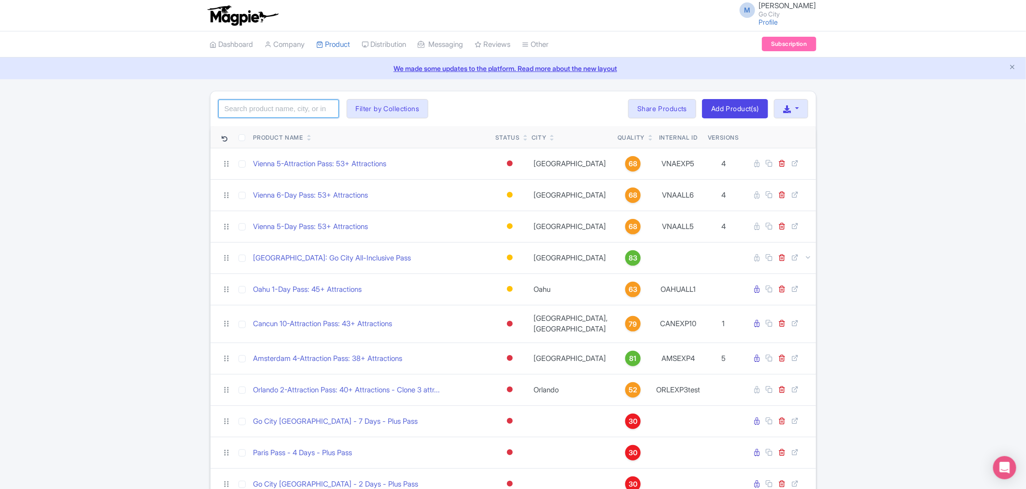
click at [266, 102] on input "search" at bounding box center [278, 108] width 121 height 18
type input "paris"
click button "Search" at bounding box center [0, 0] width 0 height 0
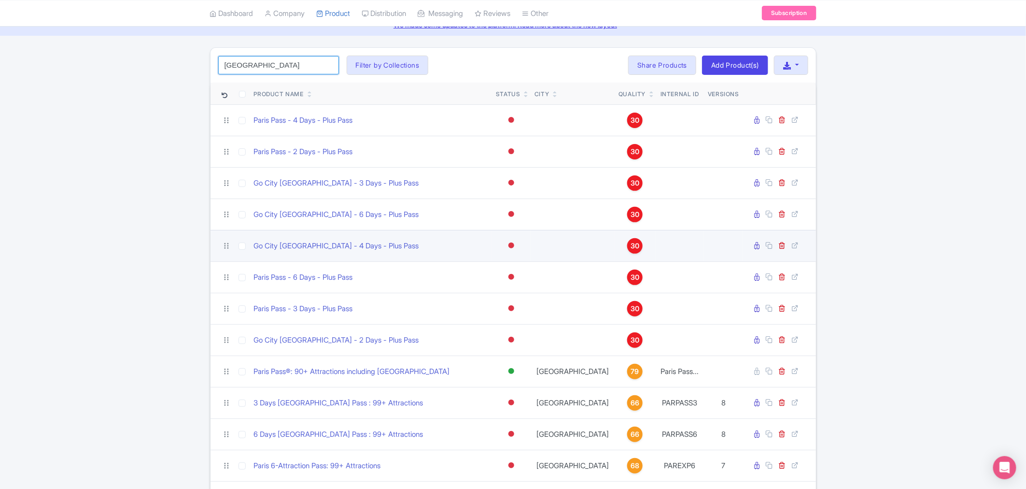
scroll to position [107, 0]
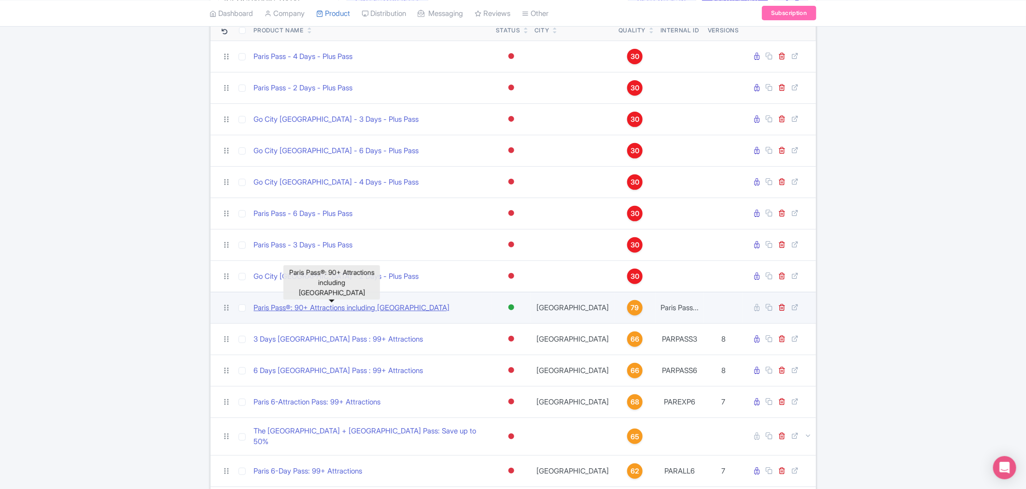
click at [372, 308] on link "Paris Pass®: 90+ Attractions including [GEOGRAPHIC_DATA]" at bounding box center [352, 307] width 196 height 11
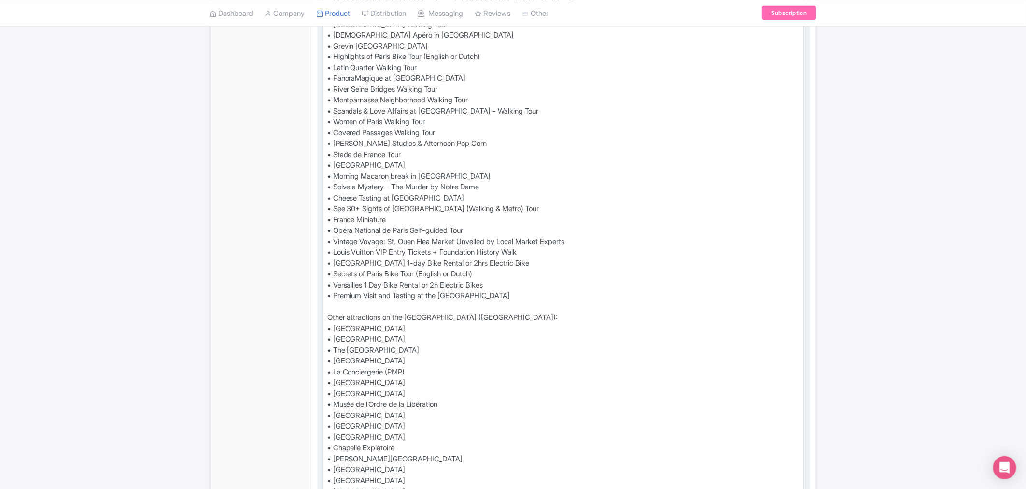
scroll to position [858, 0]
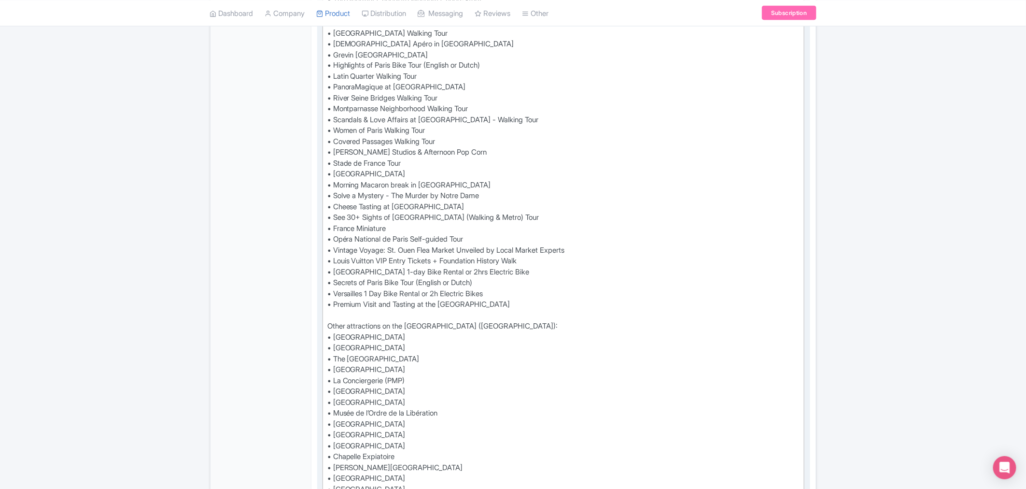
click at [500, 267] on div "See all that [GEOGRAPHIC_DATA] has to offer with The Paris Pass® and save up to…" at bounding box center [563, 142] width 473 height 1358
click at [538, 300] on div "See all that [GEOGRAPHIC_DATA] has to offer with The Paris Pass® and save up to…" at bounding box center [563, 142] width 473 height 1358
click at [380, 306] on div "See all that Paris has to offer with The Paris Pass® and save up to 50% vs buyi…" at bounding box center [563, 147] width 473 height 1369
click at [373, 313] on div "See all that Paris has to offer with The Paris Pass® and save up to 50% vs buyi…" at bounding box center [563, 147] width 473 height 1369
paste trix-editor "<div>See all that Paris has to offer with The Paris Pass® and save up to 50% vs…"
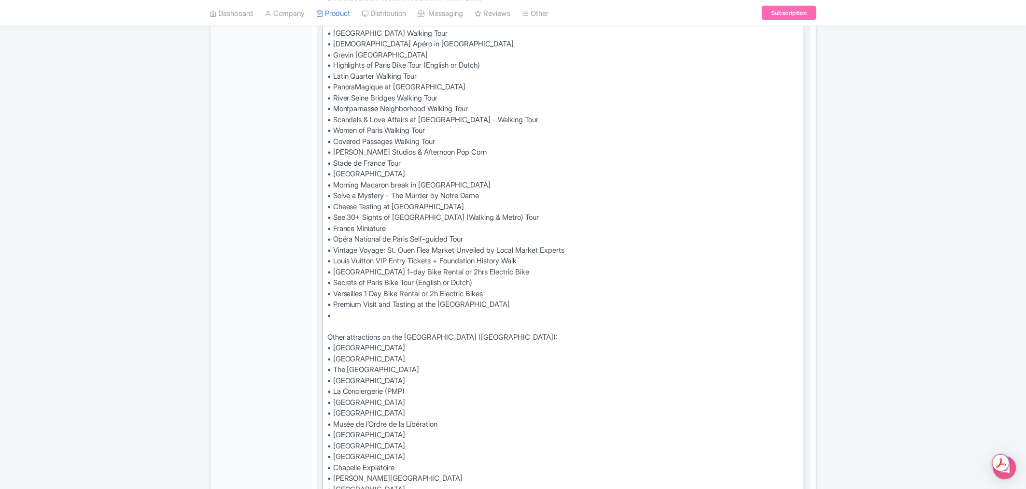
type trix-editor "<div>See all that Paris has to offer with The Paris Pass® and save up to 50% vs…"
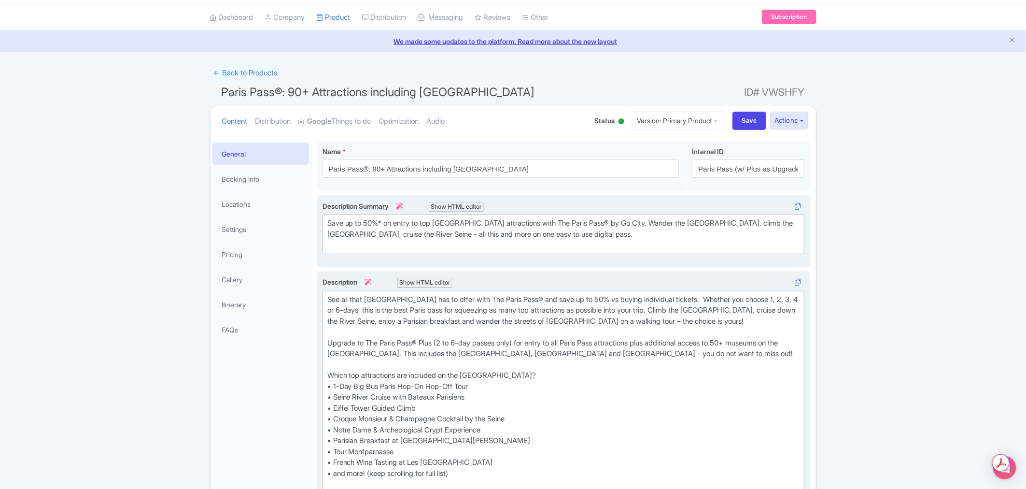
scroll to position [0, 0]
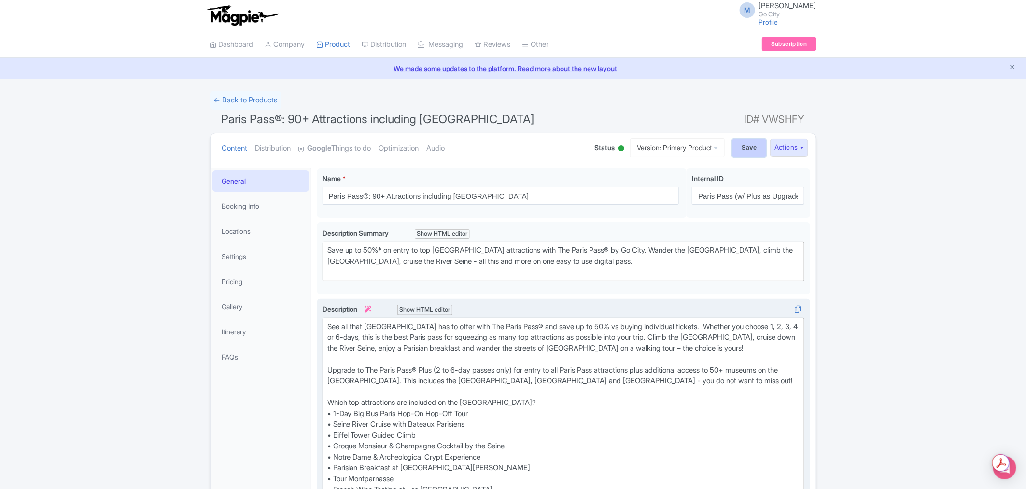
click at [749, 150] on input "Save" at bounding box center [749, 148] width 34 height 18
type input "Saving..."
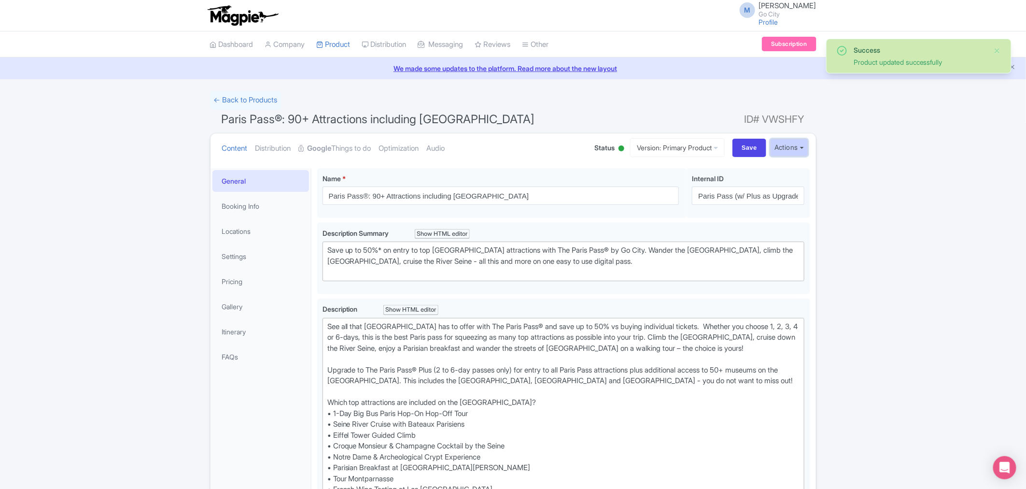
click at [798, 151] on button "Actions" at bounding box center [789, 148] width 38 height 18
click at [678, 191] on link "Industry Partner View" at bounding box center [679, 189] width 92 height 15
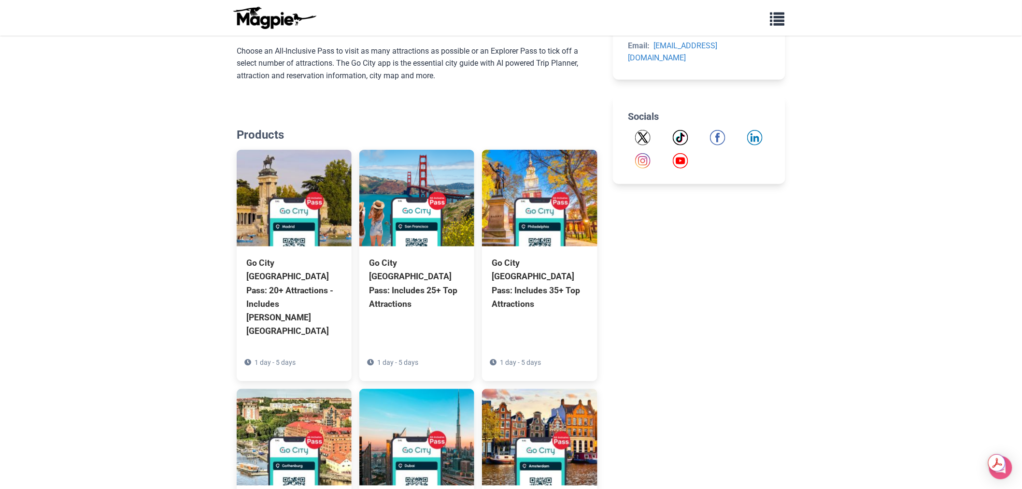
scroll to position [619, 0]
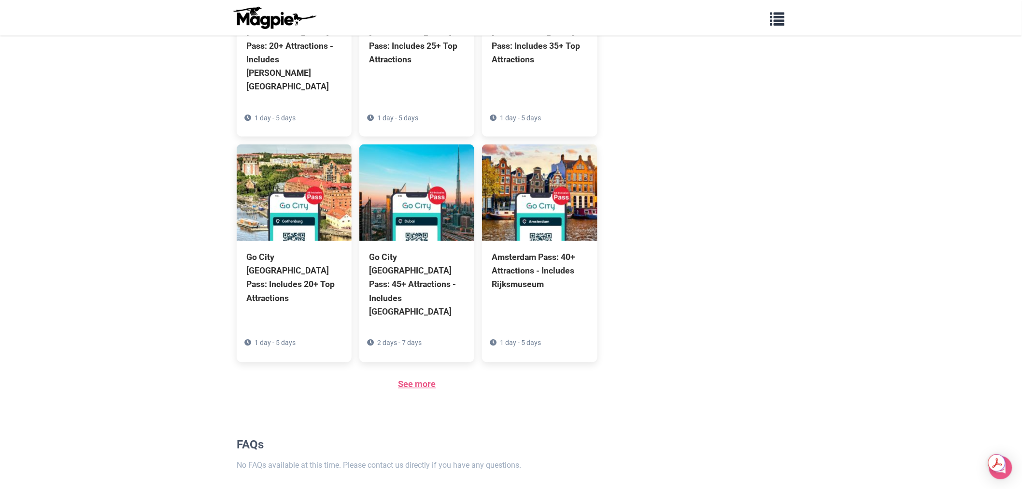
click at [399, 379] on link "See more" at bounding box center [417, 384] width 38 height 10
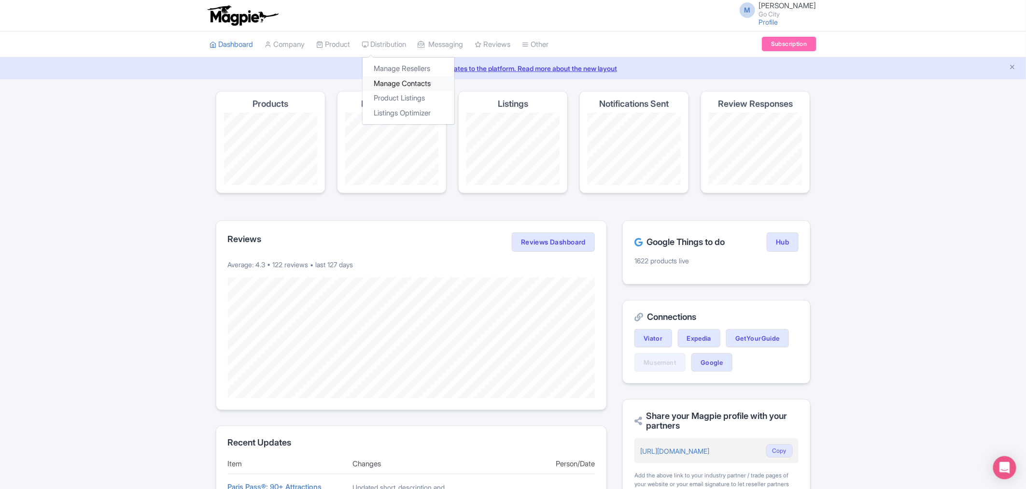
click at [396, 82] on link "Manage Contacts" at bounding box center [409, 83] width 92 height 15
click at [396, 102] on link "Product Listings" at bounding box center [409, 98] width 92 height 15
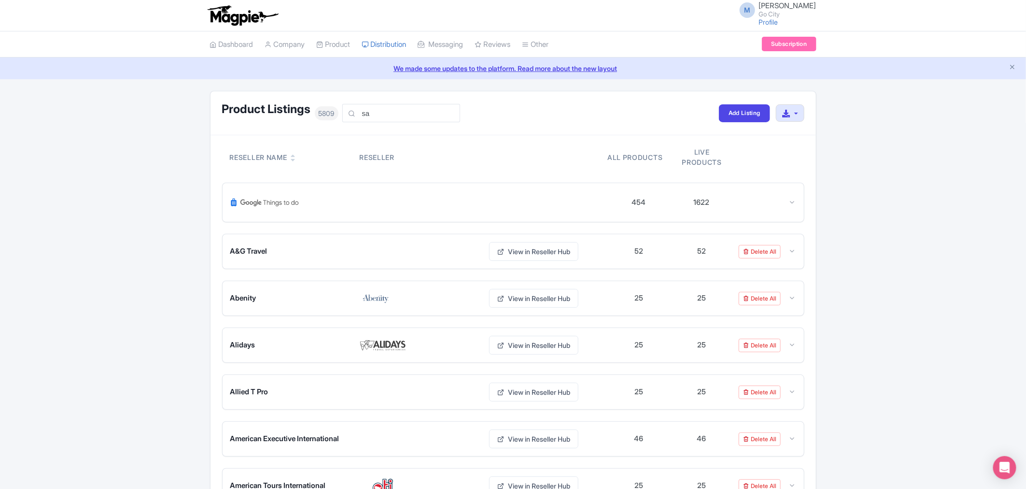
drag, startPoint x: 0, startPoint y: 0, endPoint x: 382, endPoint y: 110, distance: 397.8
click at [382, 110] on input "sa" at bounding box center [401, 113] width 118 height 18
type input "san a ntonio"
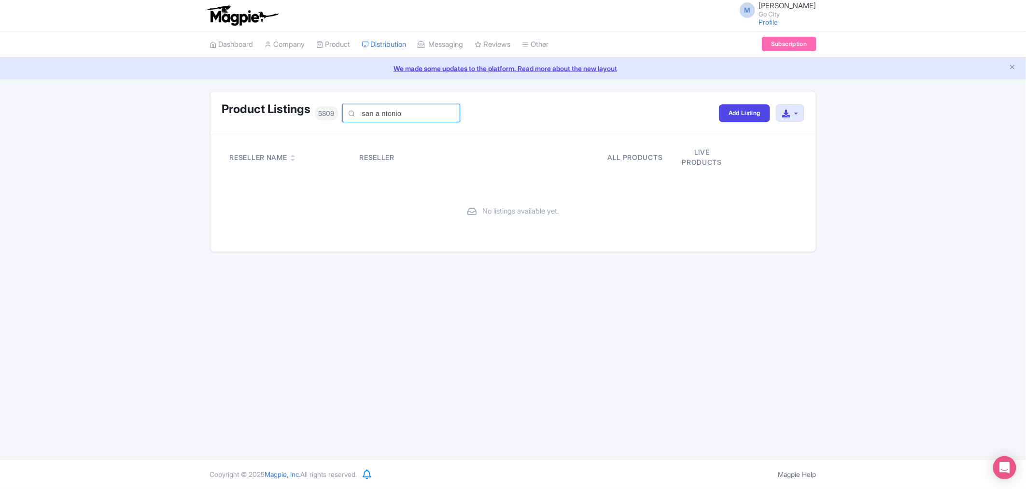
click at [428, 114] on input "san a ntonio" at bounding box center [401, 113] width 118 height 18
type input "san antonio"
click at [342, 70] on link "My Products" at bounding box center [363, 68] width 92 height 15
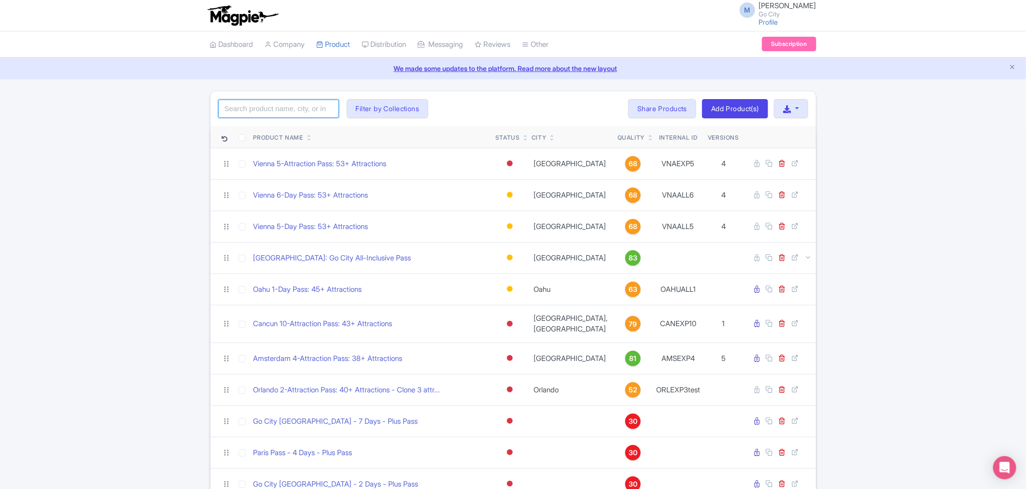
click at [293, 106] on input "search" at bounding box center [278, 108] width 121 height 18
type input "san anto"
click button "Search" at bounding box center [0, 0] width 0 height 0
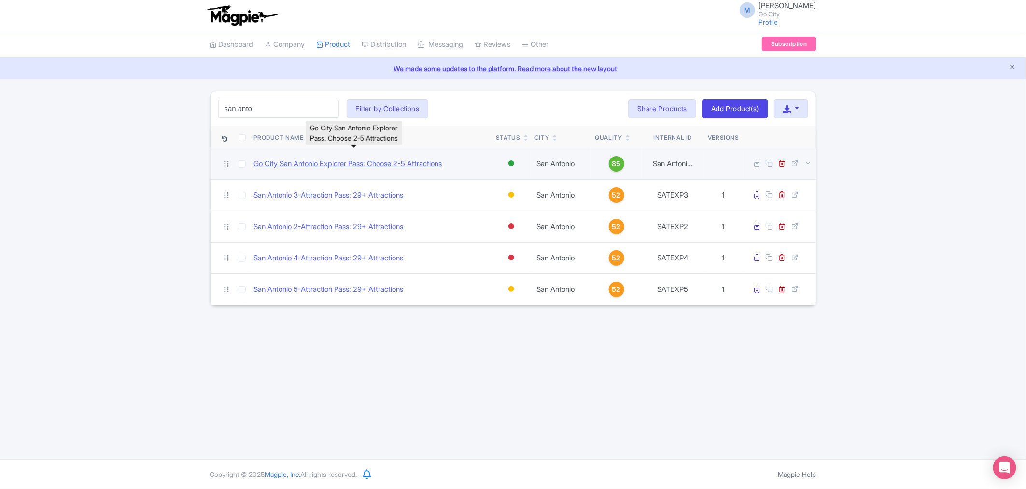
click at [414, 160] on link "Go City San Antonio Explorer Pass: Choose 2-5 Attractions" at bounding box center [348, 163] width 188 height 11
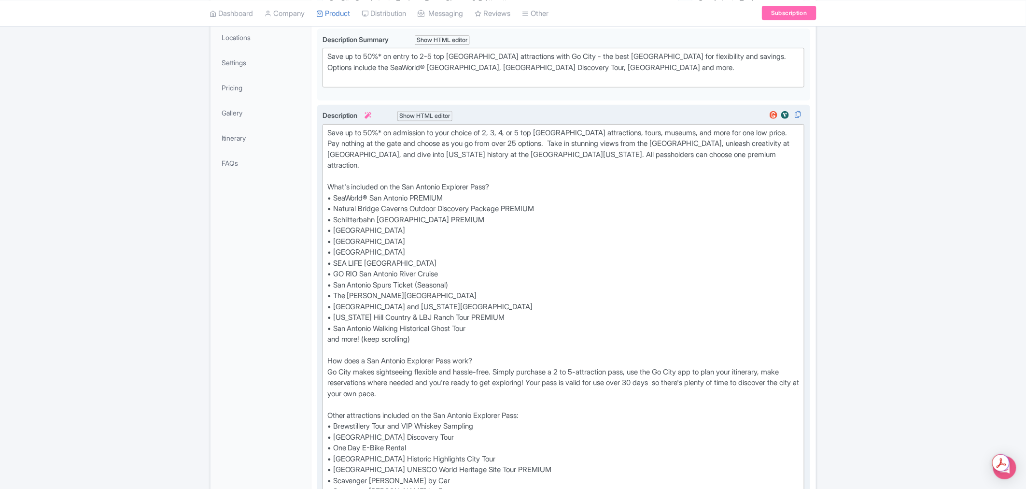
scroll to position [214, 0]
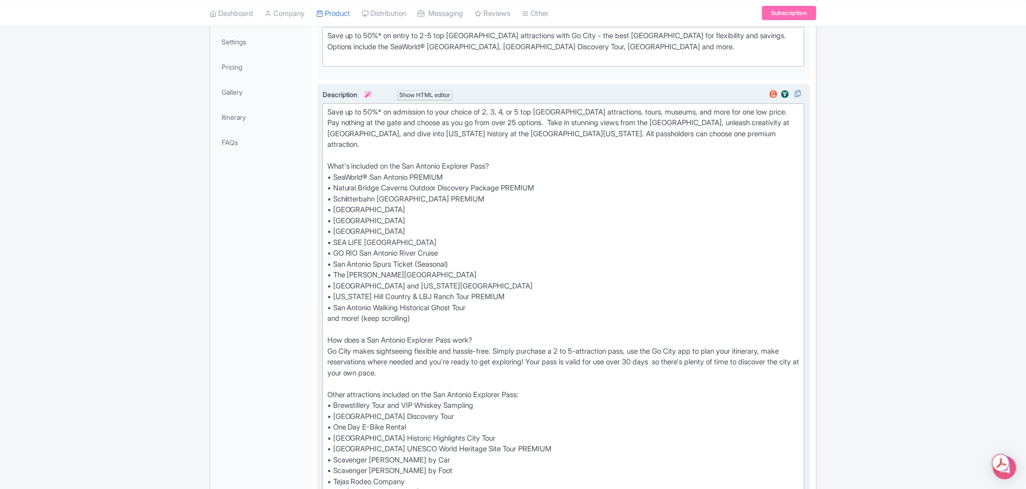
click at [503, 294] on div "Save up to 50%* on admission to your choice of 2, 3, 4, or 5 top San Antonio at…" at bounding box center [563, 313] width 473 height 413
click at [553, 185] on div "Save up to 50%* on admission to your choice of 2, 3, 4, or 5 top San Antonio at…" at bounding box center [563, 313] width 473 height 413
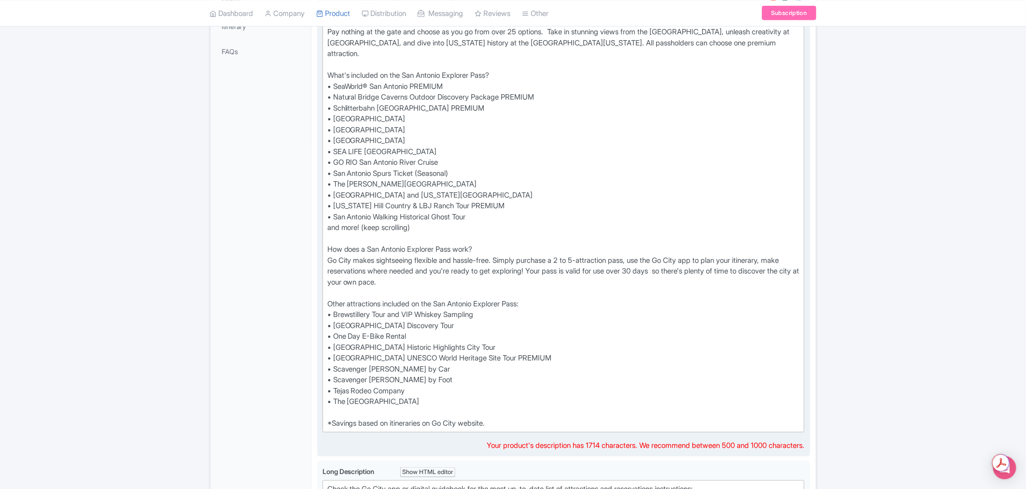
scroll to position [322, 0]
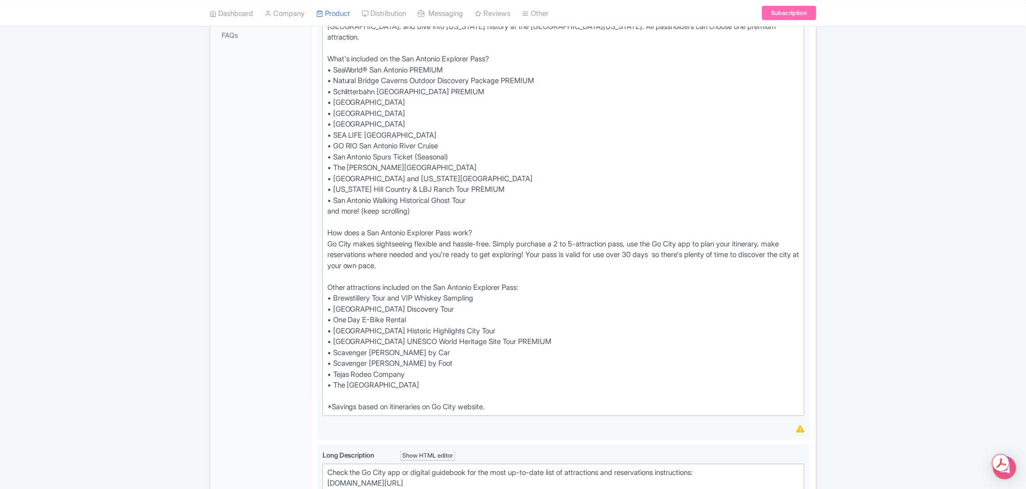
click at [880, 199] on div "← Back to Products Go City San Antonio Explorer Pass: Choose 2-5 Attractions ID…" at bounding box center [513, 336] width 1026 height 1134
click at [585, 342] on div "Save up to 50%* on admission to your choice of 2, 3, 4, or 5 top San Antonio at…" at bounding box center [563, 207] width 473 height 413
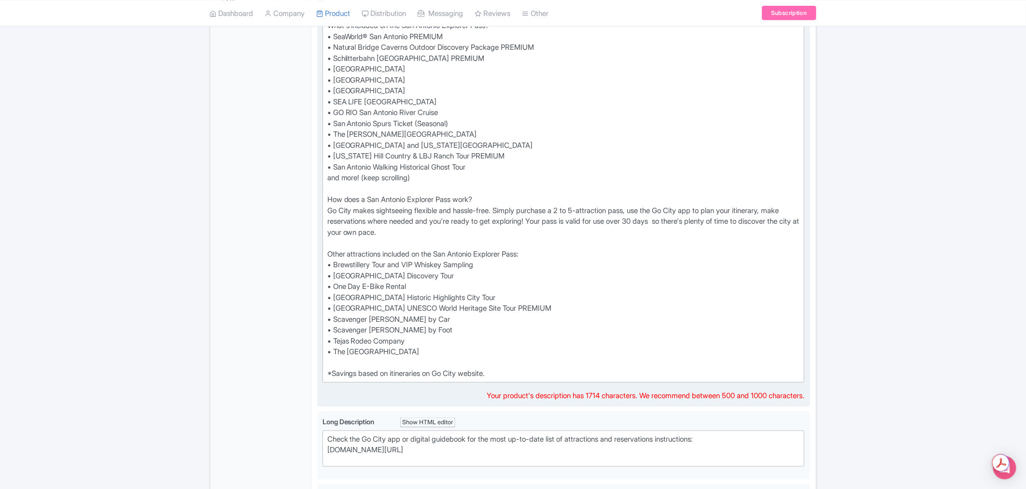
scroll to position [374, 0]
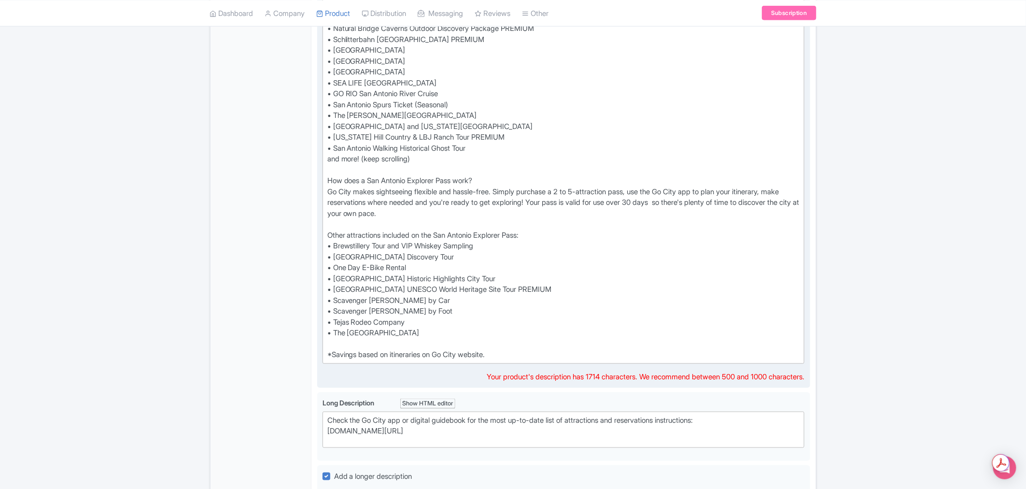
click at [428, 310] on div "Save up to 50%* on admission to your choice of 2, 3, 4, or 5 top San Antonio at…" at bounding box center [563, 153] width 473 height 413
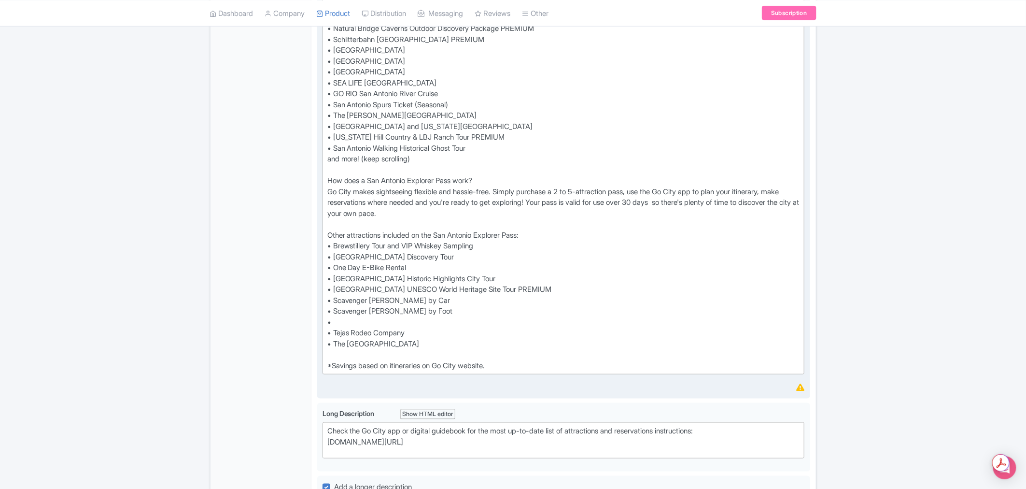
click at [431, 315] on div "Save up to 50%* on admission to your choice of 2, 3, 4, or 5 top San Antonio at…" at bounding box center [563, 159] width 473 height 424
paste trix-editor "<div>Save up to 50%* on admission to your choice of 2, 3, 4, or 5 top San Anton…"
click at [368, 317] on div "Save up to 50%* on admission to your choice of 2, 3, 4, or 5 top San Antonio at…" at bounding box center [563, 159] width 473 height 424
paste trix-editor "<div>Save up to 50%* on admission to your choice of 2, 3, 4, or 5 top San Anton…"
click at [909, 290] on div "← Back to Products Go City San Antonio Explorer Pass: Choose 2-5 Attractions ID…" at bounding box center [513, 289] width 1026 height 1145
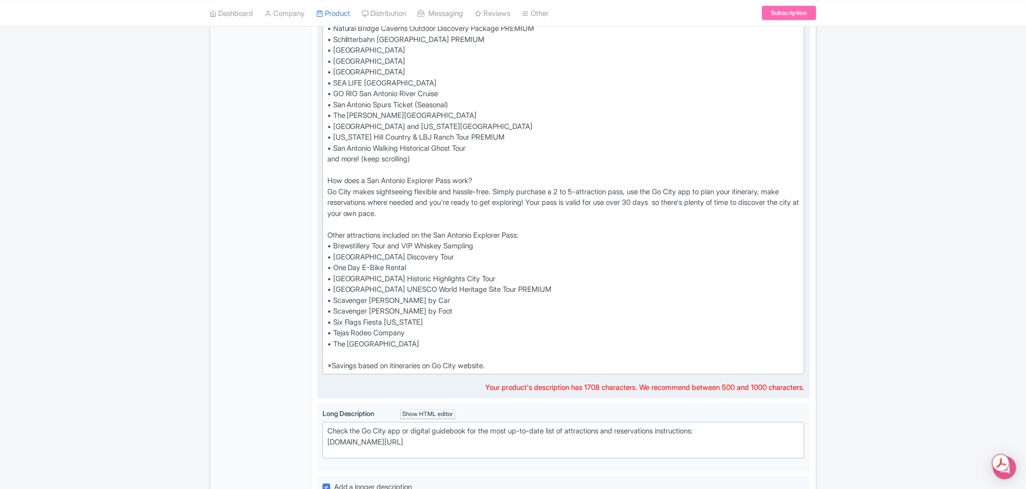
drag, startPoint x: 572, startPoint y: 287, endPoint x: 528, endPoint y: 288, distance: 44.4
click at [528, 288] on div "Save up to 50%* on admission to your choice of 2, 3, 4, or 5 top San Antonio at…" at bounding box center [563, 159] width 473 height 424
copy div "PREMIUM"
click at [431, 322] on div "Save up to 50%* on admission to your choice of 2, 3, 4, or 5 top San Antonio at…" at bounding box center [563, 159] width 473 height 424
paste trix-editor "PREMIUM"
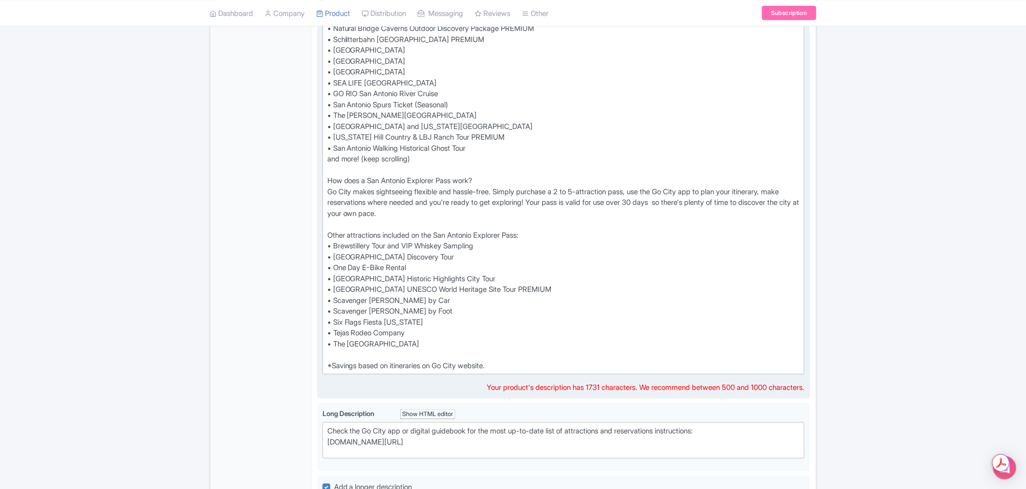
type trix-editor "<div>Save up to 50%* on admission to your choice of 2, 3, 4, or 5 top San Anton…"
click at [932, 262] on div "← Back to Products Go City San Antonio Explorer Pass: Choose 2-5 Attractions ID…" at bounding box center [513, 289] width 1026 height 1145
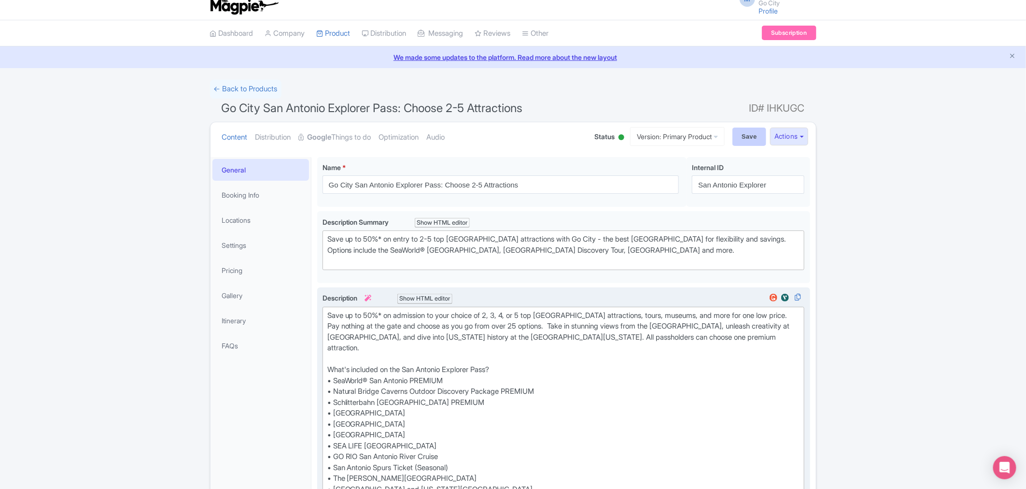
scroll to position [0, 0]
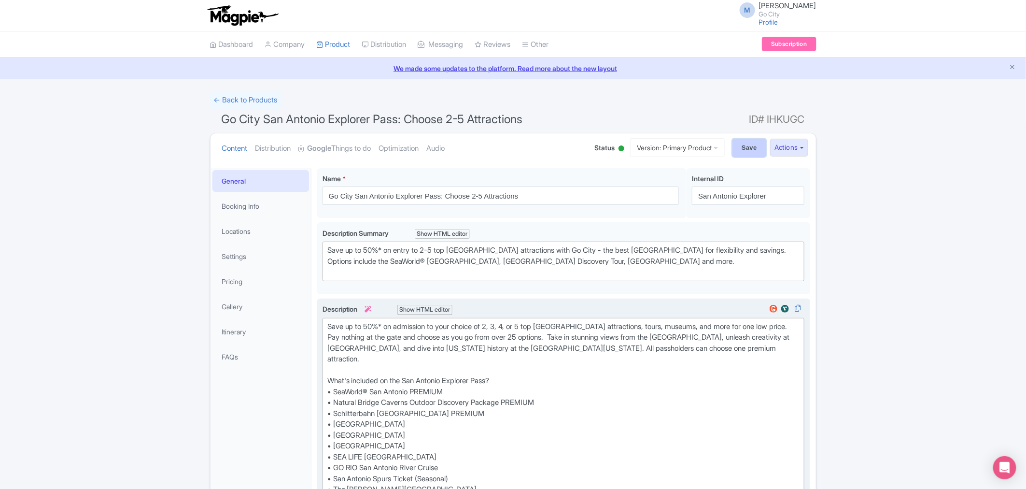
click at [737, 143] on input "Save" at bounding box center [749, 148] width 34 height 18
type input "Saving..."
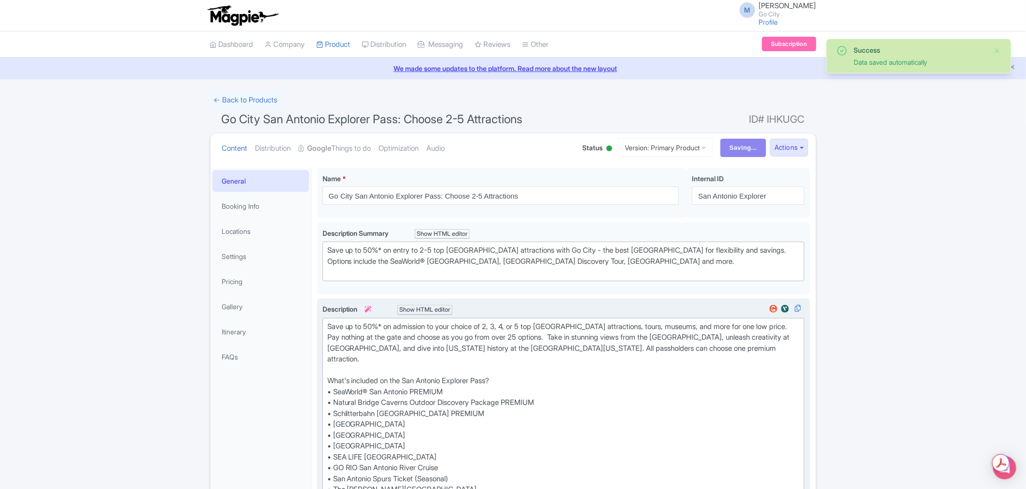
scroll to position [214, 0]
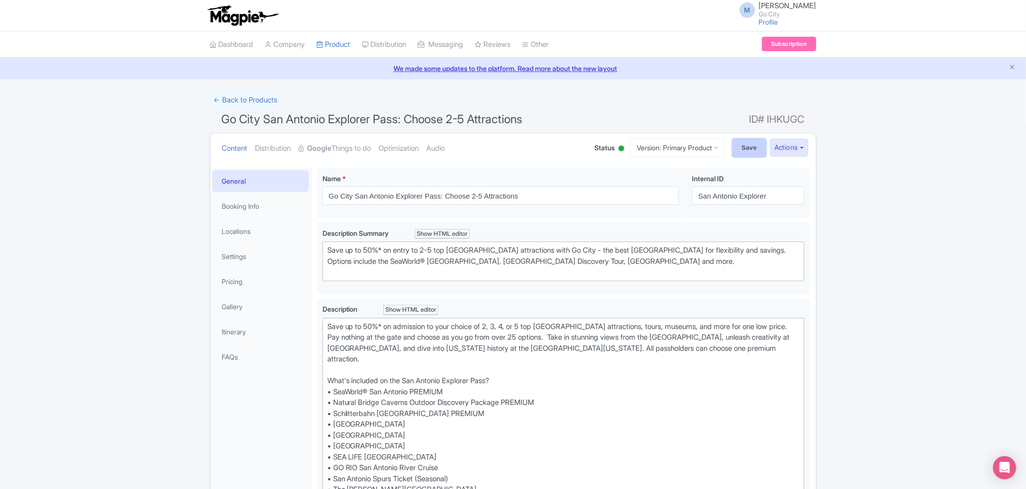
click at [752, 146] on input "Save" at bounding box center [749, 148] width 34 height 18
type input "Saving..."
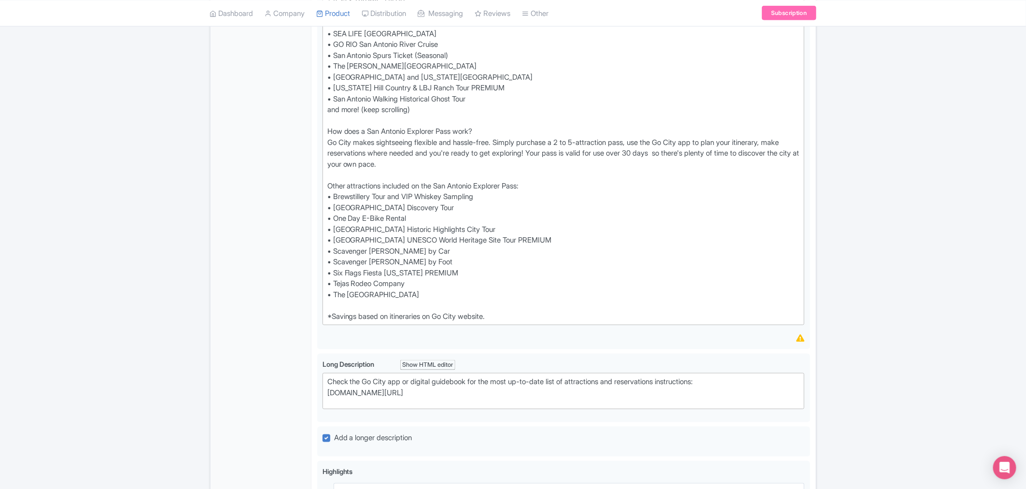
scroll to position [483, 0]
